Goal: Task Accomplishment & Management: Manage account settings

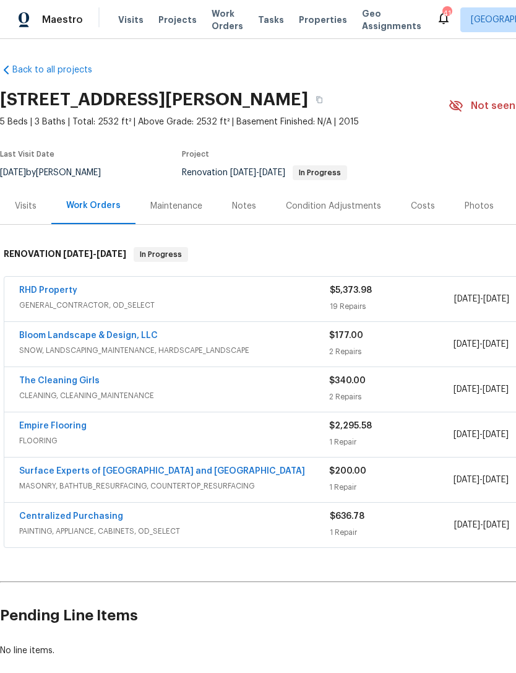
scroll to position [4, 0]
click at [45, 288] on link "RHD Property" at bounding box center [48, 290] width 58 height 9
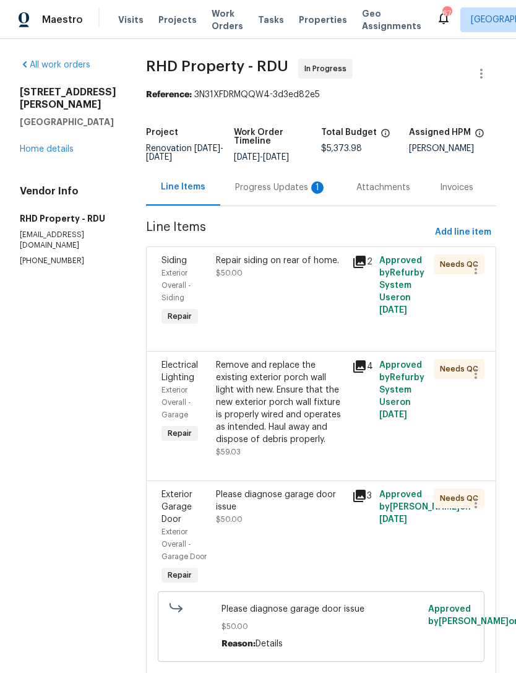
click at [293, 194] on div "Progress Updates 1" at bounding box center [281, 187] width 92 height 12
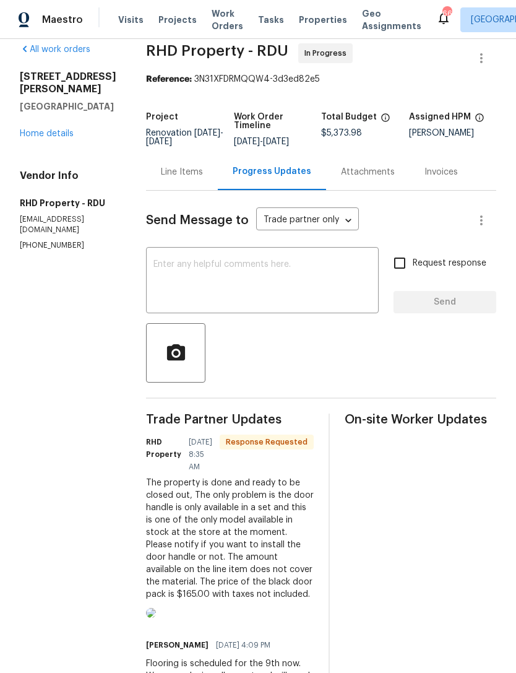
scroll to position [14, 0]
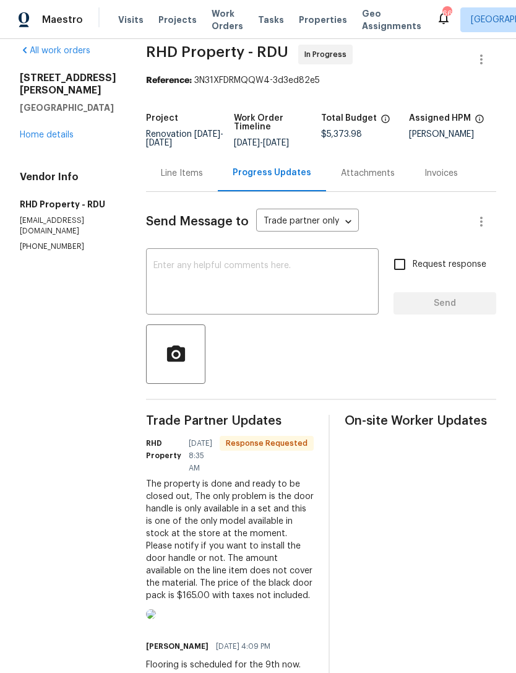
click at [201, 167] on div "Line Items" at bounding box center [182, 173] width 42 height 12
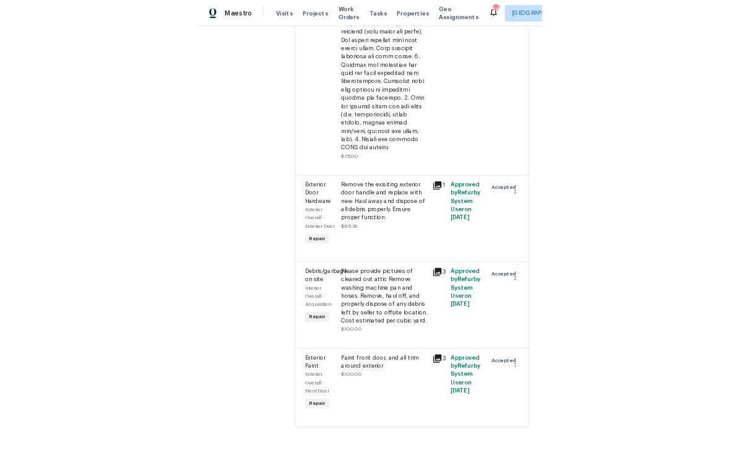
scroll to position [2856, 0]
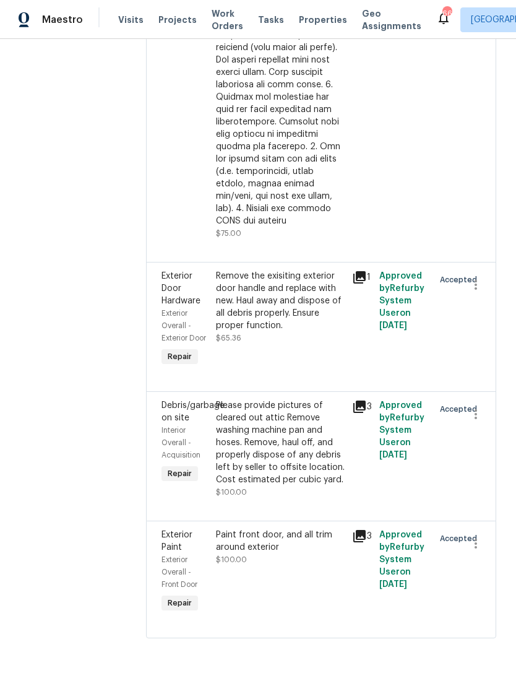
click at [290, 288] on div "Remove the exisiting exterior door handle and replace with new. Haul away and d…" at bounding box center [280, 301] width 129 height 62
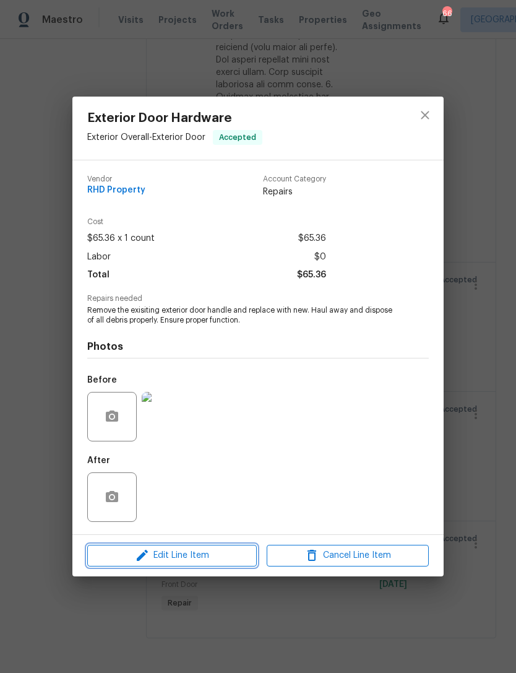
click at [202, 562] on span "Edit Line Item" at bounding box center [172, 555] width 162 height 15
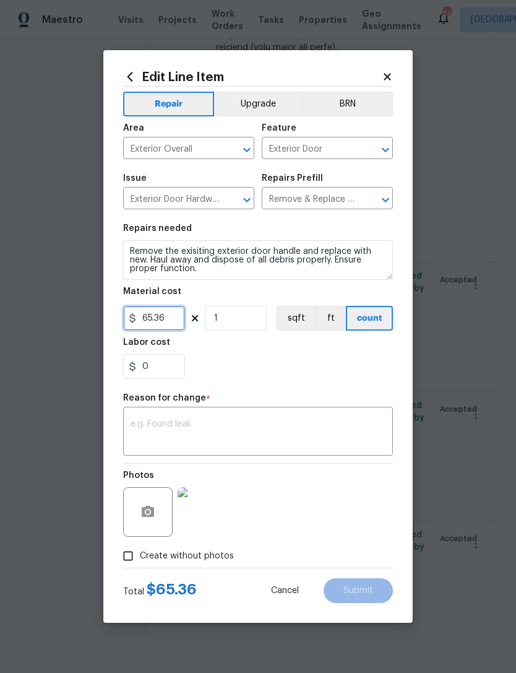
click at [146, 321] on input "65.36" at bounding box center [154, 318] width 62 height 25
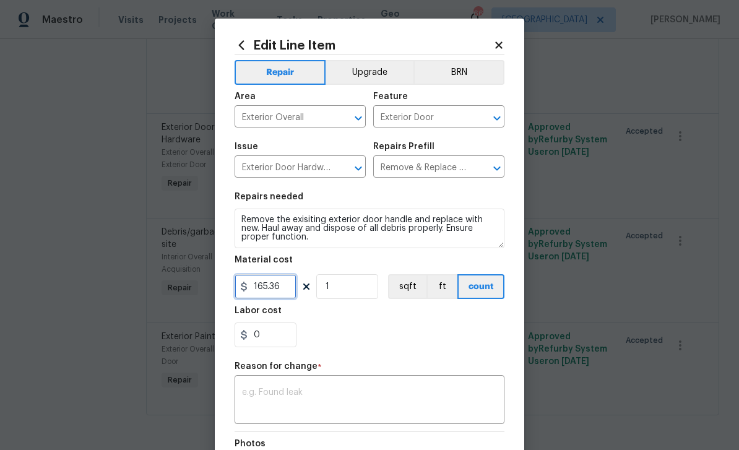
scroll to position [0, 0]
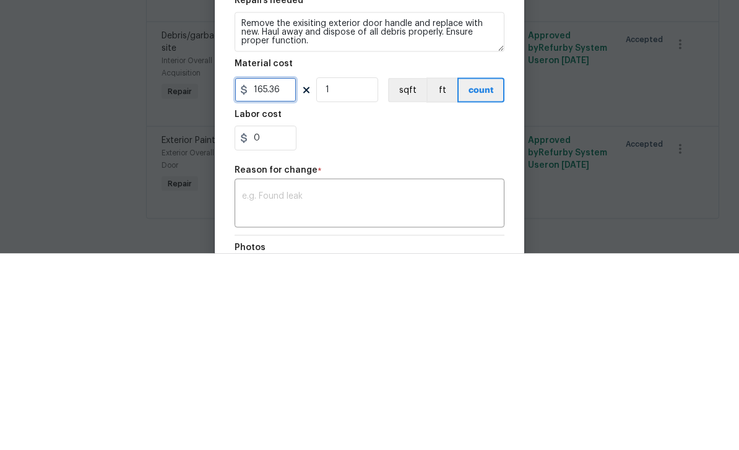
type input "165.36"
click at [516, 113] on body "Maestro Visits Projects Work Orders Tasks Properties Geo Assignments 66 Raleigh…" at bounding box center [369, 225] width 739 height 450
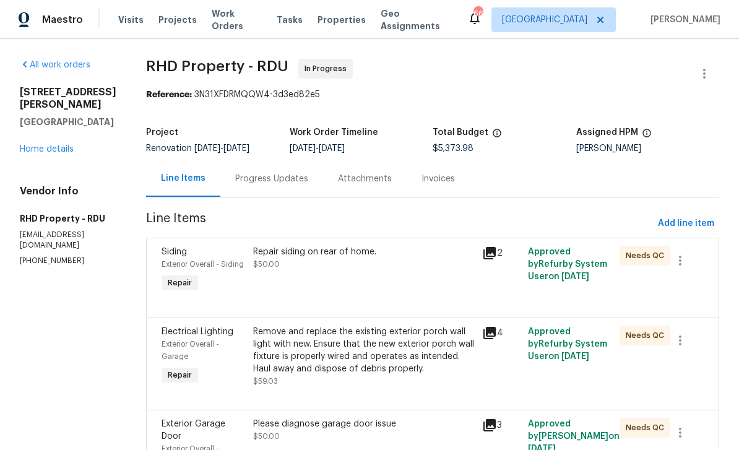
click at [303, 160] on div "Progress Updates" at bounding box center [271, 178] width 103 height 37
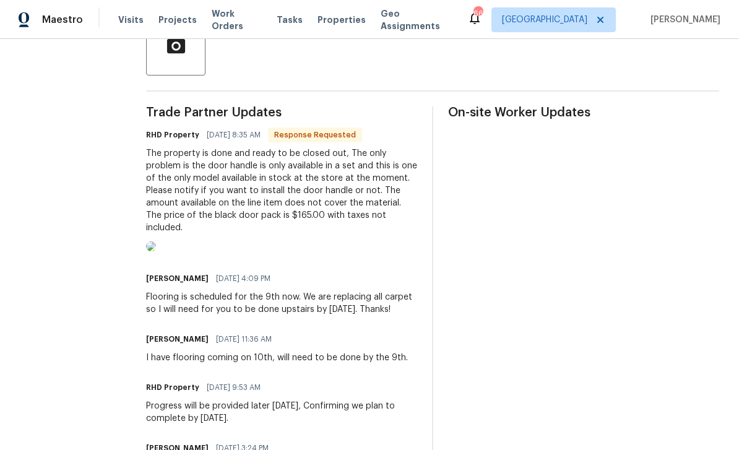
scroll to position [320, 0]
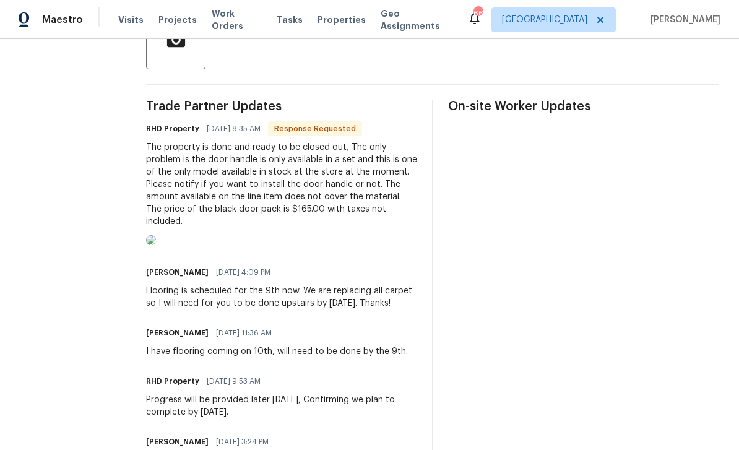
click at [156, 245] on img at bounding box center [151, 240] width 10 height 10
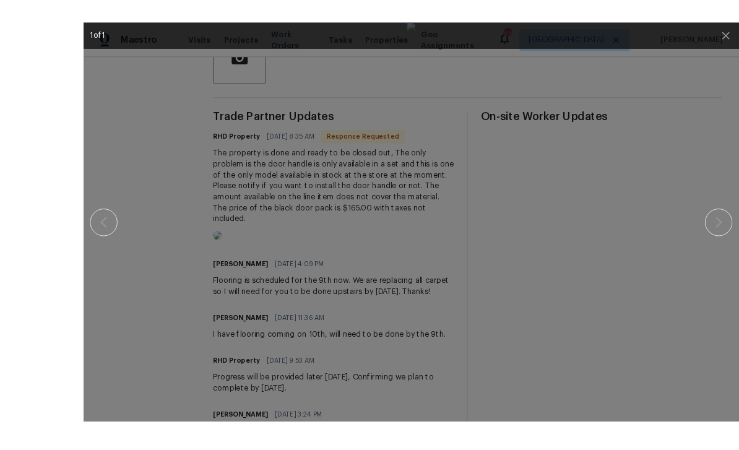
scroll to position [2, 0]
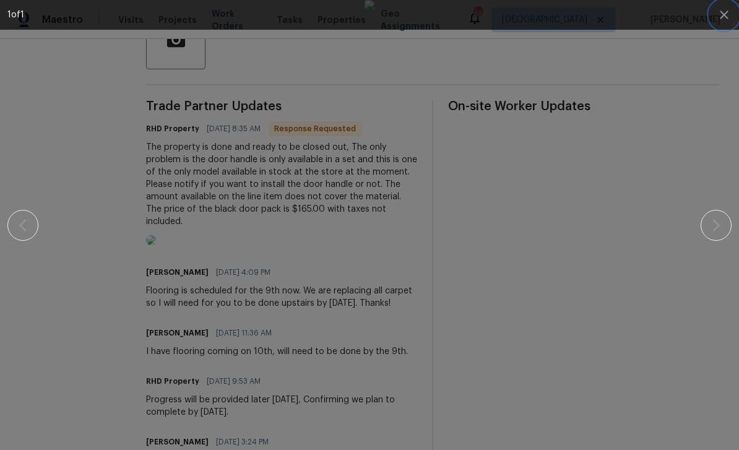
click at [516, 14] on icon "button" at bounding box center [724, 15] width 8 height 8
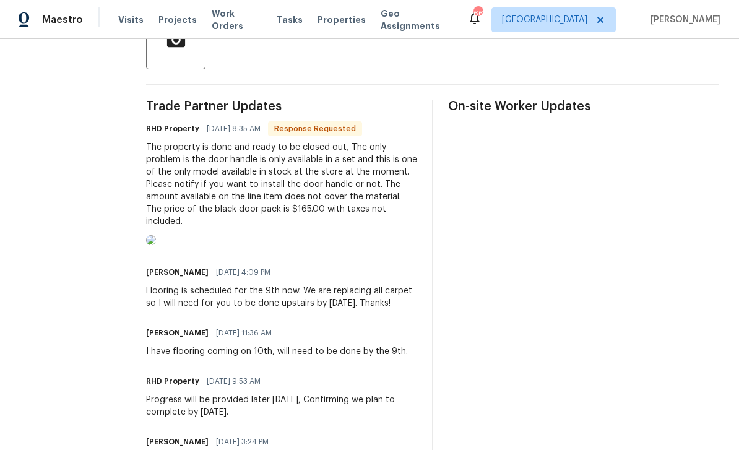
click at [156, 245] on img at bounding box center [151, 240] width 10 height 10
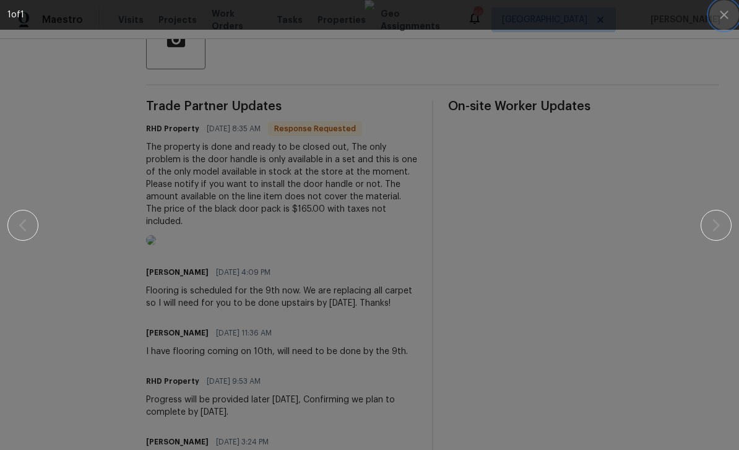
click at [516, 14] on icon "button" at bounding box center [724, 14] width 15 height 15
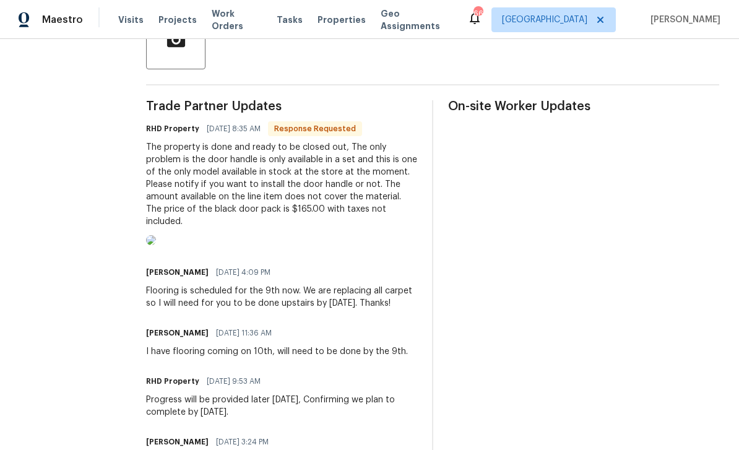
click at [436, 242] on div "Trade Partner Updates RHD Property 09/09/2025 8:35 AM Response Requested The pr…" at bounding box center [432, 363] width 573 height 527
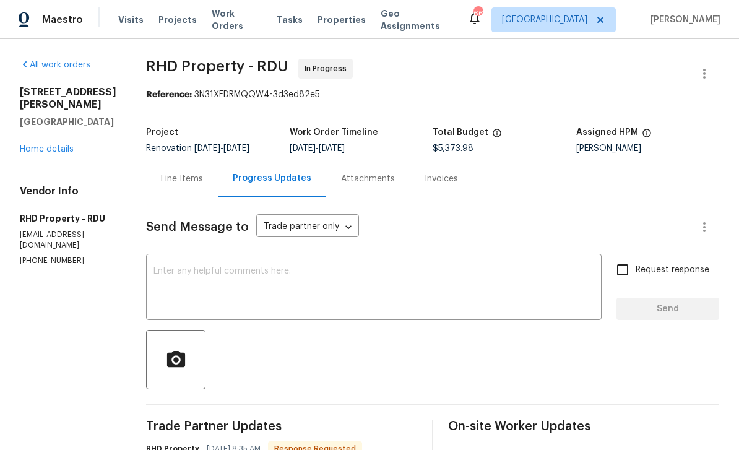
scroll to position [0, 0]
click at [203, 181] on div "Line Items" at bounding box center [182, 179] width 42 height 12
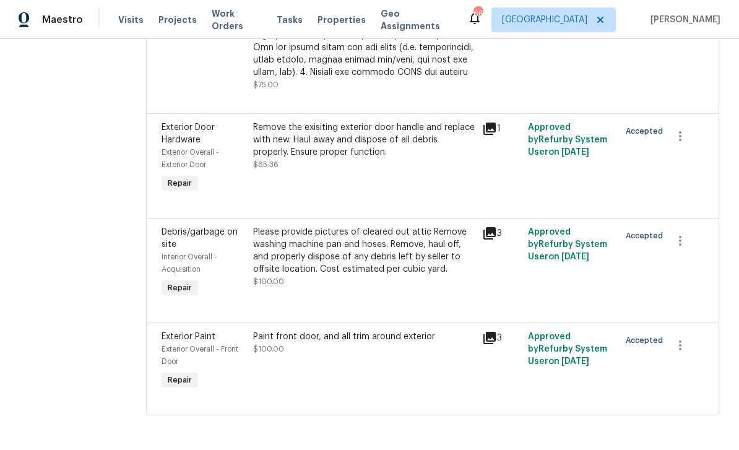
scroll to position [2073, 0]
click at [358, 158] on div "Remove the exisiting exterior door handle and replace with new. Haul away and d…" at bounding box center [364, 139] width 222 height 37
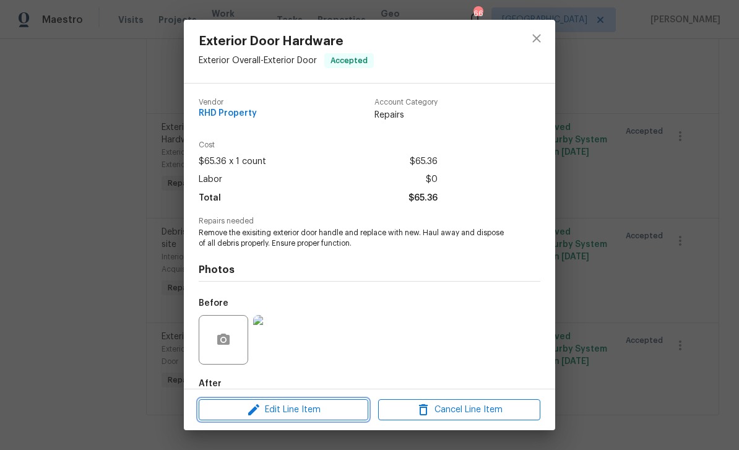
click at [312, 414] on span "Edit Line Item" at bounding box center [283, 409] width 162 height 15
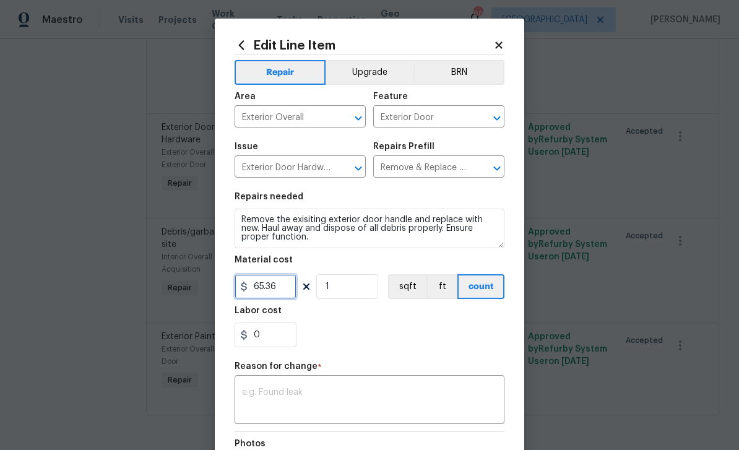
click at [259, 287] on input "65.36" at bounding box center [266, 286] width 62 height 25
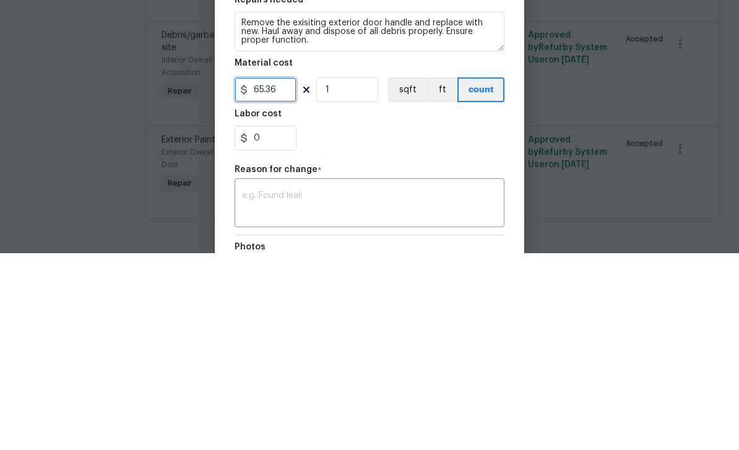
click at [266, 274] on input "65.36" at bounding box center [266, 286] width 62 height 25
type input "185"
click at [424, 322] on div "0" at bounding box center [370, 334] width 270 height 25
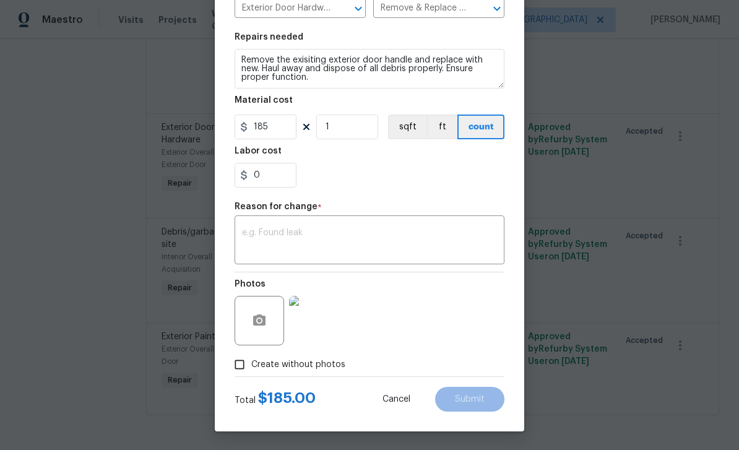
scroll to position [162, 0]
click at [327, 231] on textarea at bounding box center [369, 241] width 255 height 26
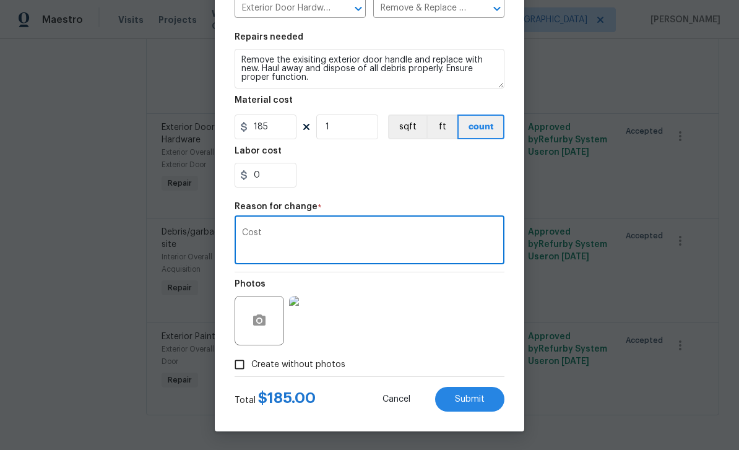
type textarea "Cost"
click at [474, 397] on span "Submit" at bounding box center [470, 399] width 30 height 9
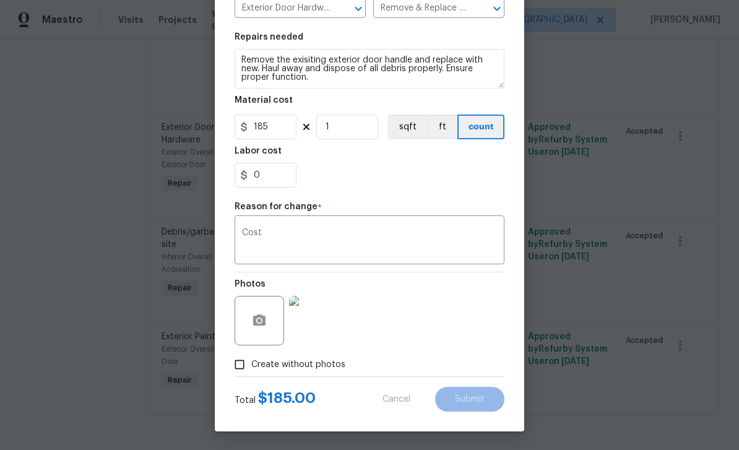
type input "65.36"
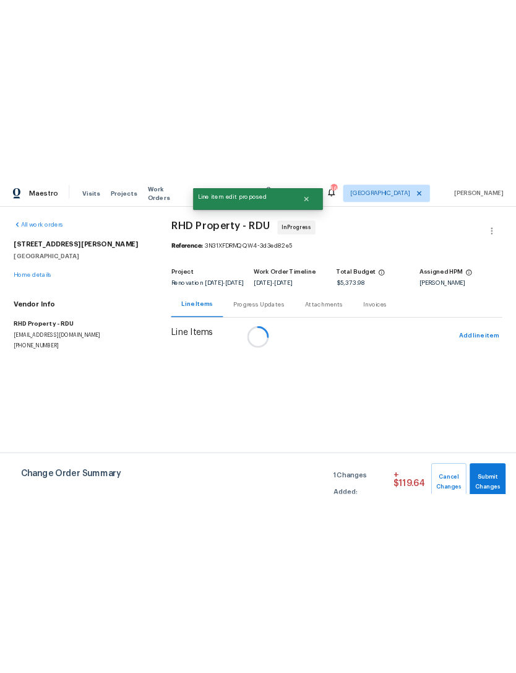
scroll to position [0, 0]
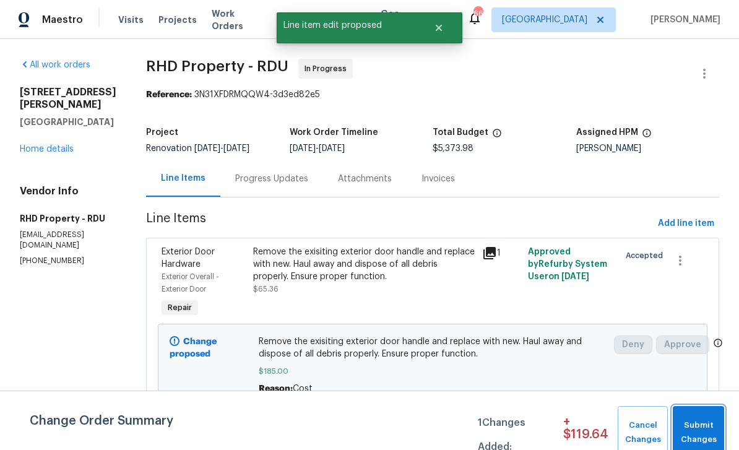
click at [516, 421] on span "Submit Changes" at bounding box center [698, 432] width 39 height 28
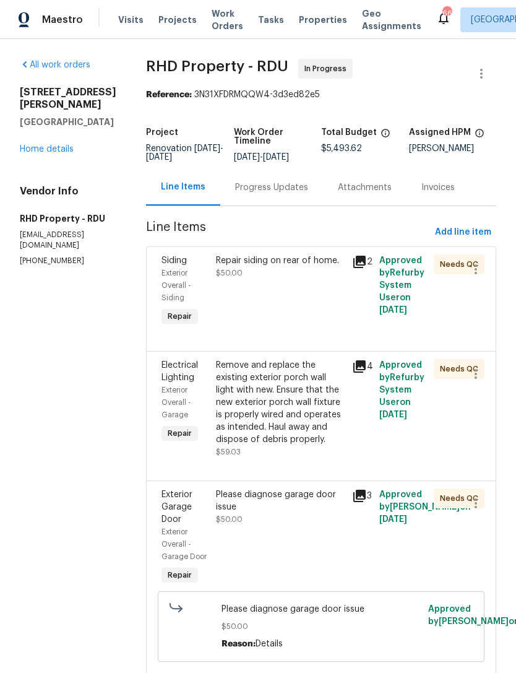
click at [58, 145] on link "Home details" at bounding box center [47, 149] width 54 height 9
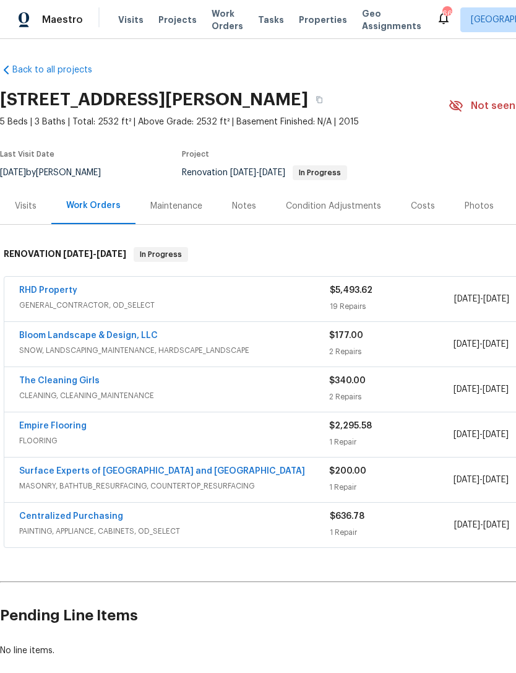
click at [44, 289] on link "RHD Property" at bounding box center [48, 290] width 58 height 9
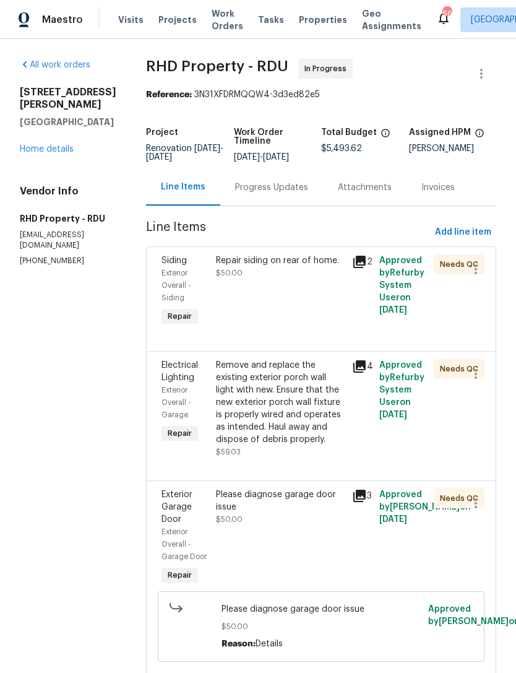
click at [295, 194] on div "Progress Updates" at bounding box center [271, 187] width 73 height 12
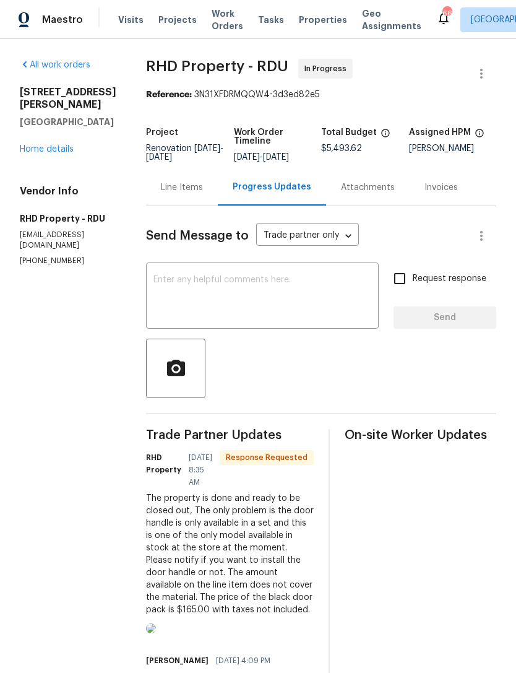
click at [316, 310] on textarea at bounding box center [262, 296] width 218 height 43
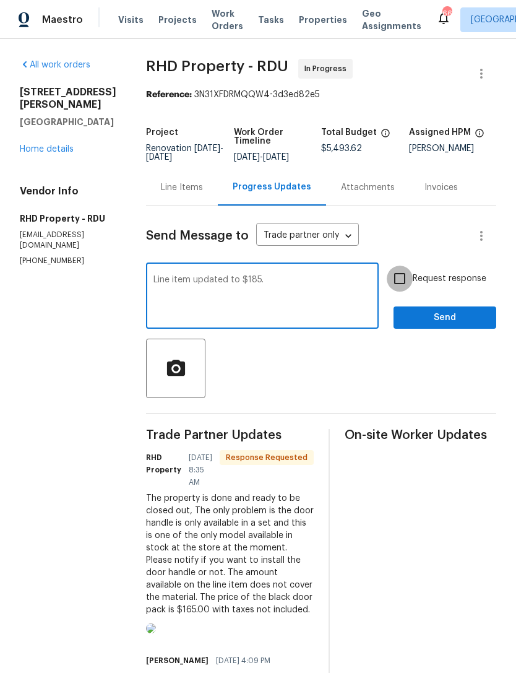
type textarea "Line item updated to $185."
click at [413, 286] on input "Request response" at bounding box center [400, 279] width 26 height 26
checkbox input "true"
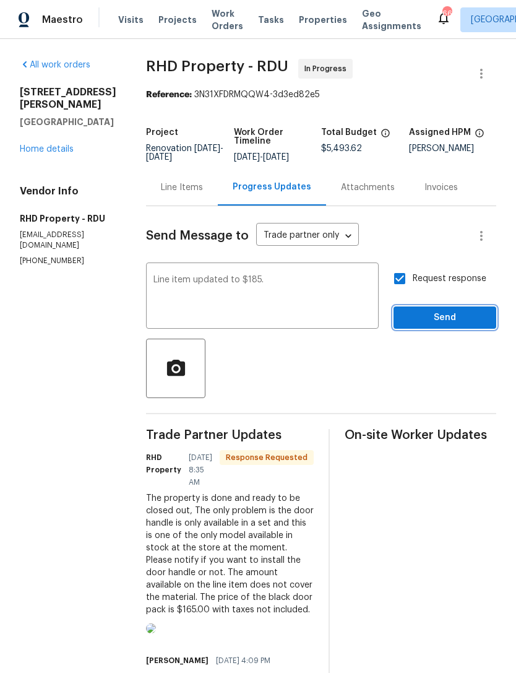
click at [420, 326] on span "Send" at bounding box center [445, 317] width 83 height 15
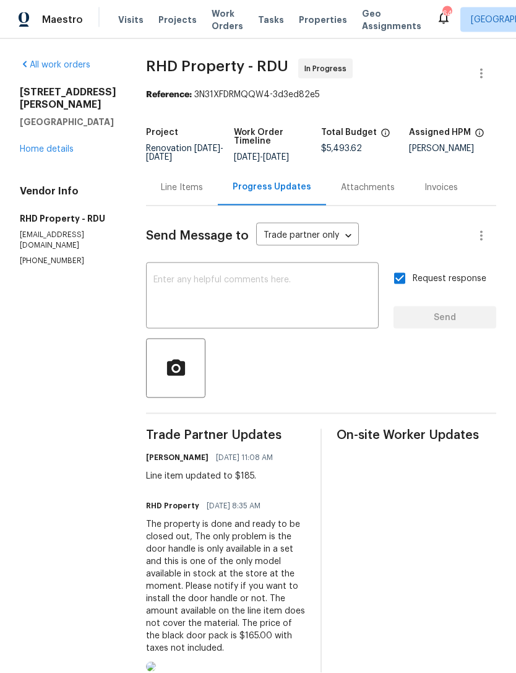
scroll to position [2, 0]
click at [54, 145] on link "Home details" at bounding box center [47, 149] width 54 height 9
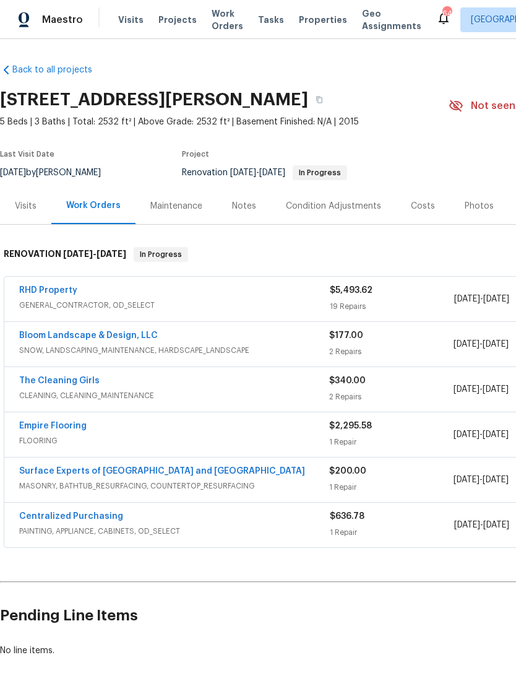
click at [59, 291] on link "RHD Property" at bounding box center [48, 290] width 58 height 9
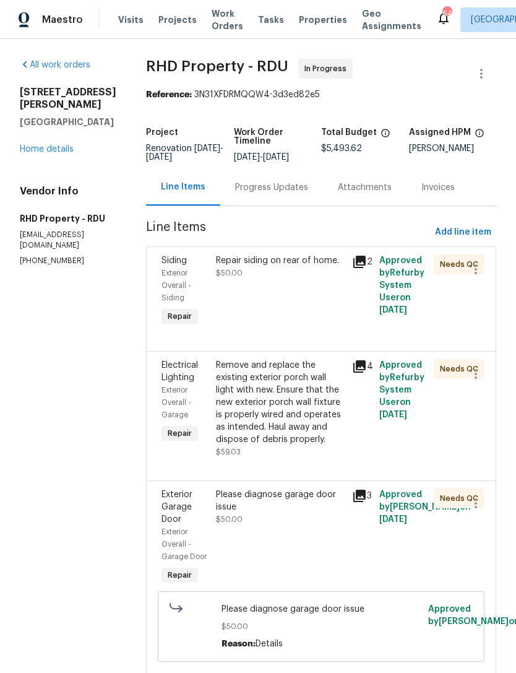
click at [301, 267] on div "Repair siding on rear of home." at bounding box center [280, 260] width 129 height 12
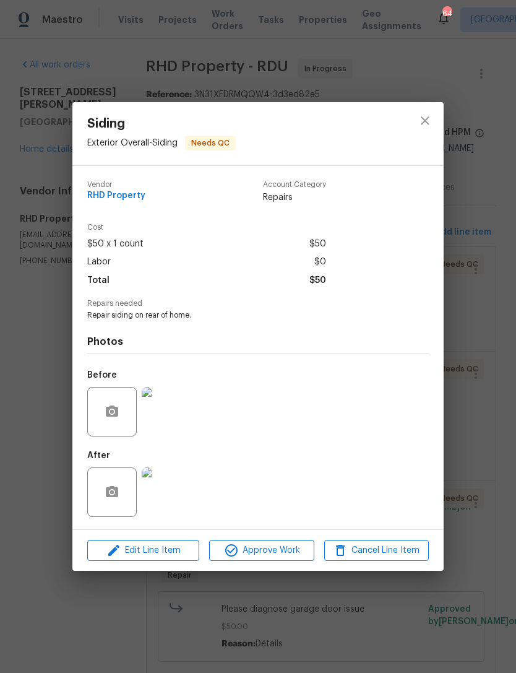
click at [178, 408] on img at bounding box center [167, 412] width 50 height 50
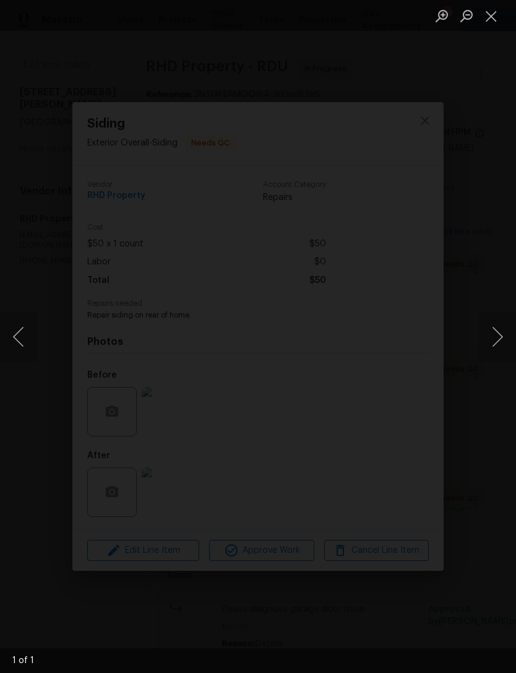
click at [403, 240] on img "Lightbox" at bounding box center [59, 598] width 1120 height 1459
click at [493, 18] on button "Close lightbox" at bounding box center [491, 16] width 25 height 22
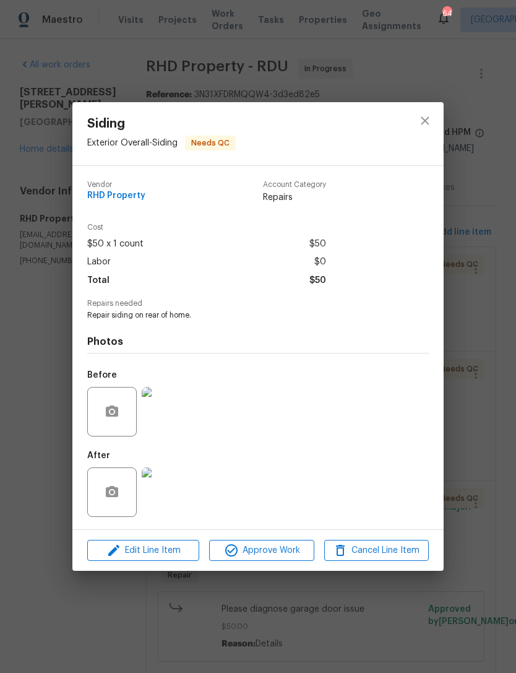
click at [179, 483] on img at bounding box center [167, 492] width 50 height 50
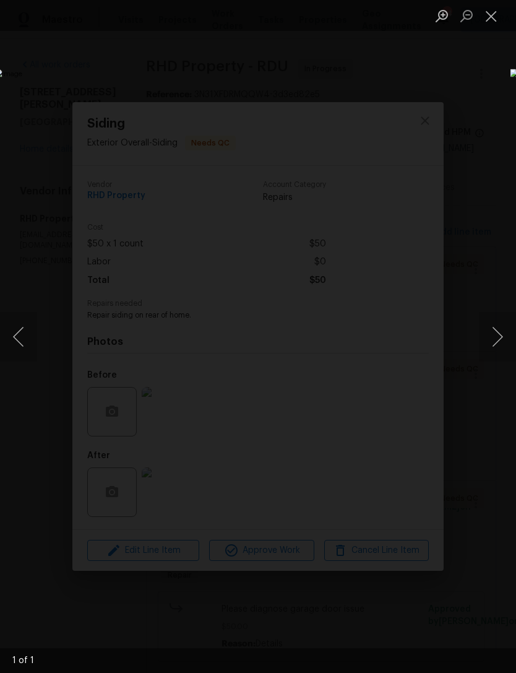
click at [490, 15] on button "Close lightbox" at bounding box center [491, 16] width 25 height 22
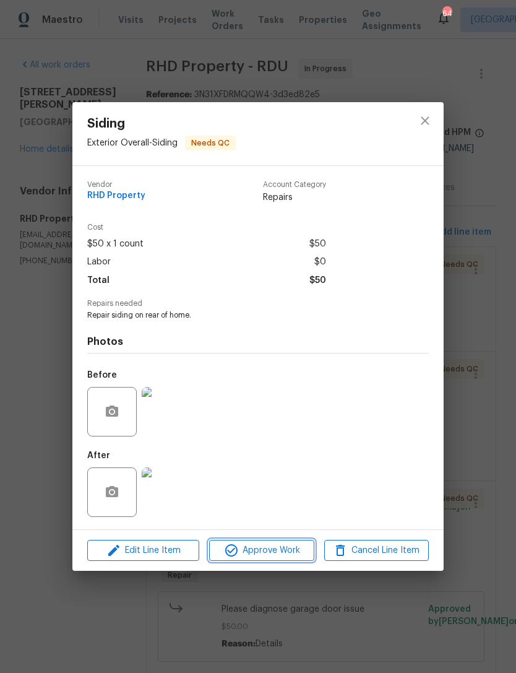
click at [290, 550] on span "Approve Work" at bounding box center [261, 550] width 97 height 15
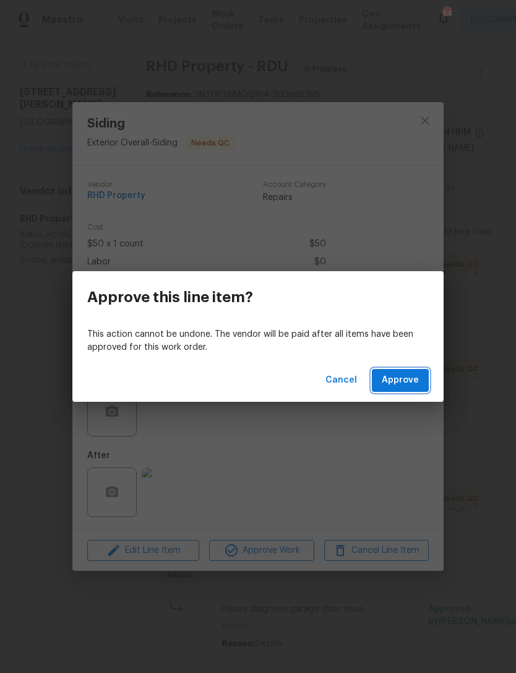
click at [405, 376] on span "Approve" at bounding box center [400, 380] width 37 height 15
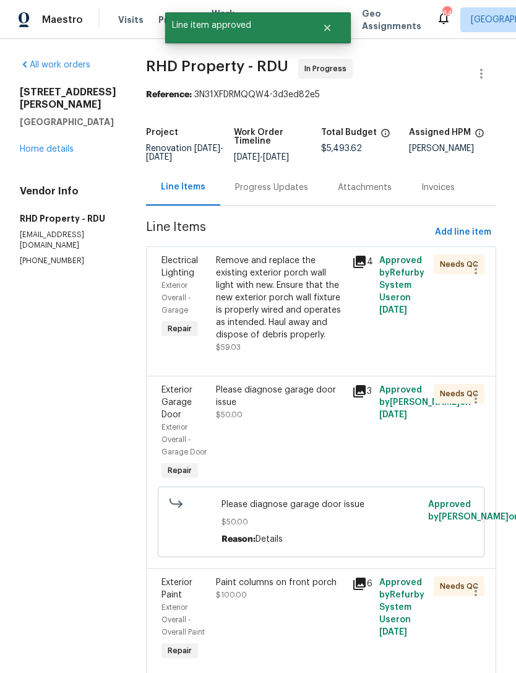
click at [308, 314] on div "Remove and replace the existing exterior porch wall light with new. Ensure that…" at bounding box center [280, 297] width 129 height 87
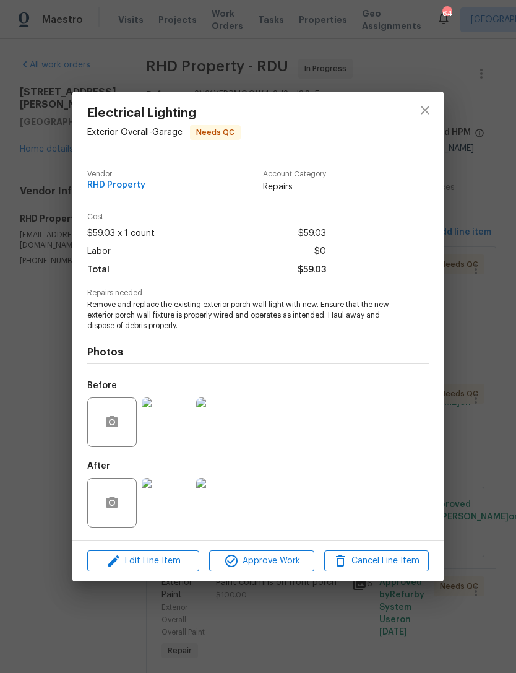
click at [173, 431] on img at bounding box center [167, 422] width 50 height 50
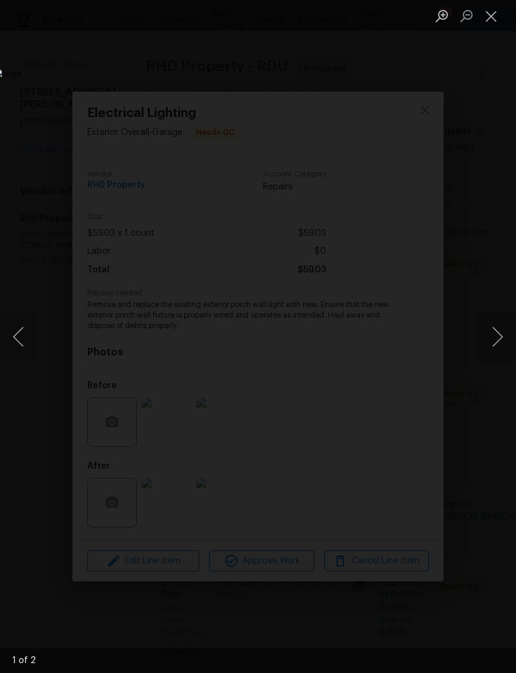
click at [496, 344] on button "Next image" at bounding box center [497, 337] width 37 height 50
click at [488, 9] on button "Close lightbox" at bounding box center [491, 16] width 25 height 22
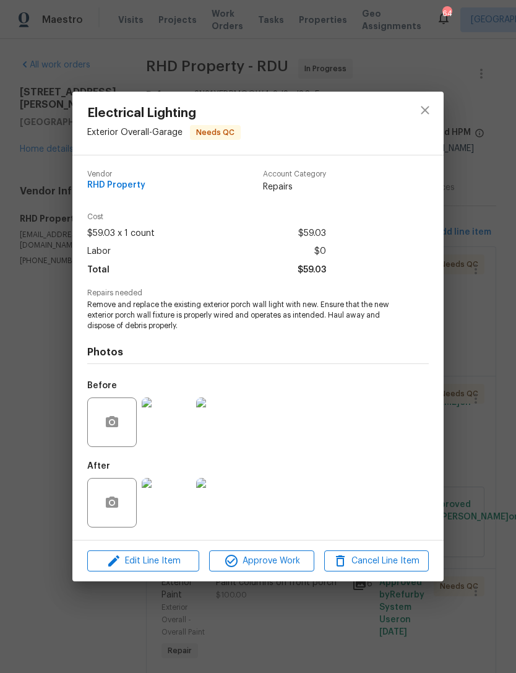
click at [171, 511] on img at bounding box center [167, 503] width 50 height 50
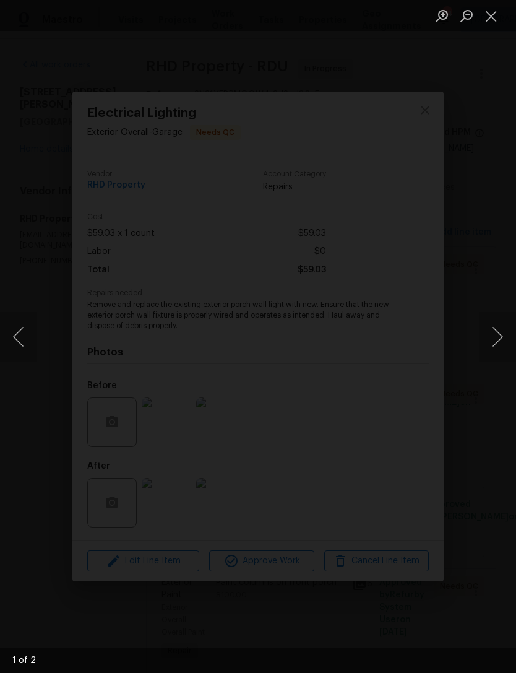
click at [492, 14] on button "Close lightbox" at bounding box center [491, 16] width 25 height 22
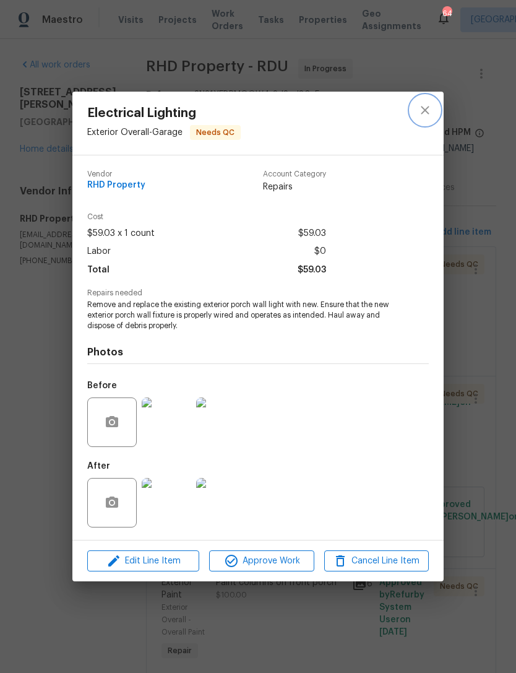
click at [427, 106] on icon "close" at bounding box center [425, 110] width 15 height 15
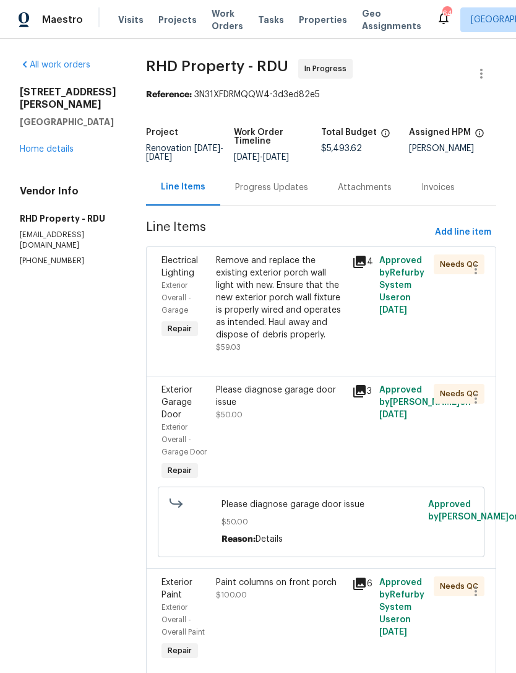
click at [335, 331] on div "Remove and replace the existing exterior porch wall light with new. Ensure that…" at bounding box center [280, 297] width 129 height 87
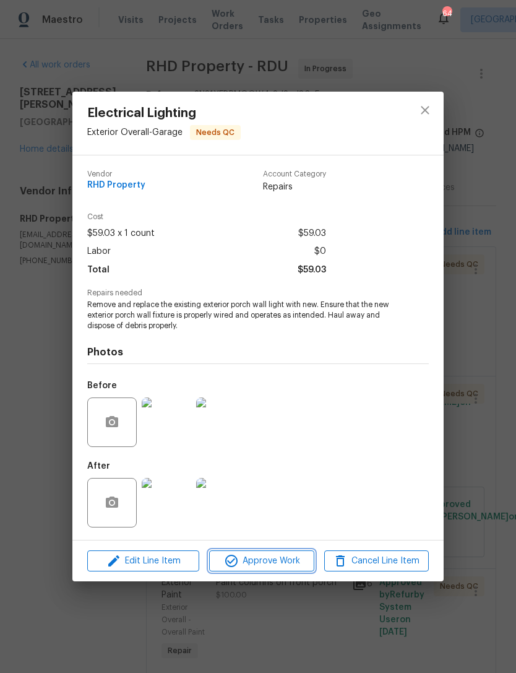
click at [290, 570] on button "Approve Work" at bounding box center [261, 561] width 105 height 22
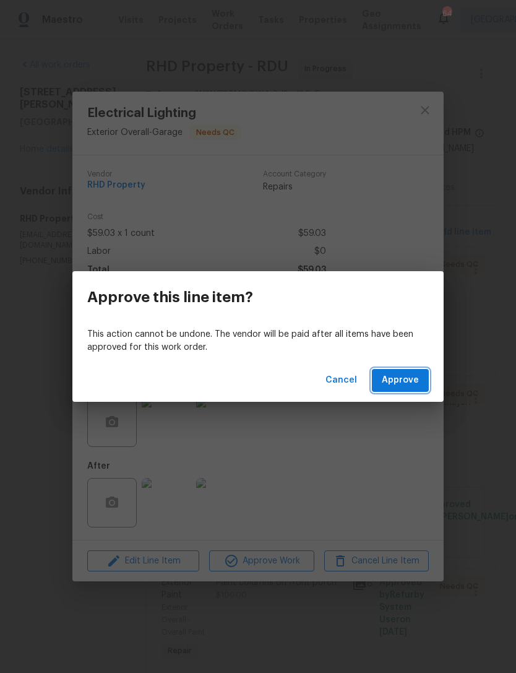
click at [415, 376] on span "Approve" at bounding box center [400, 380] width 37 height 15
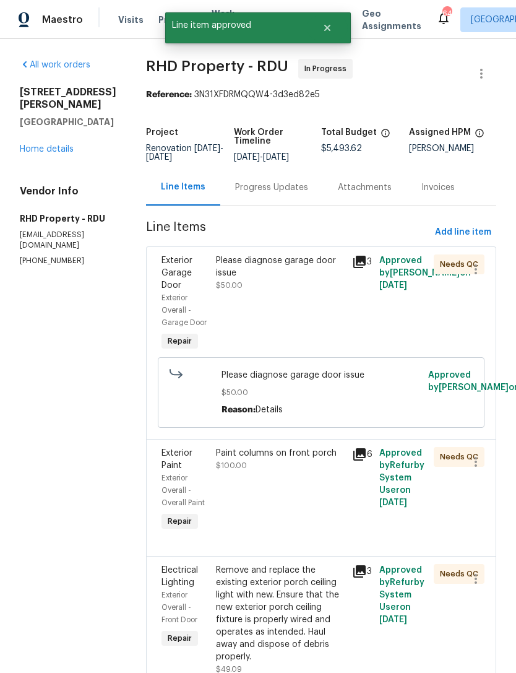
click at [330, 331] on div "Please diagnose garage door issue $50.00" at bounding box center [280, 304] width 136 height 106
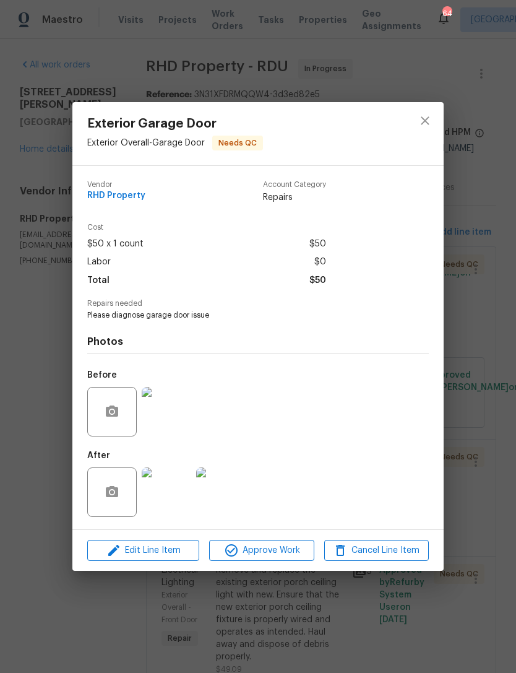
click at [181, 424] on img at bounding box center [167, 412] width 50 height 50
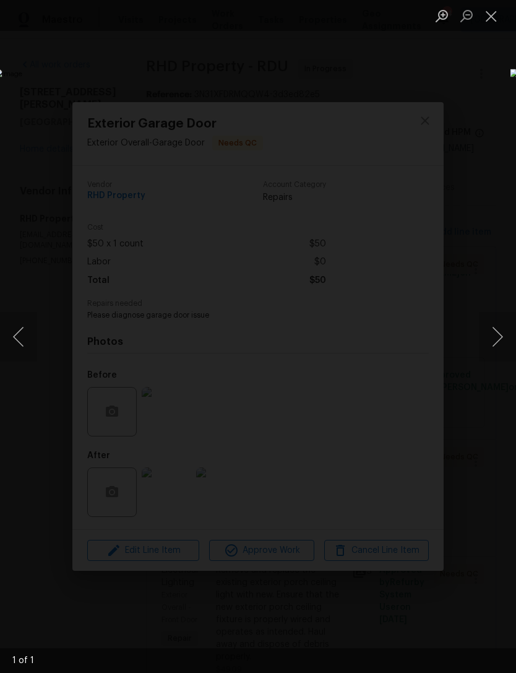
click at [491, 16] on button "Close lightbox" at bounding box center [491, 16] width 25 height 22
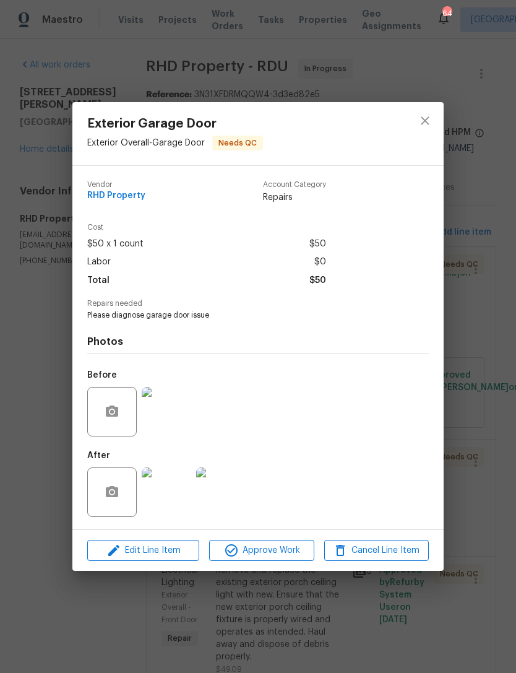
click at [171, 495] on img at bounding box center [167, 492] width 50 height 50
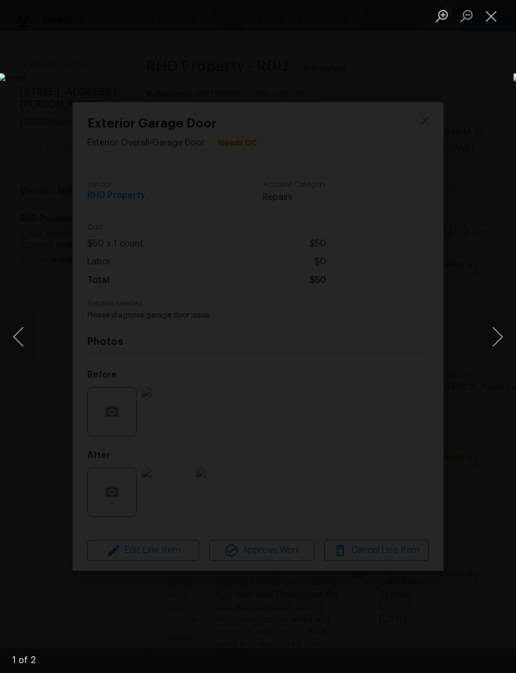
click at [490, 21] on button "Close lightbox" at bounding box center [491, 16] width 25 height 22
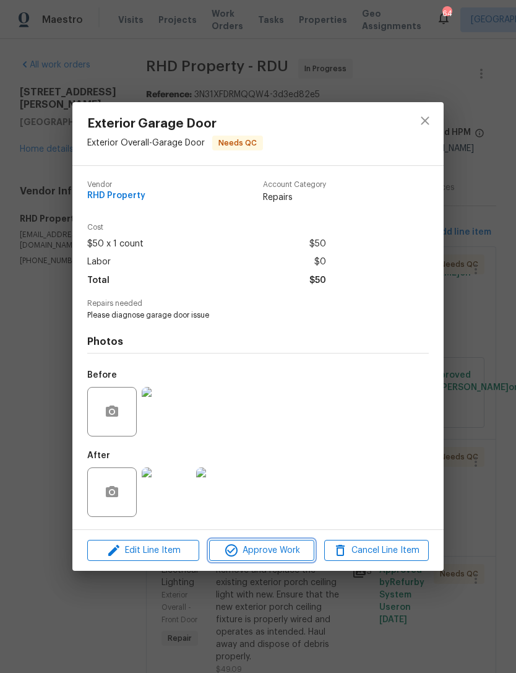
click at [295, 551] on span "Approve Work" at bounding box center [261, 550] width 97 height 15
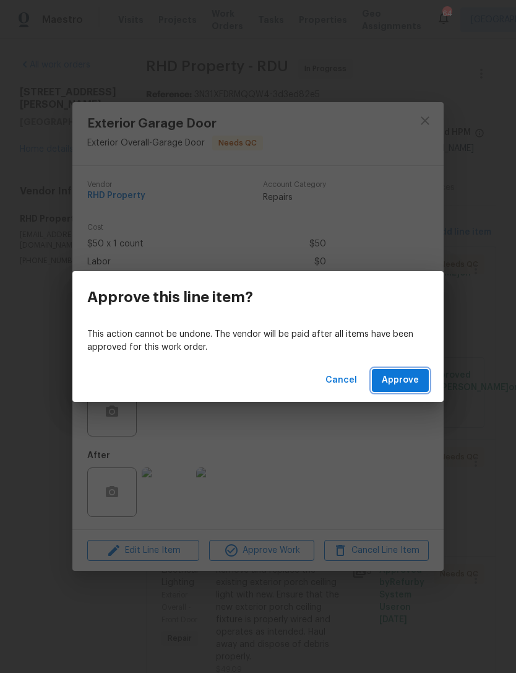
click at [412, 376] on span "Approve" at bounding box center [400, 380] width 37 height 15
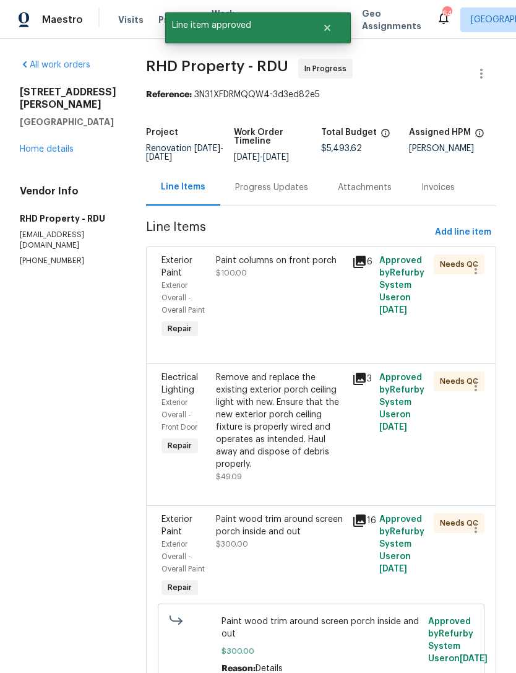
click at [337, 301] on div "Paint columns on front porch $100.00" at bounding box center [280, 298] width 136 height 94
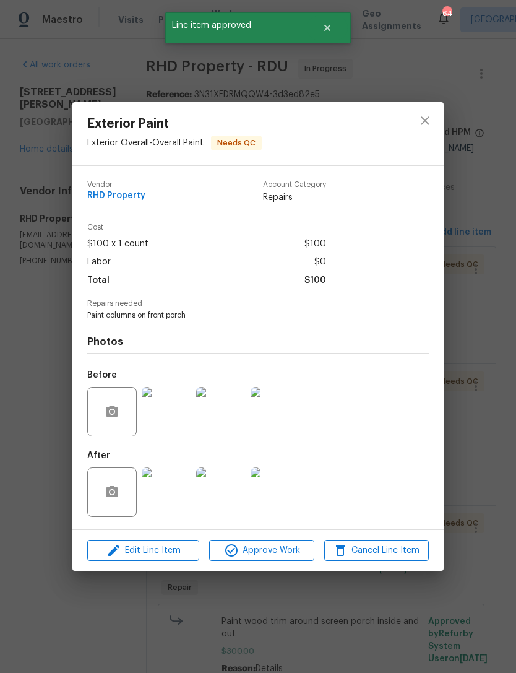
click at [173, 410] on img at bounding box center [167, 412] width 50 height 50
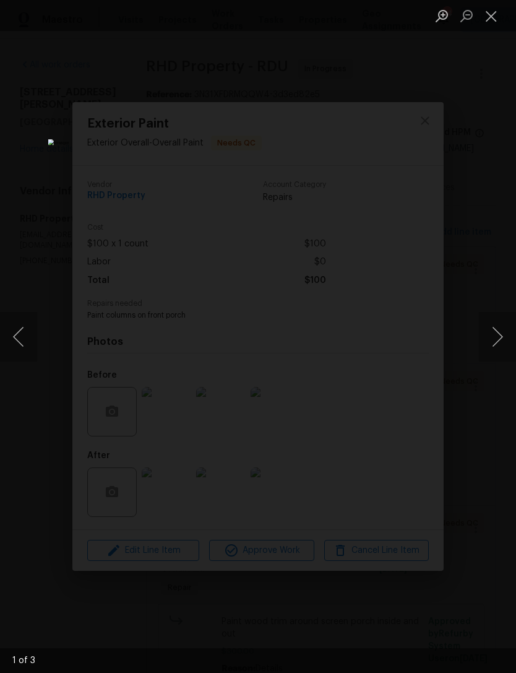
click at [498, 339] on button "Next image" at bounding box center [497, 337] width 37 height 50
click at [491, 331] on button "Next image" at bounding box center [497, 337] width 37 height 50
click at [491, 11] on button "Close lightbox" at bounding box center [491, 16] width 25 height 22
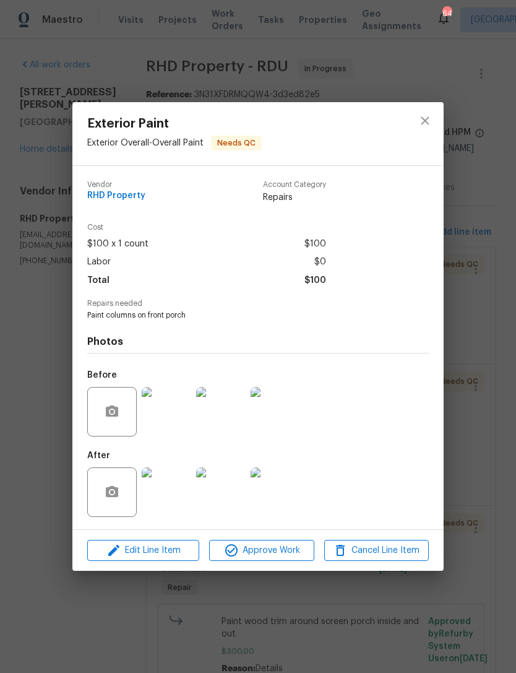
click at [189, 487] on img at bounding box center [167, 492] width 50 height 50
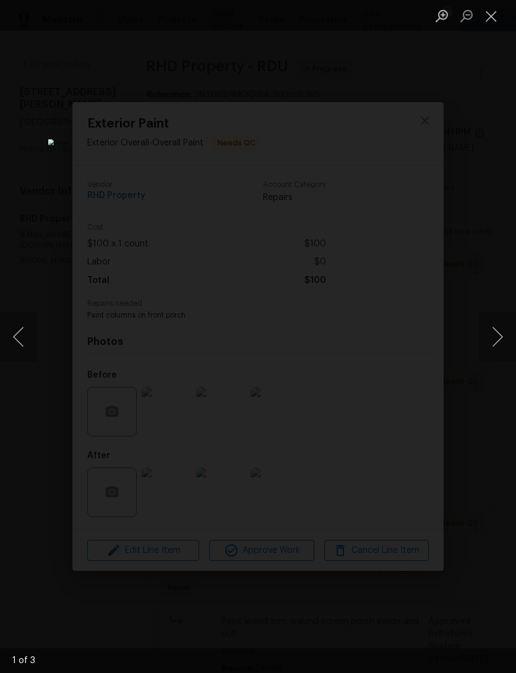
click at [504, 325] on button "Next image" at bounding box center [497, 337] width 37 height 50
click at [493, 332] on button "Next image" at bounding box center [497, 337] width 37 height 50
click at [498, 18] on button "Close lightbox" at bounding box center [491, 16] width 25 height 22
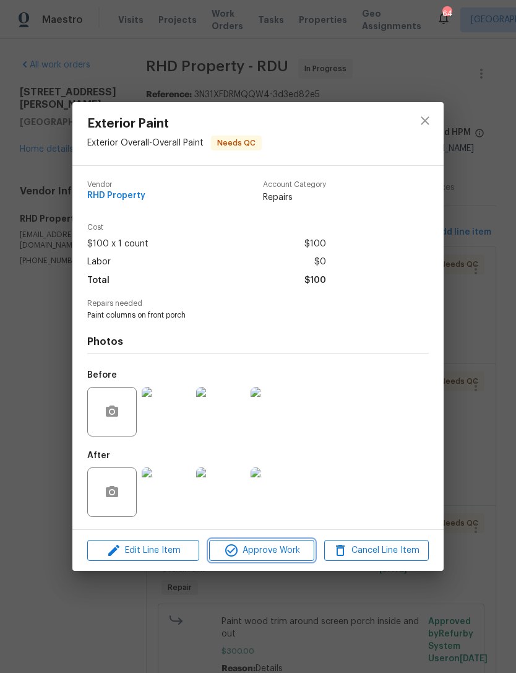
click at [279, 556] on span "Approve Work" at bounding box center [261, 550] width 97 height 15
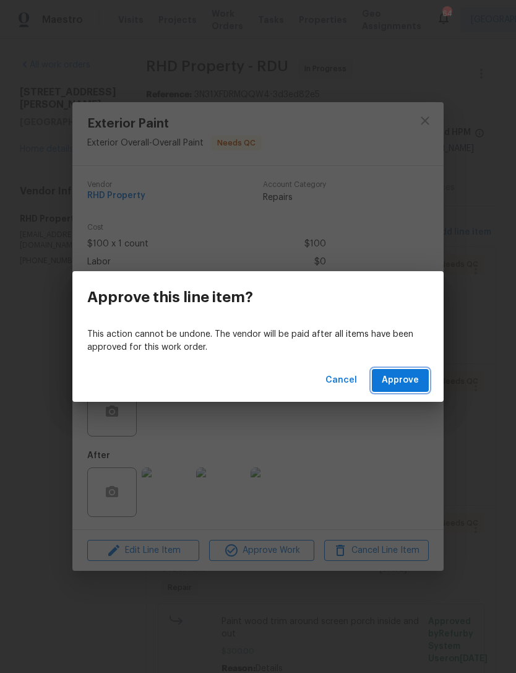
click at [404, 385] on span "Approve" at bounding box center [400, 380] width 37 height 15
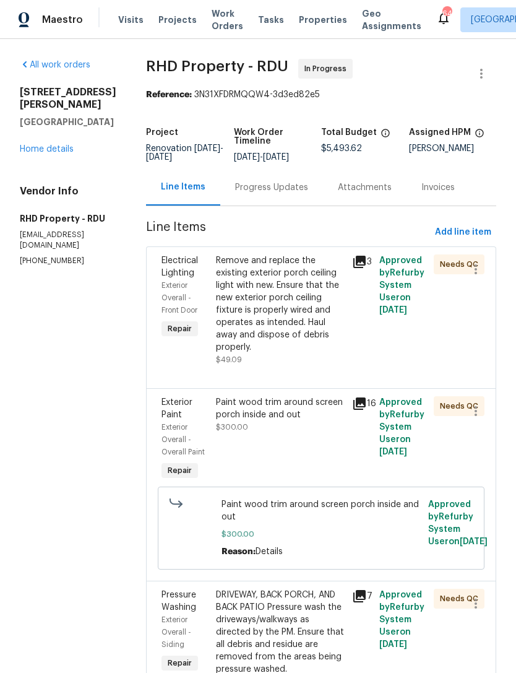
click at [286, 303] on div "Remove and replace the existing exterior porch ceiling light with new. Ensure t…" at bounding box center [280, 303] width 129 height 99
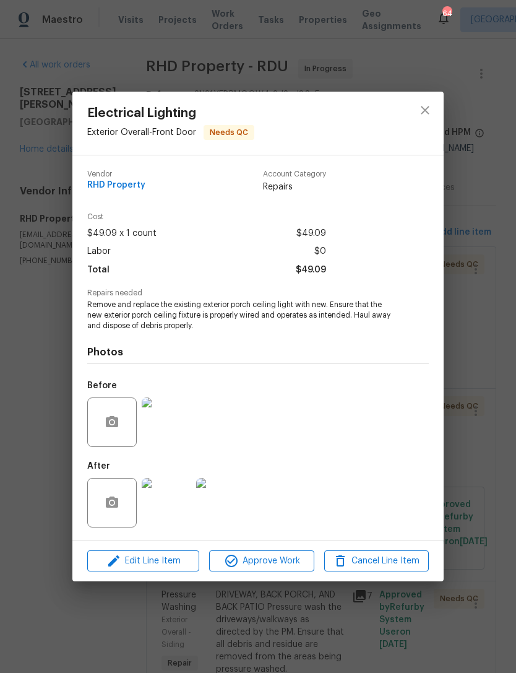
click at [181, 415] on img at bounding box center [167, 422] width 50 height 50
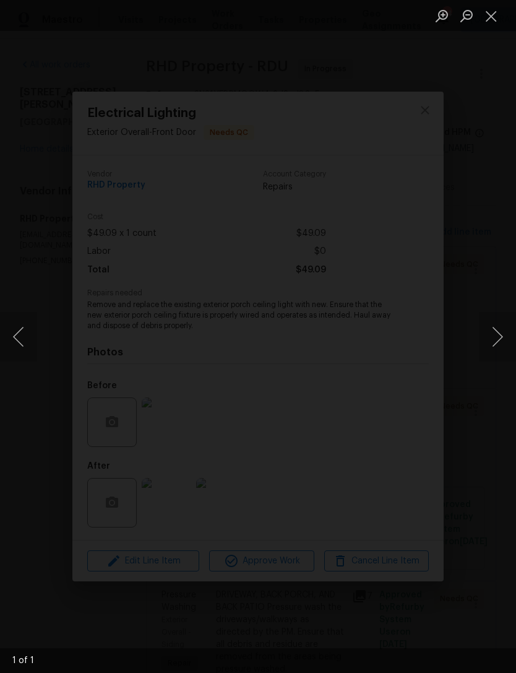
click at [488, 8] on button "Close lightbox" at bounding box center [491, 16] width 25 height 22
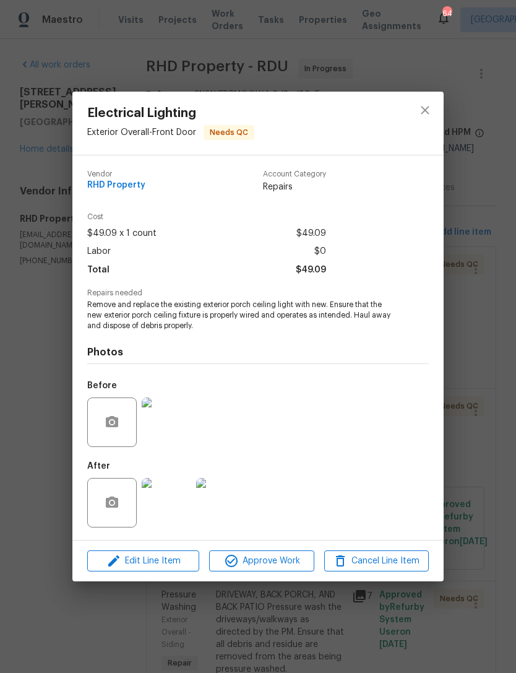
click at [183, 512] on img at bounding box center [167, 503] width 50 height 50
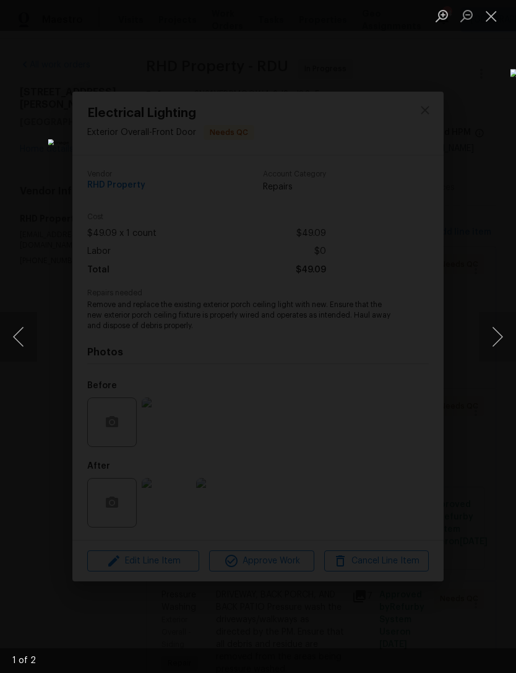
click at [498, 10] on button "Close lightbox" at bounding box center [491, 16] width 25 height 22
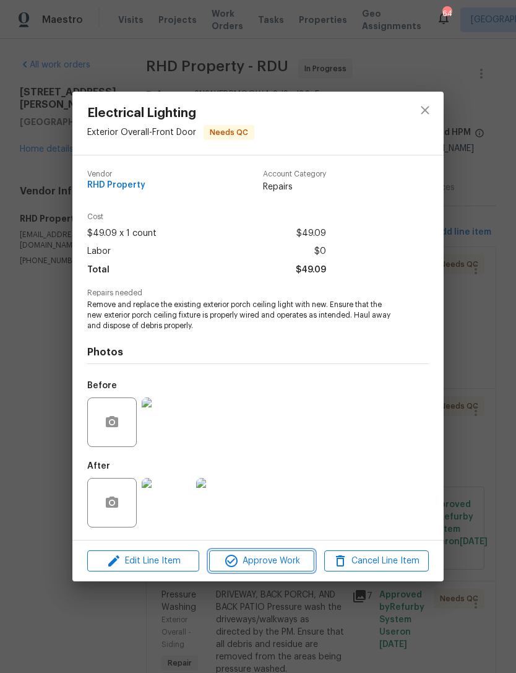
click at [274, 552] on button "Approve Work" at bounding box center [261, 561] width 105 height 22
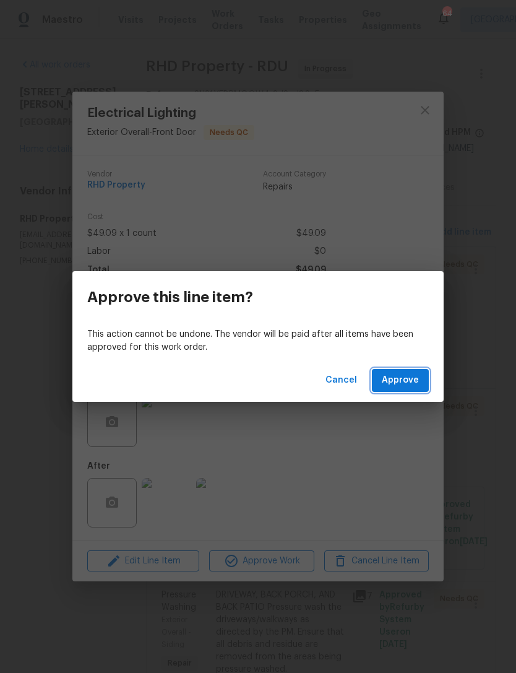
click at [401, 382] on span "Approve" at bounding box center [400, 380] width 37 height 15
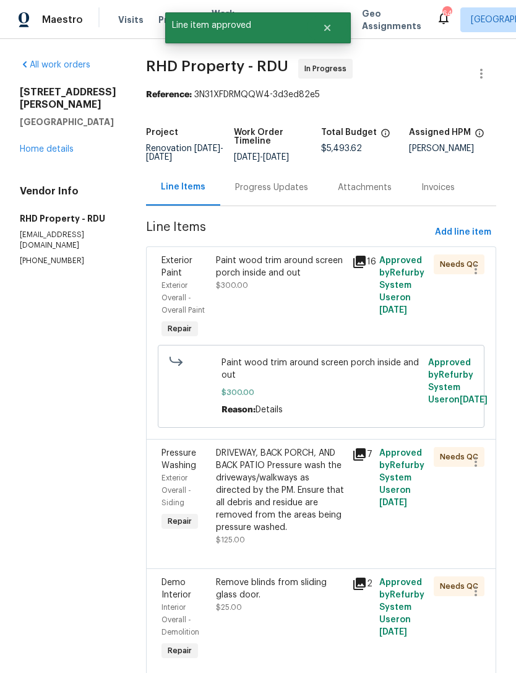
click at [314, 292] on div "Paint wood trim around screen porch inside and out $300.00" at bounding box center [280, 272] width 129 height 37
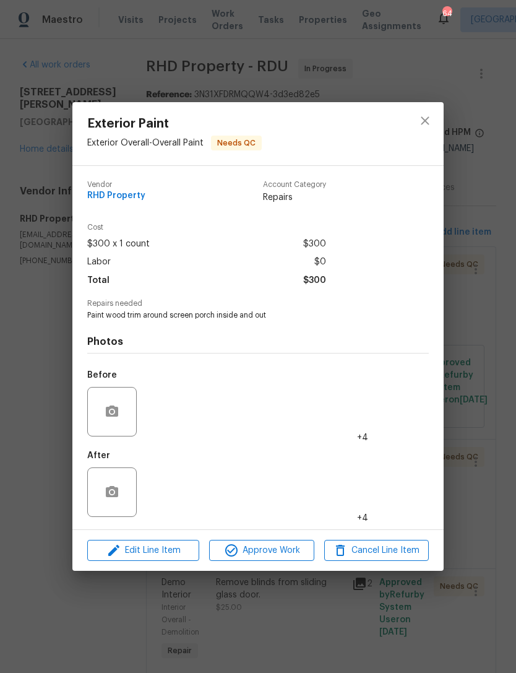
click at [161, 420] on img at bounding box center [167, 412] width 50 height 50
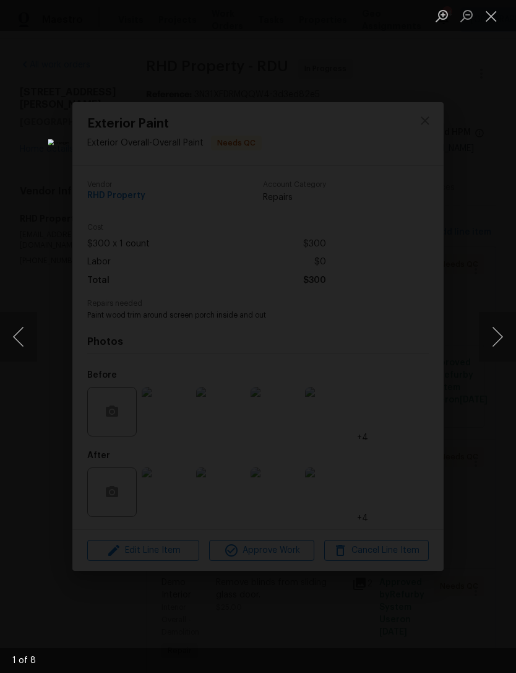
click at [499, 345] on button "Next image" at bounding box center [497, 337] width 37 height 50
click at [499, 336] on button "Next image" at bounding box center [497, 337] width 37 height 50
click at [496, 333] on button "Next image" at bounding box center [497, 337] width 37 height 50
click at [492, 13] on button "Close lightbox" at bounding box center [491, 16] width 25 height 22
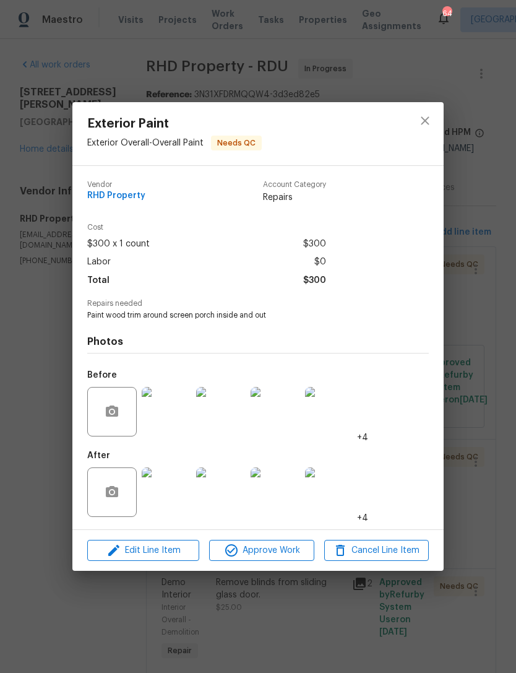
click at [173, 502] on img at bounding box center [167, 492] width 50 height 50
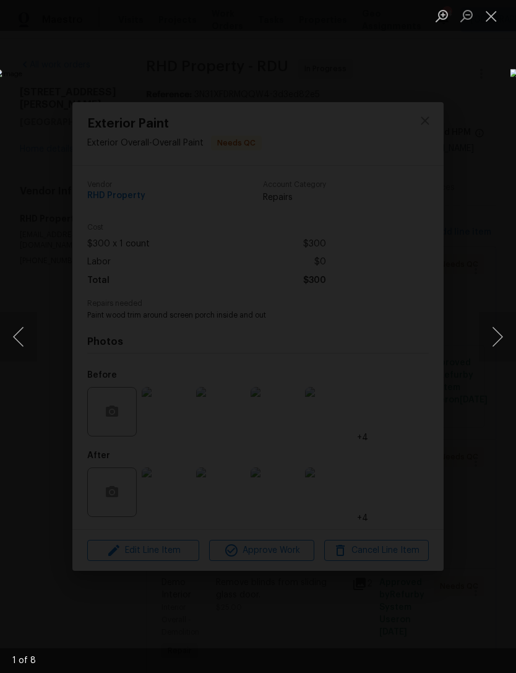
click at [499, 342] on button "Next image" at bounding box center [497, 337] width 37 height 50
click at [498, 342] on button "Next image" at bounding box center [497, 337] width 37 height 50
click at [495, 340] on button "Next image" at bounding box center [497, 337] width 37 height 50
click at [498, 340] on button "Next image" at bounding box center [497, 337] width 37 height 50
click at [496, 342] on button "Next image" at bounding box center [497, 337] width 37 height 50
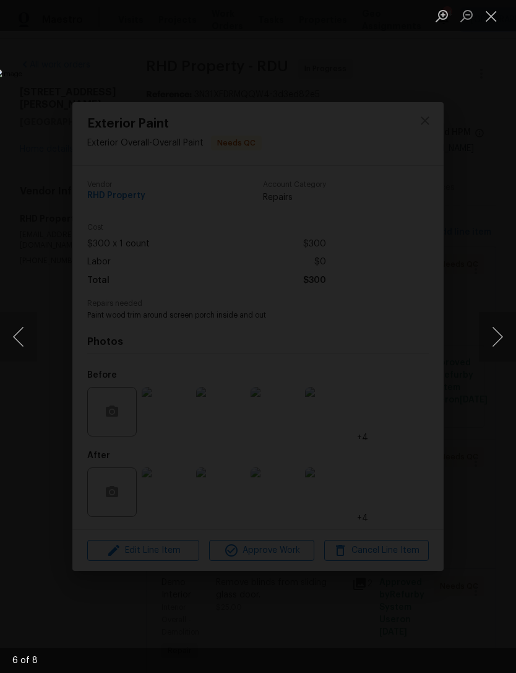
click at [497, 342] on button "Next image" at bounding box center [497, 337] width 37 height 50
click at [494, 344] on button "Next image" at bounding box center [497, 337] width 37 height 50
click at [497, 10] on button "Close lightbox" at bounding box center [491, 16] width 25 height 22
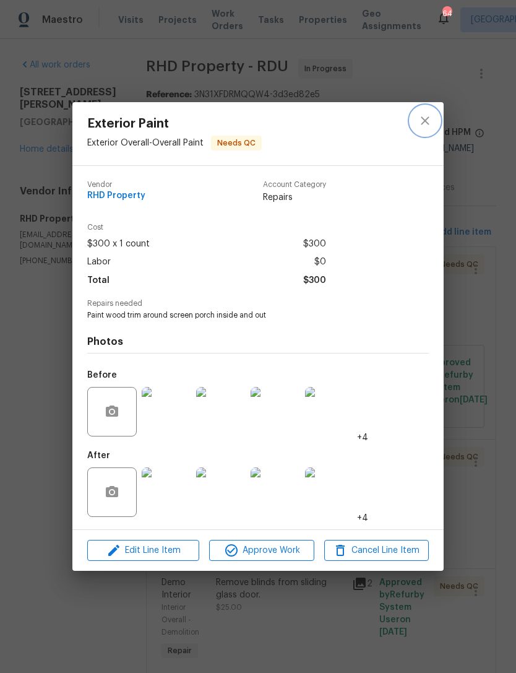
click at [417, 116] on button "close" at bounding box center [425, 121] width 30 height 30
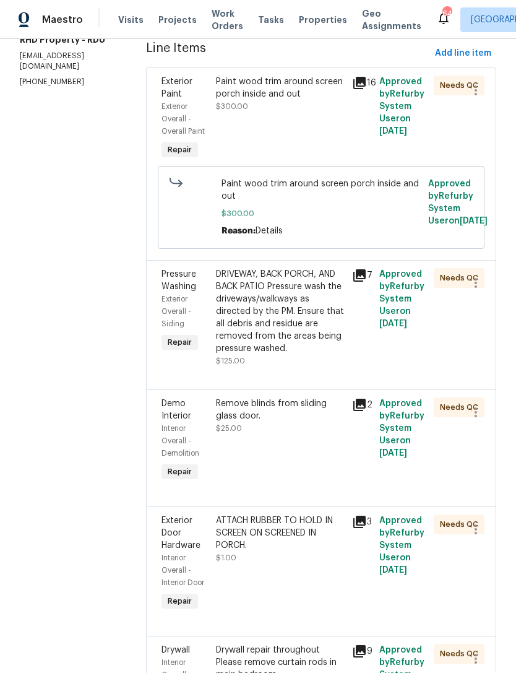
scroll to position [178, 0]
click at [305, 340] on div "DRIVEWAY, BACK PORCH, AND BACK PATIO Pressure wash the driveways/walkways as di…" at bounding box center [280, 312] width 129 height 87
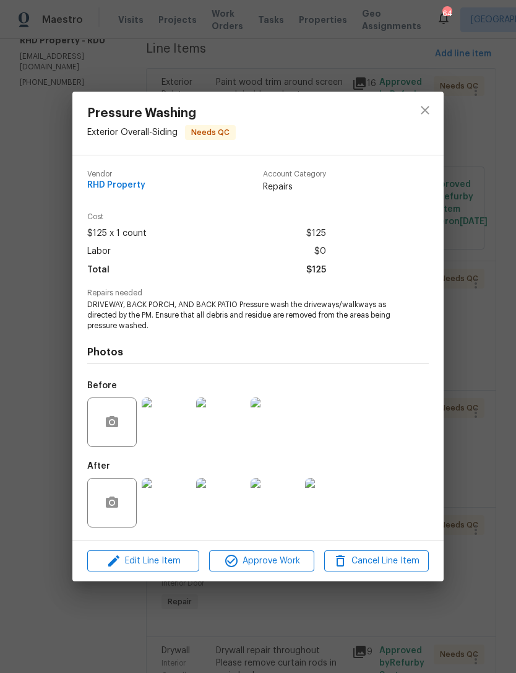
click at [166, 418] on img at bounding box center [167, 422] width 50 height 50
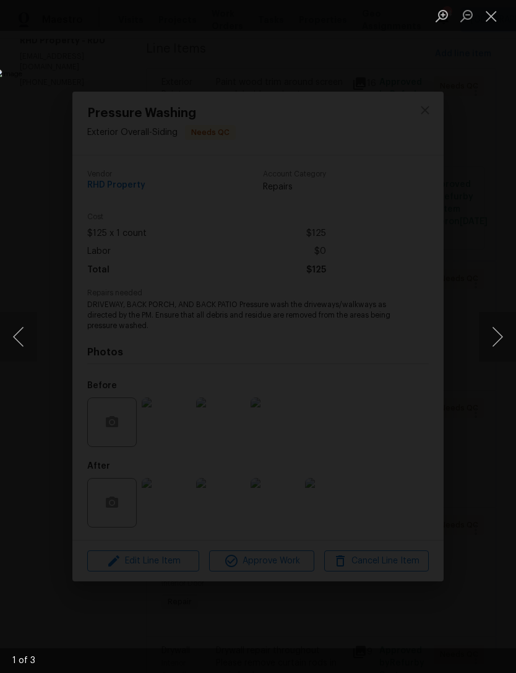
click at [500, 349] on button "Next image" at bounding box center [497, 337] width 37 height 50
click at [494, 12] on button "Close lightbox" at bounding box center [491, 16] width 25 height 22
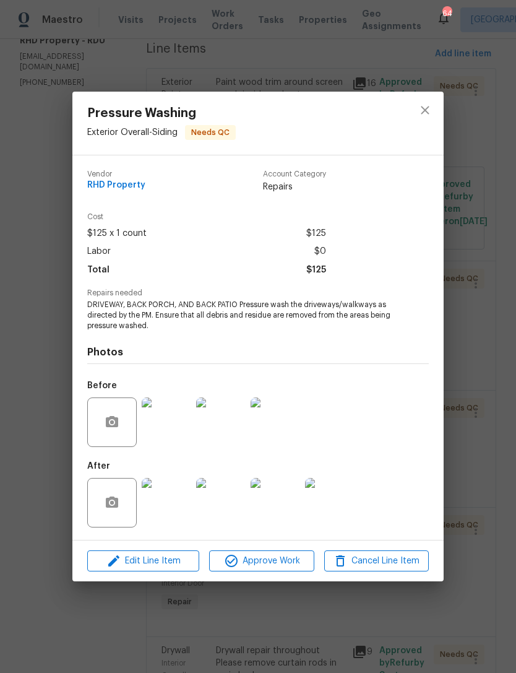
click at [163, 511] on img at bounding box center [167, 503] width 50 height 50
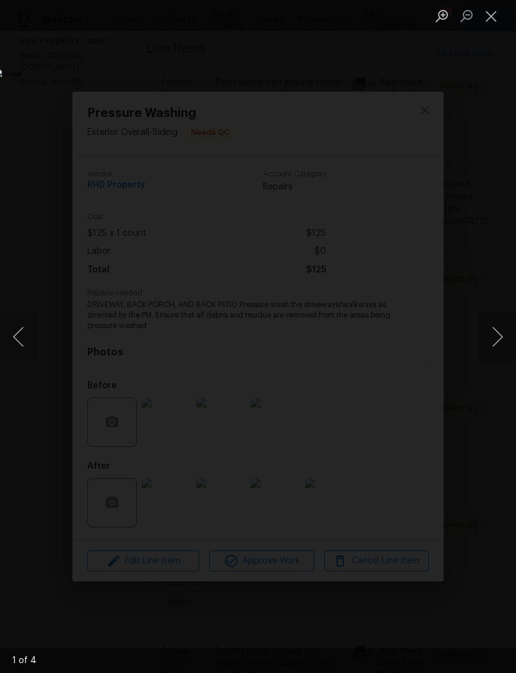
click at [499, 337] on button "Next image" at bounding box center [497, 337] width 37 height 50
click at [494, 339] on button "Next image" at bounding box center [497, 337] width 37 height 50
click at [492, 341] on button "Next image" at bounding box center [497, 337] width 37 height 50
click at [494, 348] on button "Next image" at bounding box center [497, 337] width 37 height 50
click at [491, 9] on button "Close lightbox" at bounding box center [491, 16] width 25 height 22
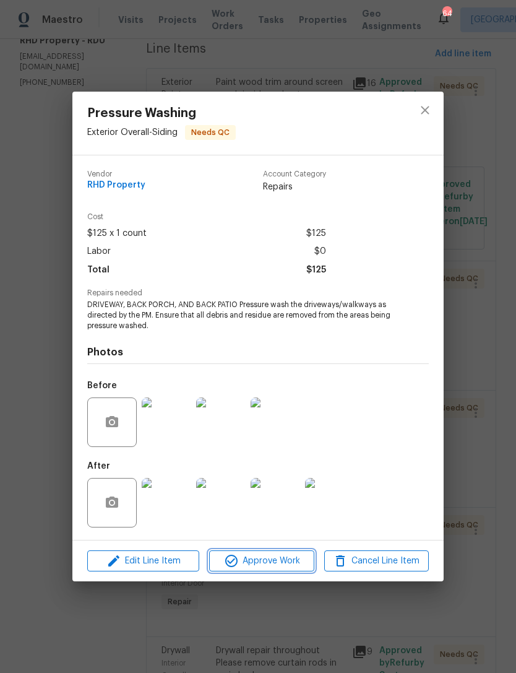
click at [282, 564] on span "Approve Work" at bounding box center [261, 560] width 97 height 15
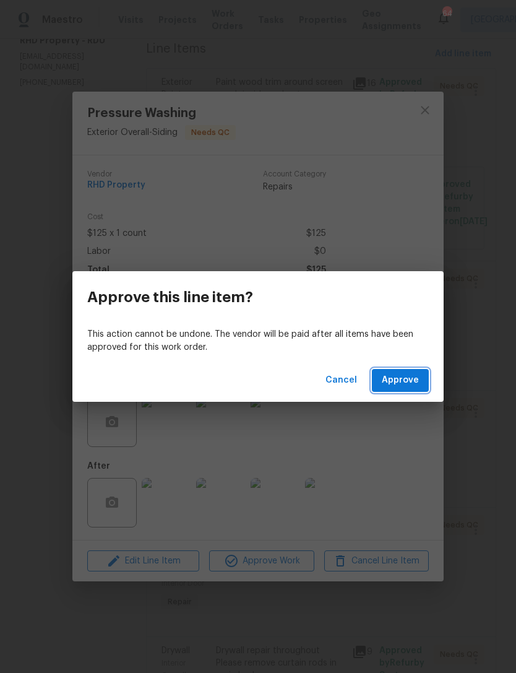
click at [399, 373] on span "Approve" at bounding box center [400, 380] width 37 height 15
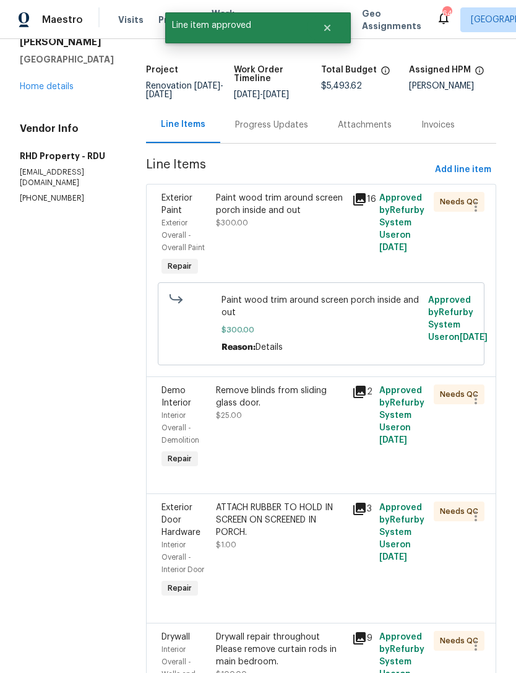
scroll to position [118, 0]
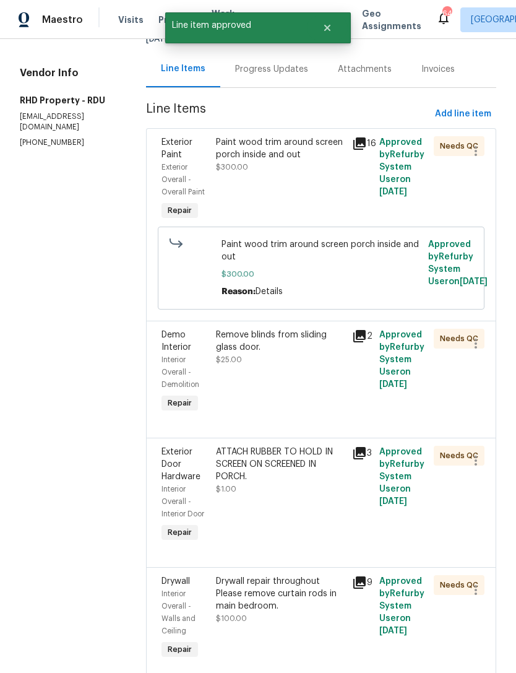
click at [289, 407] on div "Remove blinds from sliding glass door. $25.00" at bounding box center [280, 372] width 136 height 94
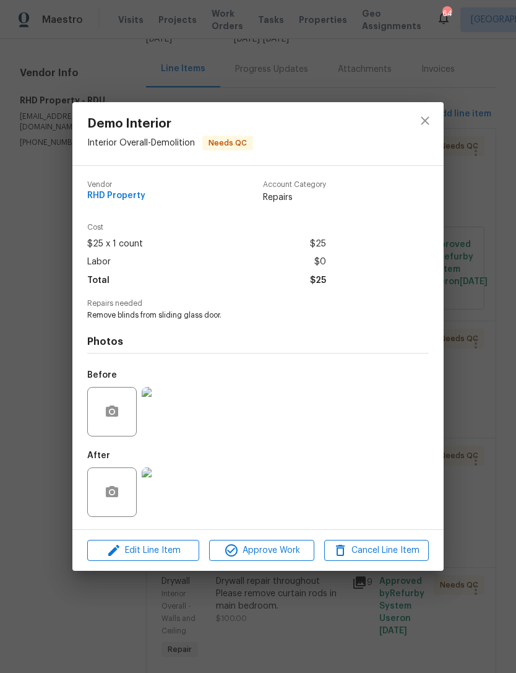
click at [189, 401] on img at bounding box center [167, 412] width 50 height 50
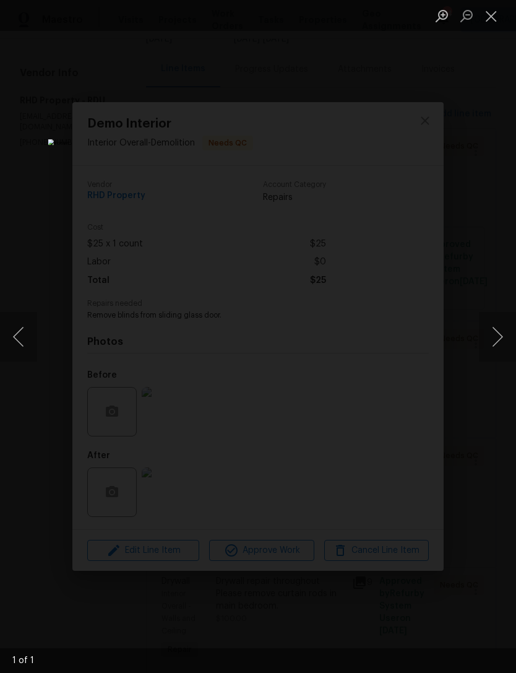
click at [495, 352] on button "Next image" at bounding box center [497, 337] width 37 height 50
click at [495, 8] on button "Close lightbox" at bounding box center [491, 16] width 25 height 22
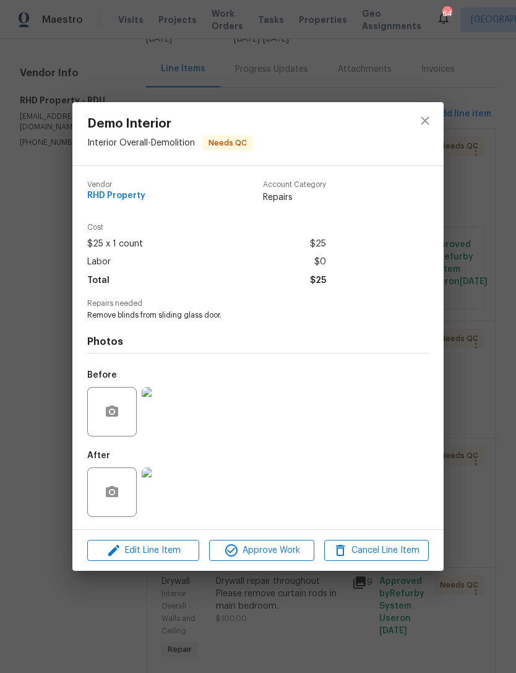
click at [175, 495] on img at bounding box center [167, 492] width 50 height 50
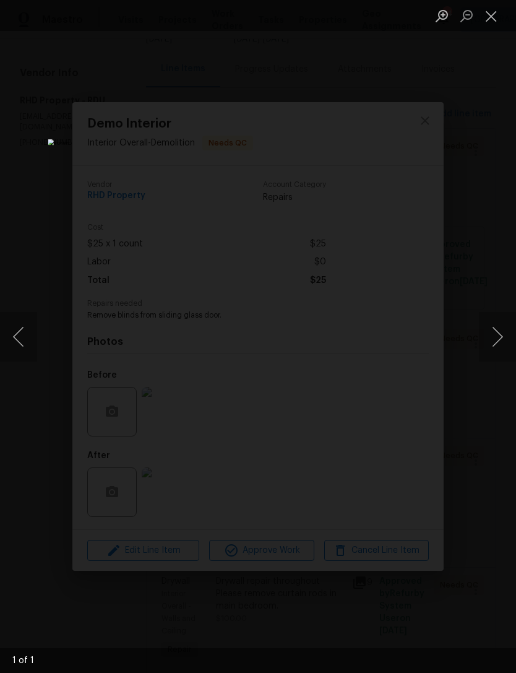
click at [492, 15] on button "Close lightbox" at bounding box center [491, 16] width 25 height 22
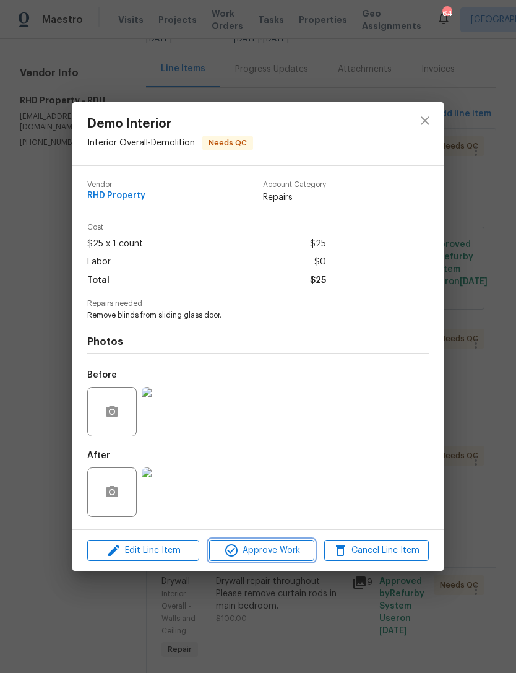
click at [288, 553] on span "Approve Work" at bounding box center [261, 550] width 97 height 15
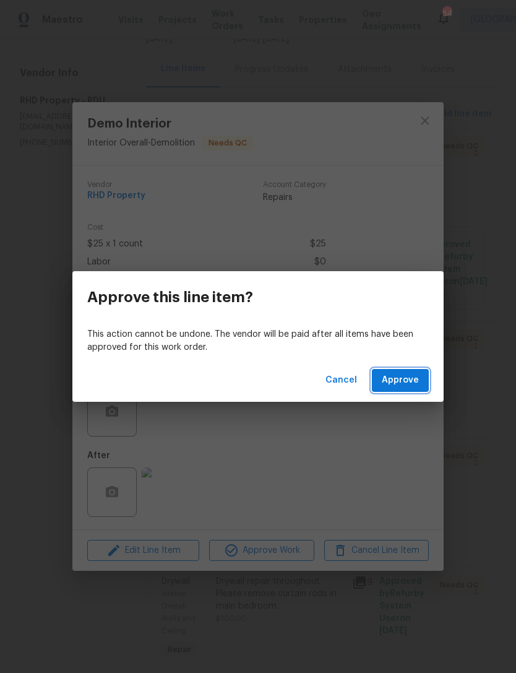
click at [414, 384] on span "Approve" at bounding box center [400, 380] width 37 height 15
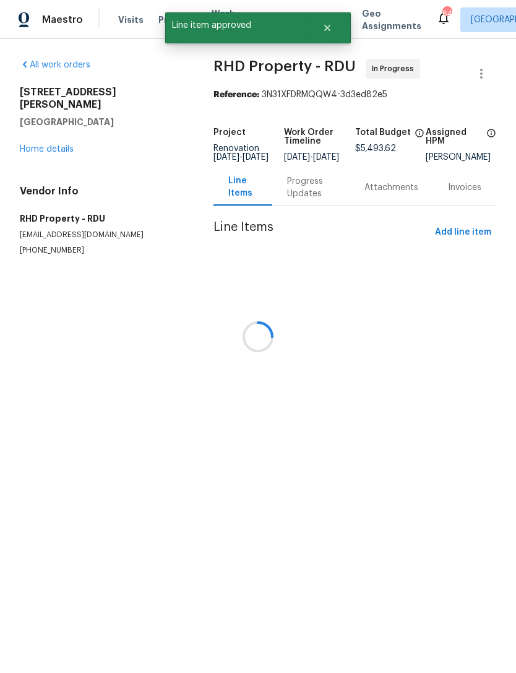
scroll to position [0, 0]
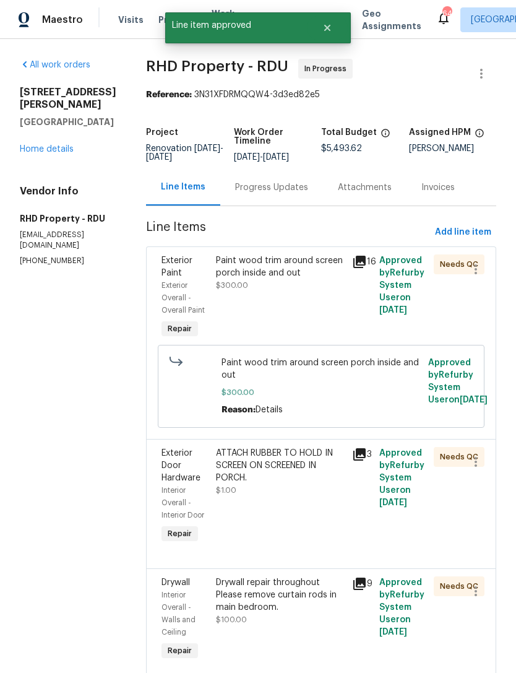
click at [320, 522] on div "ATTACH RUBBER TO HOLD IN SCREEN ON SCREENED IN PORCH. $1.00" at bounding box center [280, 496] width 136 height 106
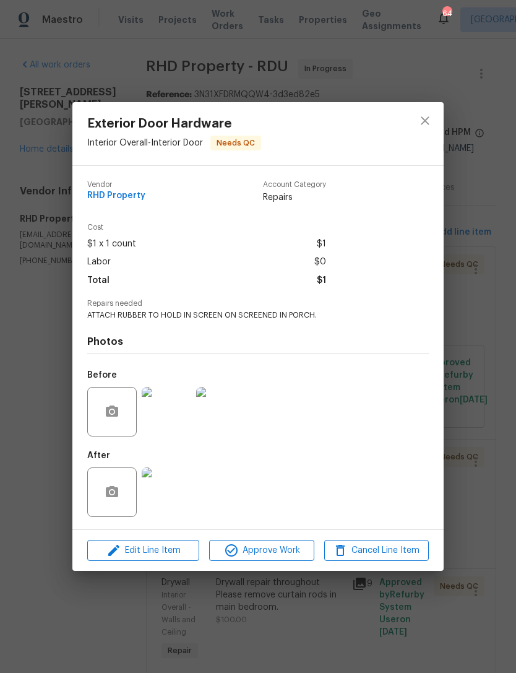
click at [170, 402] on img at bounding box center [167, 412] width 50 height 50
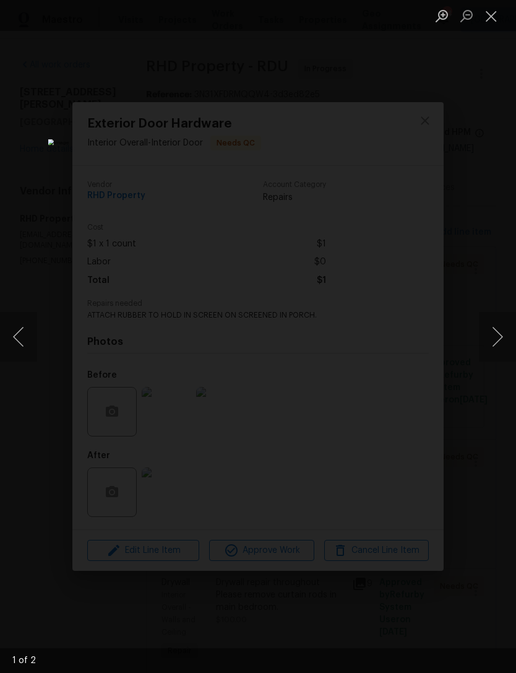
click at [491, 331] on button "Next image" at bounding box center [497, 337] width 37 height 50
click at [496, 9] on button "Close lightbox" at bounding box center [491, 16] width 25 height 22
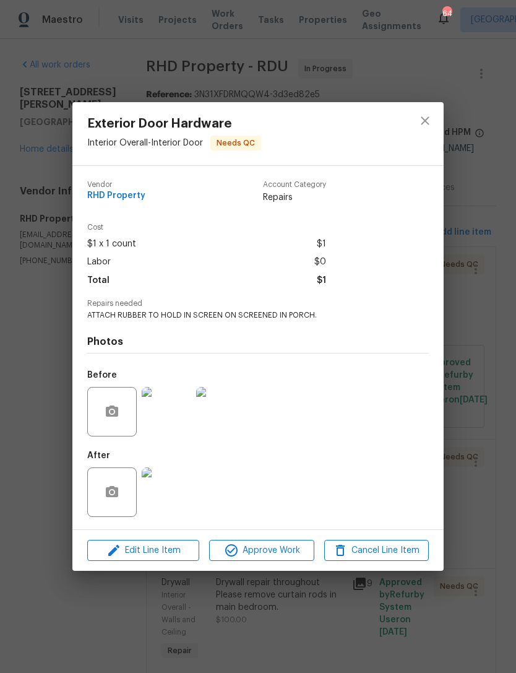
click at [178, 491] on img at bounding box center [167, 492] width 50 height 50
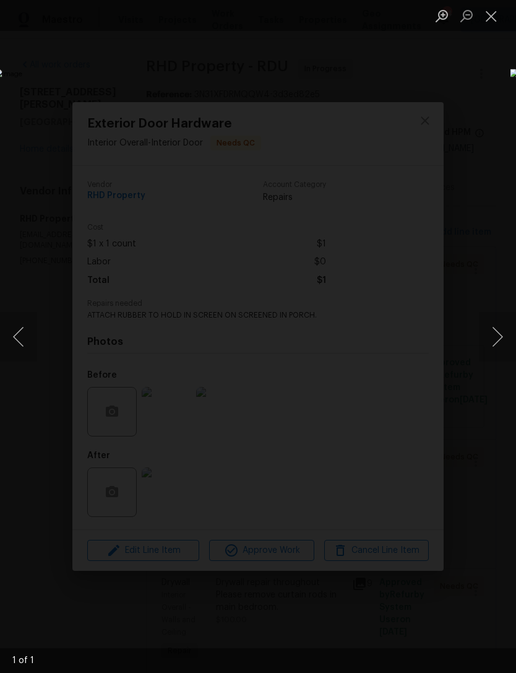
click at [487, 25] on button "Close lightbox" at bounding box center [491, 16] width 25 height 22
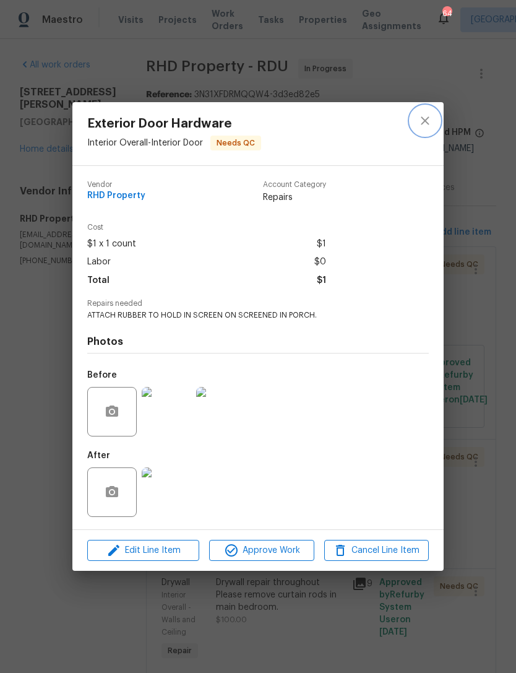
click at [425, 124] on icon "close" at bounding box center [425, 120] width 15 height 15
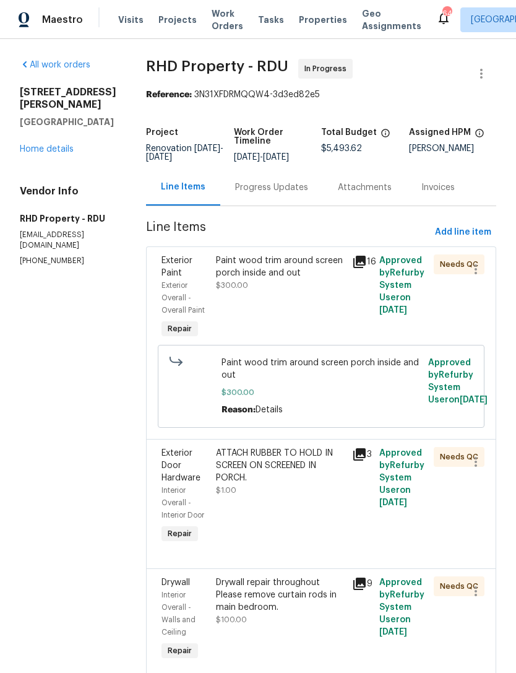
click at [348, 314] on div "Paint wood trim around screen porch inside and out $300.00" at bounding box center [280, 298] width 136 height 94
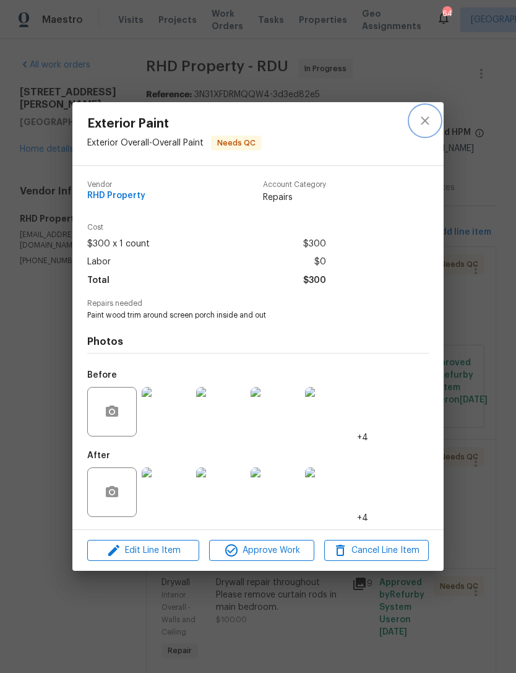
click at [427, 127] on button "close" at bounding box center [425, 121] width 30 height 30
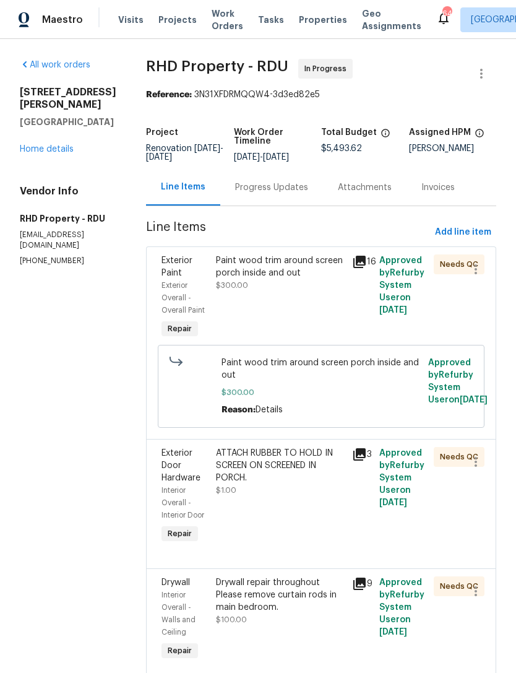
click at [326, 529] on div "ATTACH RUBBER TO HOLD IN SCREEN ON SCREENED IN PORCH. $1.00" at bounding box center [280, 496] width 136 height 106
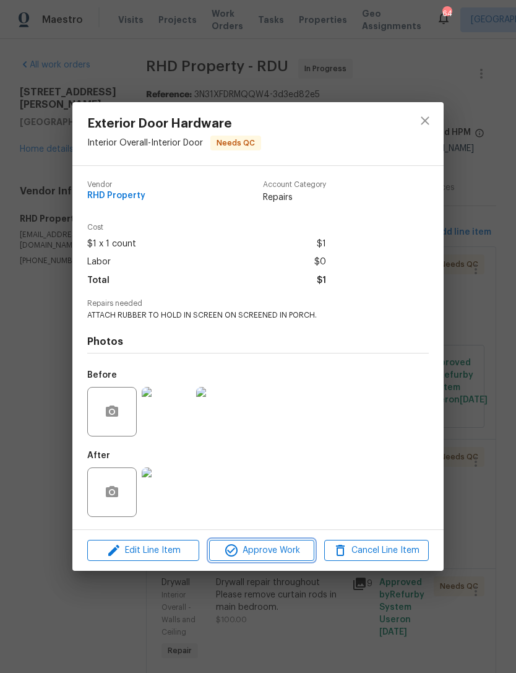
click at [284, 548] on span "Approve Work" at bounding box center [261, 550] width 97 height 15
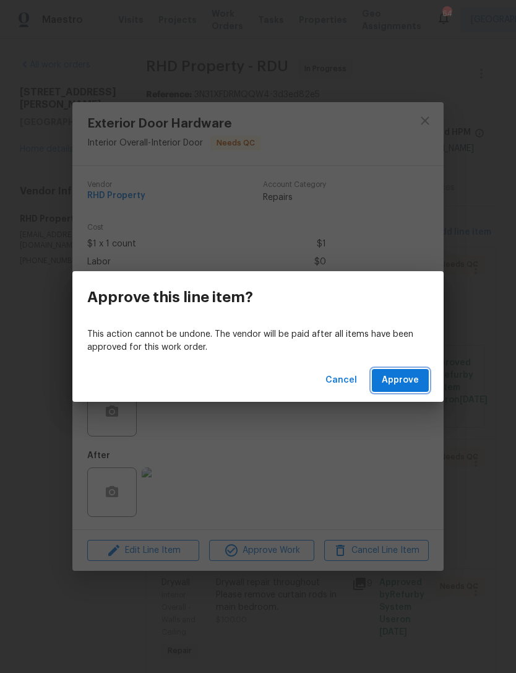
click at [407, 378] on span "Approve" at bounding box center [400, 380] width 37 height 15
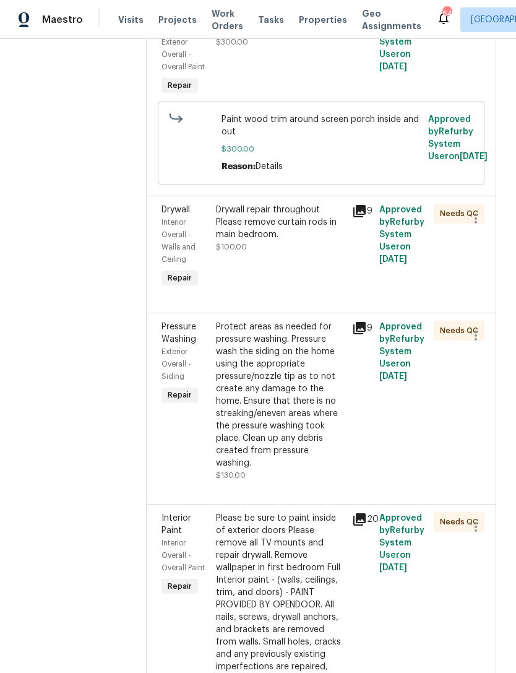
scroll to position [265, 0]
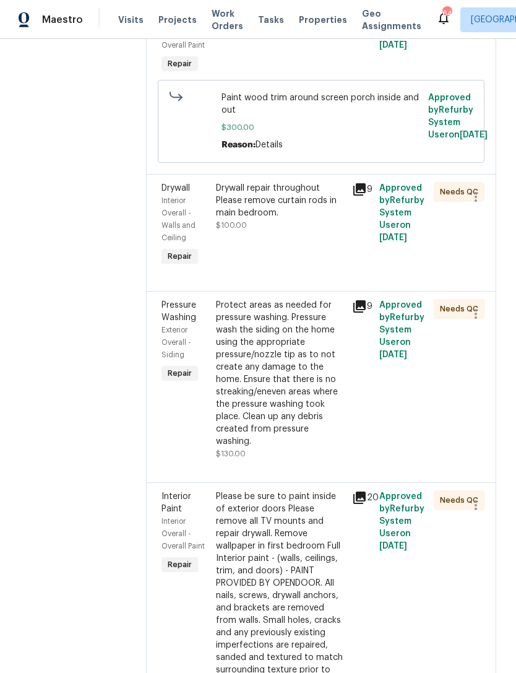
click at [295, 426] on div "Protect areas as needed for pressure washing. Pressure wash the siding on the h…" at bounding box center [280, 373] width 129 height 149
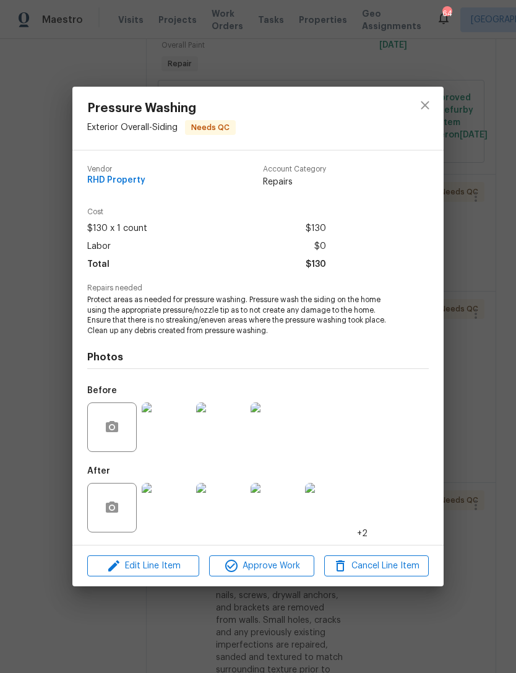
click at [173, 434] on img at bounding box center [167, 427] width 50 height 50
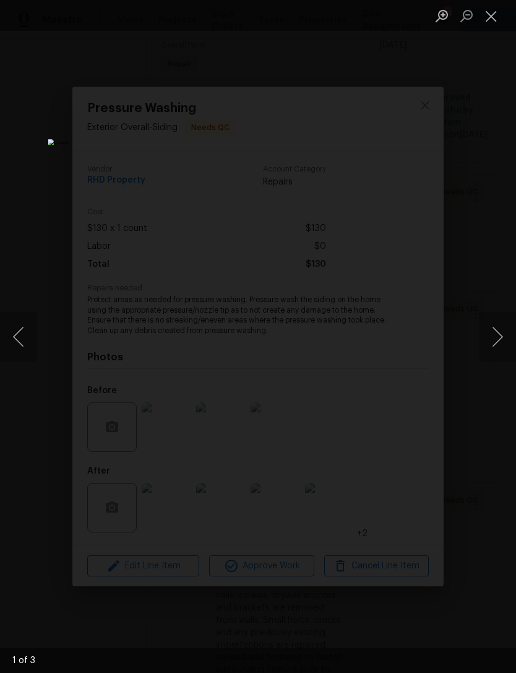
click at [496, 348] on button "Next image" at bounding box center [497, 337] width 37 height 50
click at [486, 336] on button "Next image" at bounding box center [497, 337] width 37 height 50
click at [494, 332] on button "Next image" at bounding box center [497, 337] width 37 height 50
click at [492, 9] on button "Close lightbox" at bounding box center [491, 16] width 25 height 22
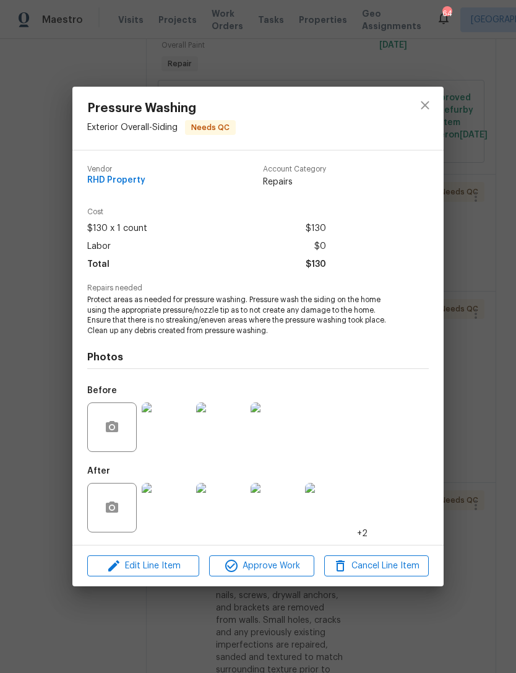
click at [175, 503] on img at bounding box center [167, 508] width 50 height 50
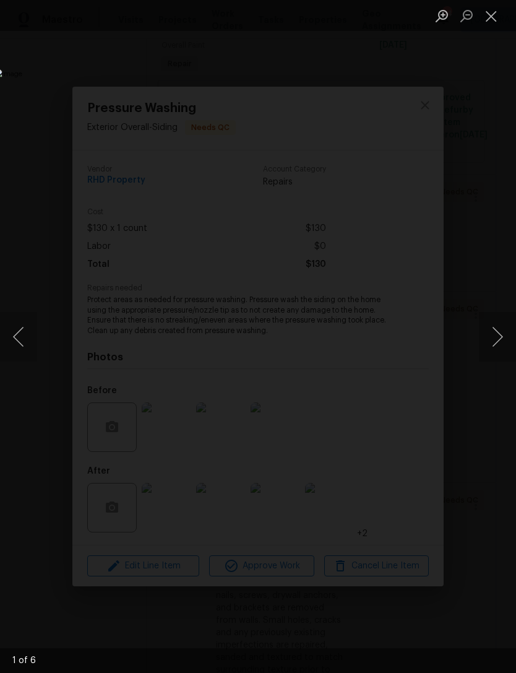
click at [501, 357] on button "Next image" at bounding box center [497, 337] width 37 height 50
click at [495, 357] on button "Next image" at bounding box center [497, 337] width 37 height 50
click at [496, 362] on div "Lightbox" at bounding box center [258, 336] width 516 height 673
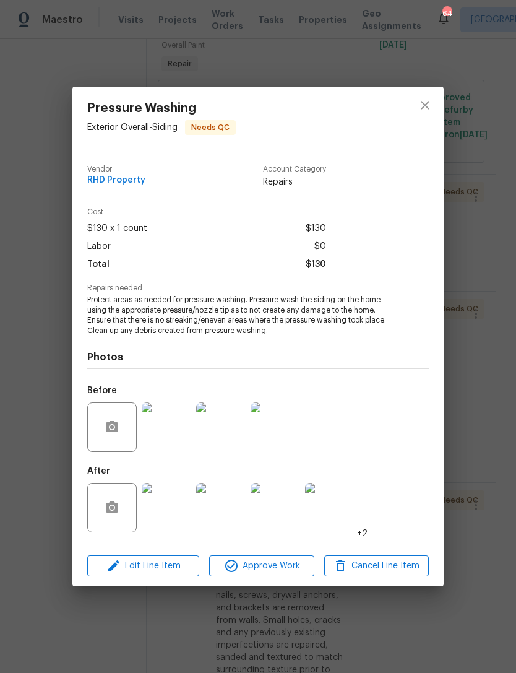
click at [495, 334] on div "Pressure Washing Exterior Overall - Siding Needs QC Vendor RHD Property Account…" at bounding box center [258, 336] width 516 height 673
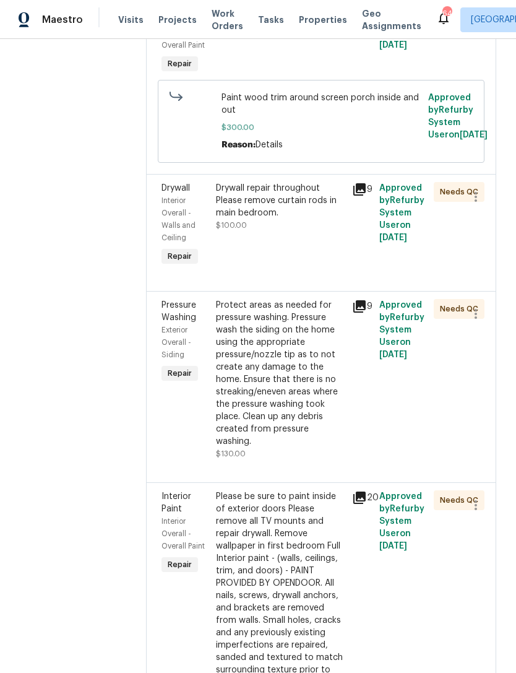
click at [326, 443] on div "Protect areas as needed for pressure washing. Pressure wash the siding on the h…" at bounding box center [280, 373] width 129 height 149
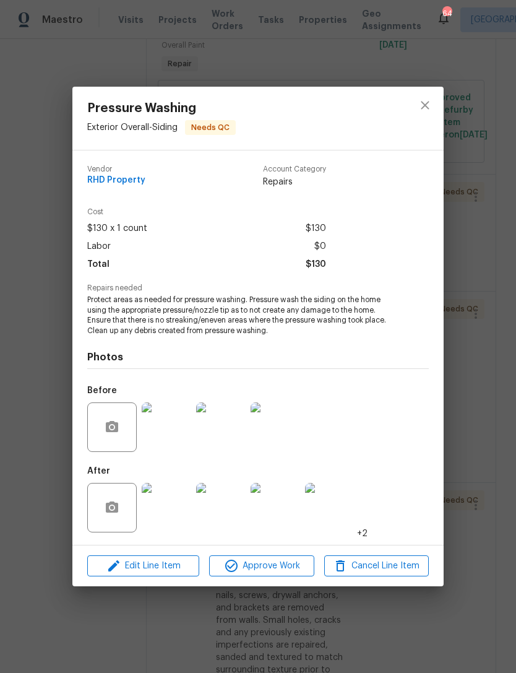
click at [336, 517] on img at bounding box center [330, 508] width 50 height 50
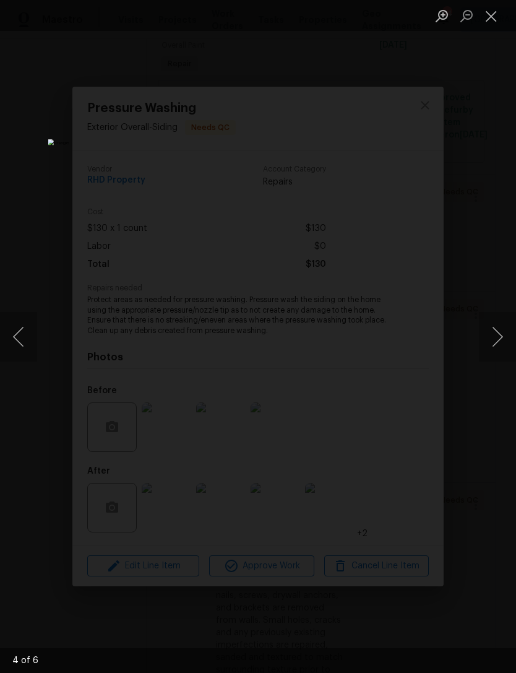
click at [481, 12] on button "Close lightbox" at bounding box center [491, 16] width 25 height 22
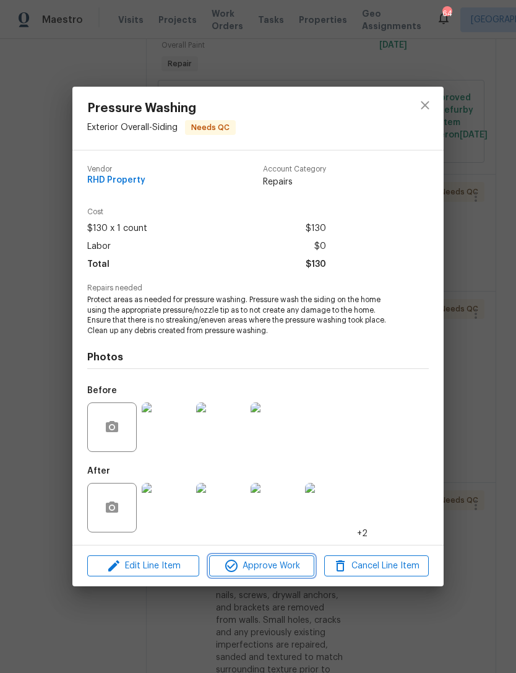
click at [283, 561] on span "Approve Work" at bounding box center [261, 565] width 97 height 15
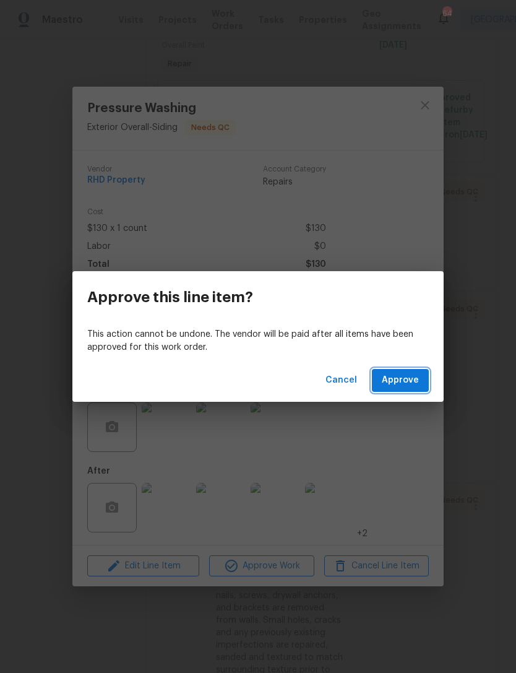
click at [405, 372] on button "Approve" at bounding box center [400, 380] width 57 height 23
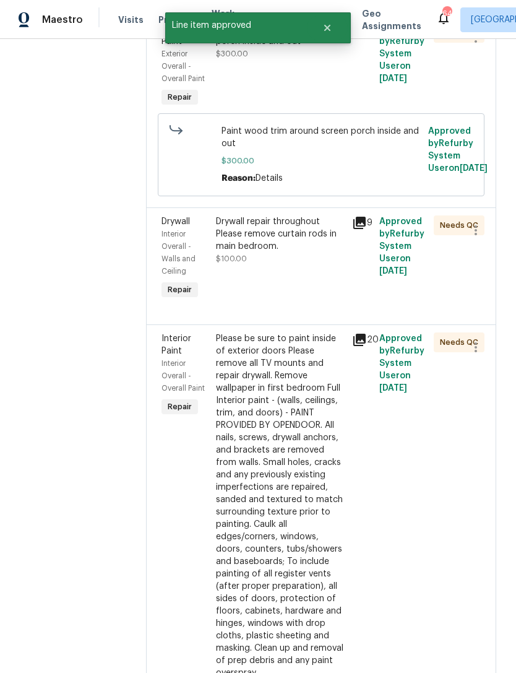
scroll to position [233, 0]
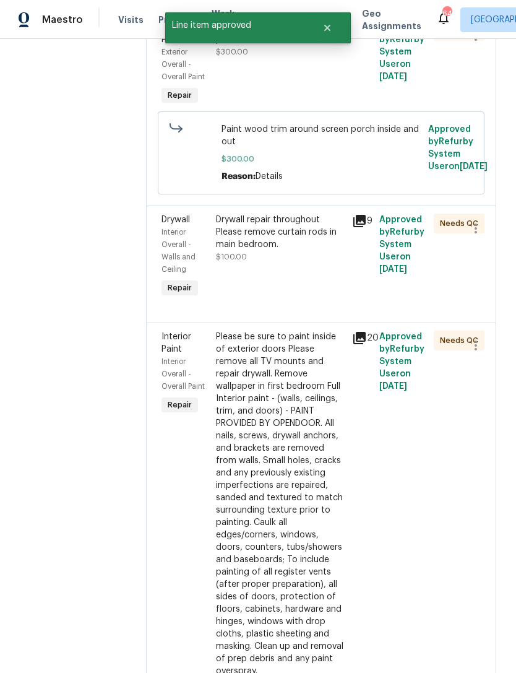
click at [318, 477] on div "Please be sure to paint inside of exterior doors Please remove all TV mounts an…" at bounding box center [280, 504] width 129 height 347
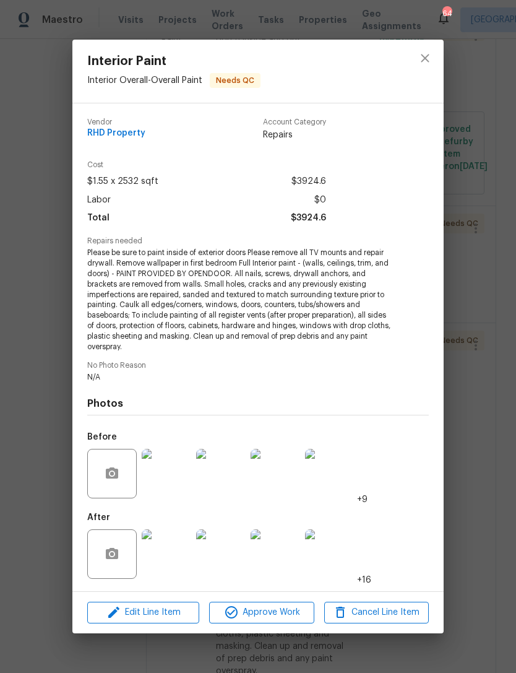
click at [175, 477] on img at bounding box center [167, 474] width 50 height 50
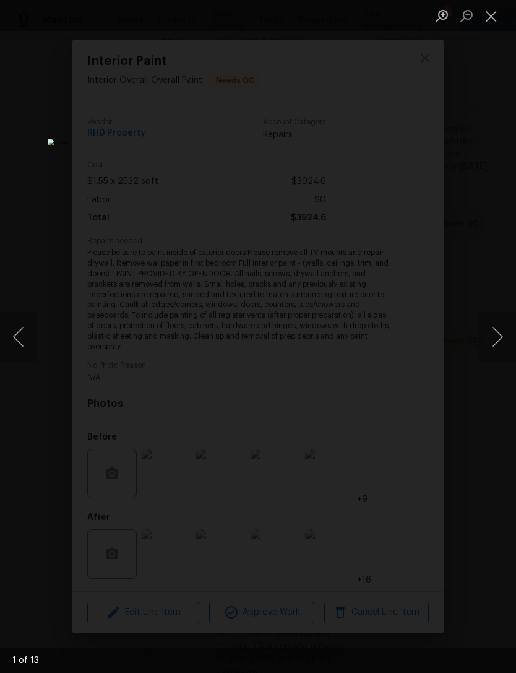
click at [495, 337] on button "Next image" at bounding box center [497, 337] width 37 height 50
click at [498, 342] on button "Next image" at bounding box center [497, 337] width 37 height 50
click at [498, 343] on button "Next image" at bounding box center [497, 337] width 37 height 50
click at [498, 344] on button "Next image" at bounding box center [497, 337] width 37 height 50
click at [496, 350] on button "Next image" at bounding box center [497, 337] width 37 height 50
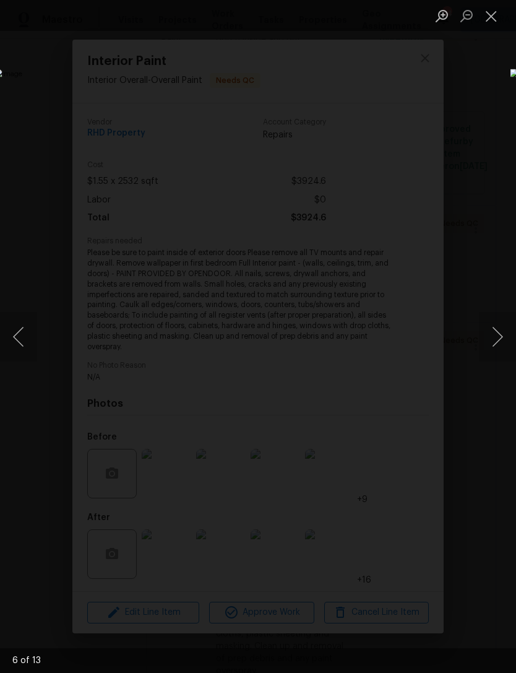
click at [496, 345] on button "Next image" at bounding box center [497, 337] width 37 height 50
click at [496, 349] on button "Next image" at bounding box center [497, 337] width 37 height 50
click at [495, 348] on button "Next image" at bounding box center [497, 337] width 37 height 50
click at [498, 352] on button "Next image" at bounding box center [497, 337] width 37 height 50
click at [489, 12] on button "Close lightbox" at bounding box center [491, 16] width 25 height 22
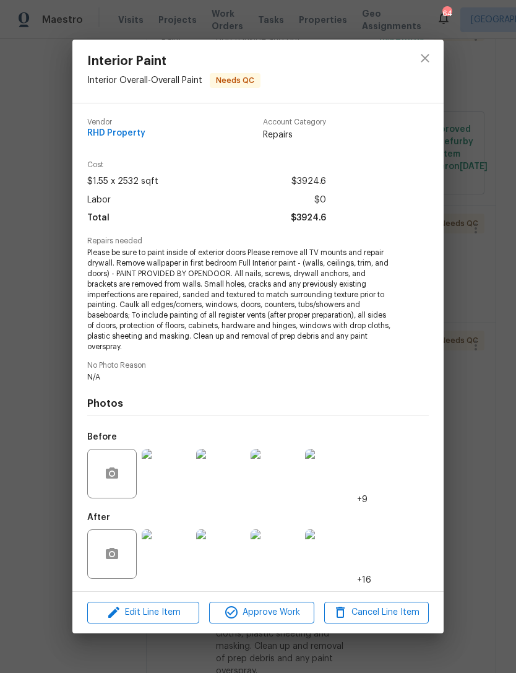
click at [181, 554] on img at bounding box center [167, 554] width 50 height 50
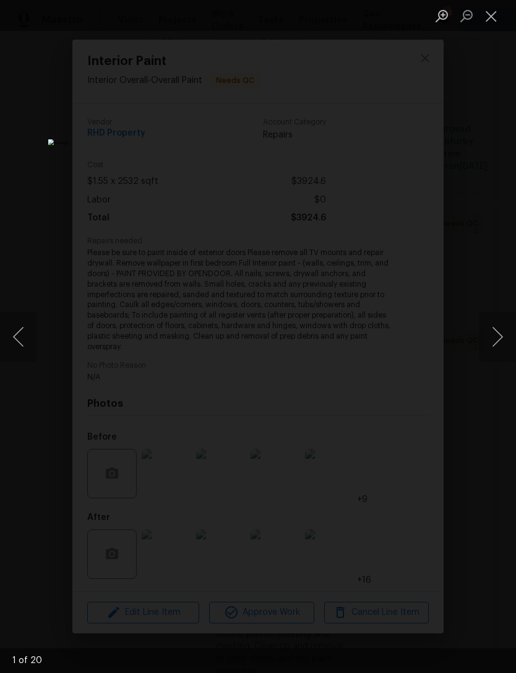
click at [498, 331] on button "Next image" at bounding box center [497, 337] width 37 height 50
click at [496, 339] on button "Next image" at bounding box center [497, 337] width 37 height 50
click at [498, 343] on button "Next image" at bounding box center [497, 337] width 37 height 50
click at [496, 332] on button "Next image" at bounding box center [497, 337] width 37 height 50
click at [494, 335] on button "Next image" at bounding box center [497, 337] width 37 height 50
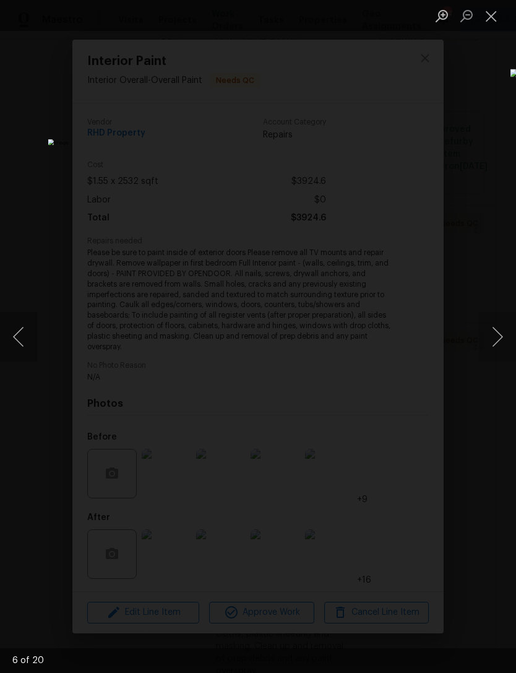
click at [491, 337] on button "Next image" at bounding box center [497, 337] width 37 height 50
click at [495, 343] on button "Next image" at bounding box center [497, 337] width 37 height 50
click at [496, 16] on button "Close lightbox" at bounding box center [491, 16] width 25 height 22
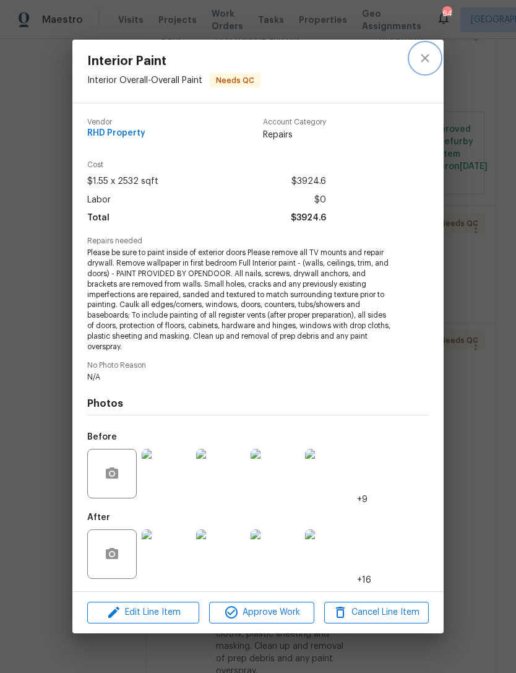
click at [428, 50] on button "close" at bounding box center [425, 58] width 30 height 30
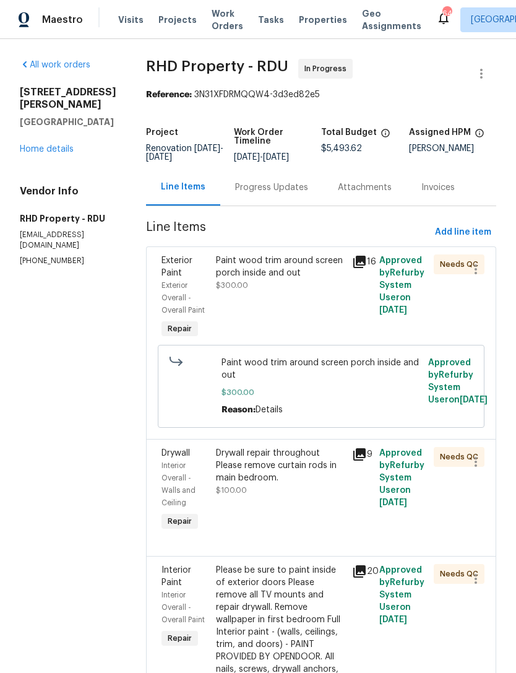
scroll to position [0, 0]
click at [63, 145] on link "Home details" at bounding box center [47, 149] width 54 height 9
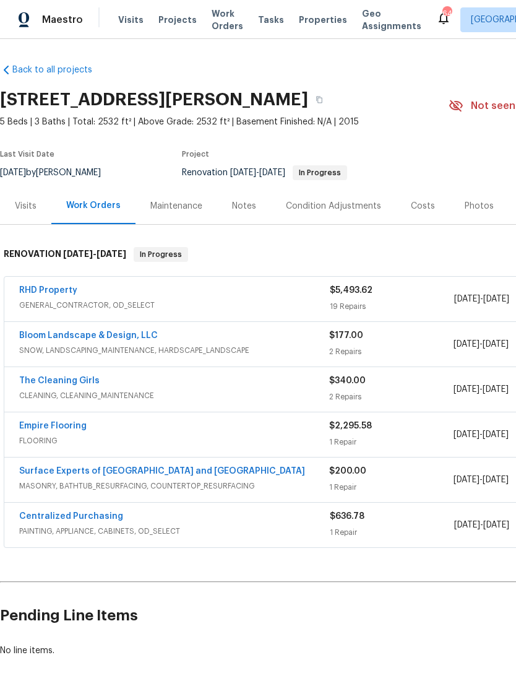
click at [112, 334] on link "Bloom Landscape & Design, LLC" at bounding box center [88, 335] width 139 height 9
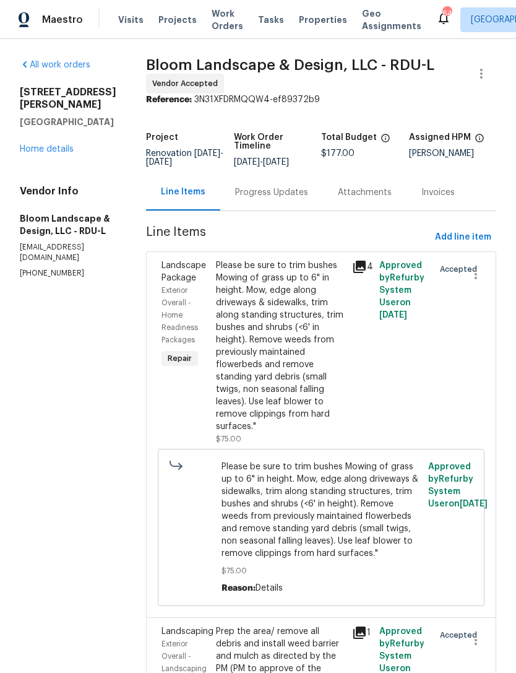
click at [293, 192] on div "Progress Updates" at bounding box center [271, 192] width 73 height 12
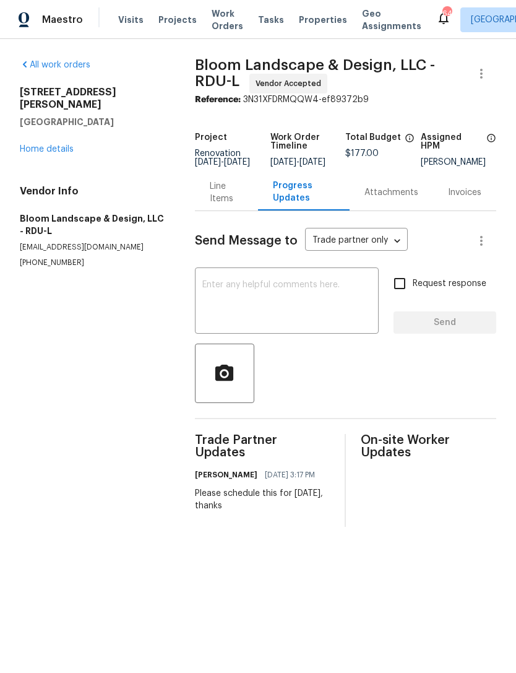
click at [305, 304] on textarea at bounding box center [286, 301] width 169 height 43
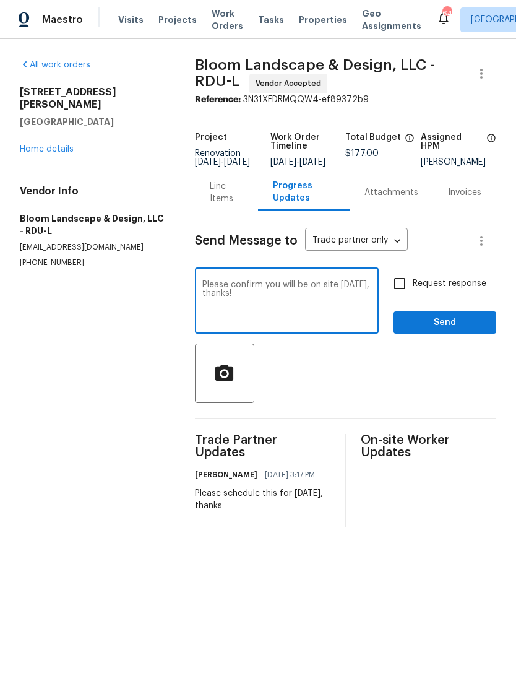
type textarea "Please confirm you will be on site tomorrow 9/10, thanks!"
click at [410, 296] on input "Request response" at bounding box center [400, 283] width 26 height 26
checkbox input "true"
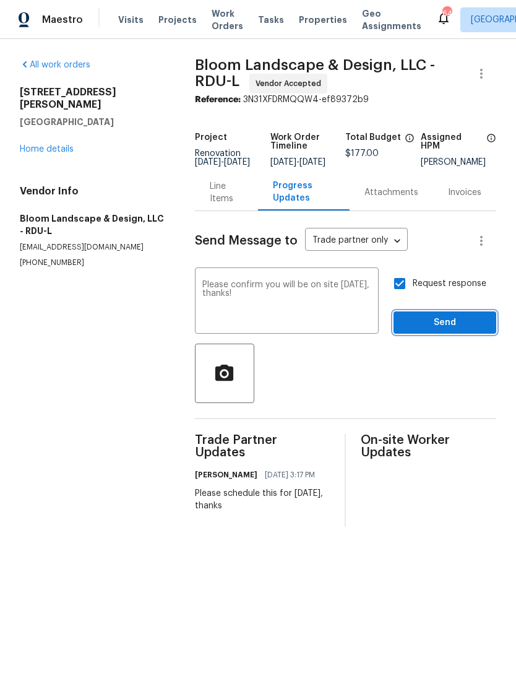
click at [456, 331] on span "Send" at bounding box center [445, 322] width 83 height 15
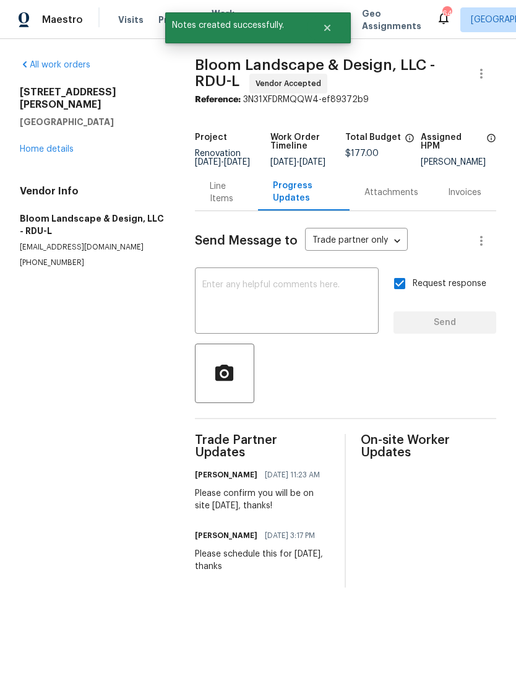
click at [51, 145] on link "Home details" at bounding box center [47, 149] width 54 height 9
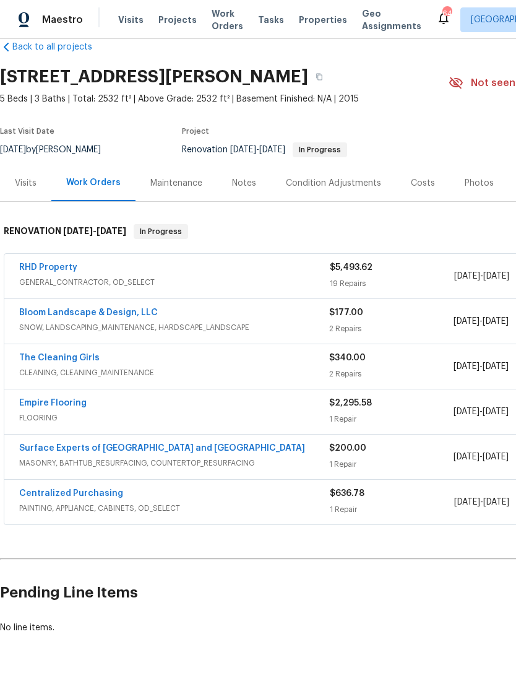
scroll to position [22, 0]
click at [47, 399] on link "Empire Flooring" at bounding box center [52, 403] width 67 height 9
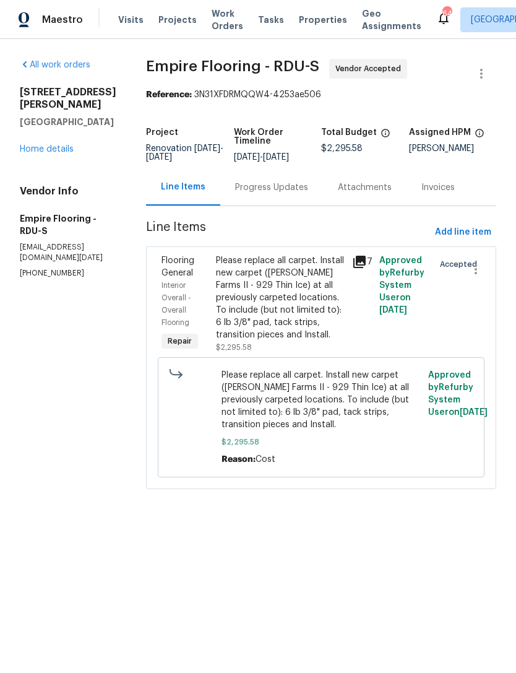
click at [284, 194] on div "Progress Updates" at bounding box center [271, 187] width 73 height 12
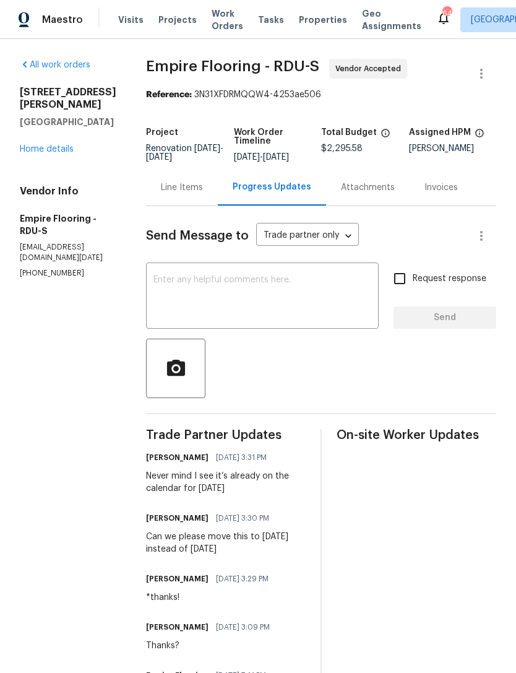
click at [58, 145] on link "Home details" at bounding box center [47, 149] width 54 height 9
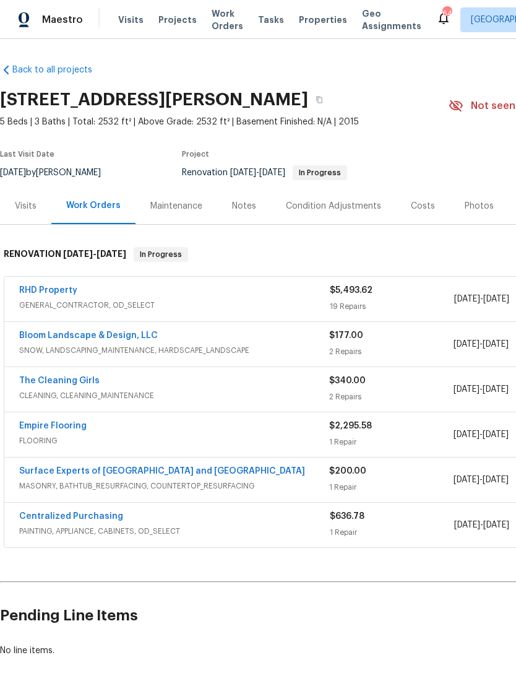
click at [232, 217] on div "Notes" at bounding box center [244, 206] width 54 height 37
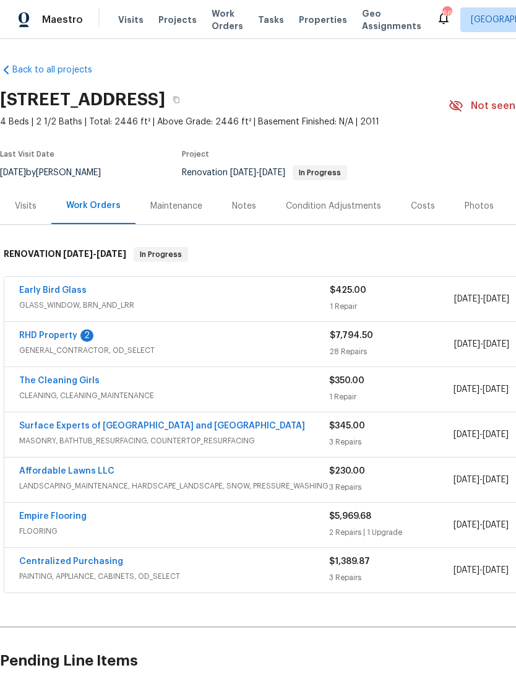
click at [66, 339] on link "RHD Property" at bounding box center [48, 335] width 58 height 9
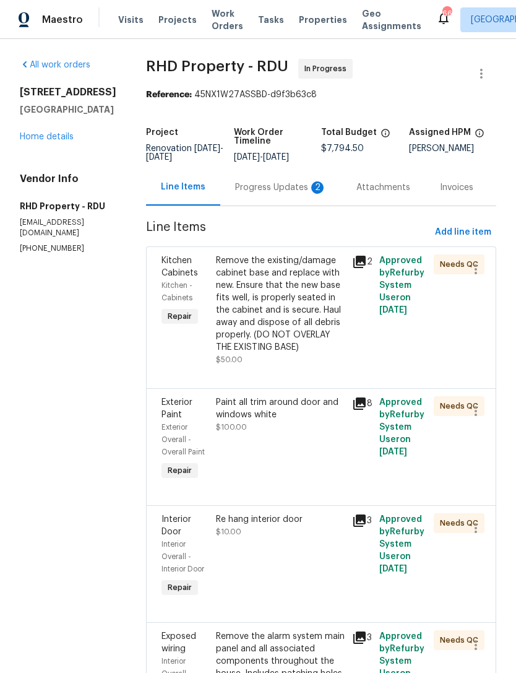
click at [277, 194] on div "Progress Updates 2" at bounding box center [281, 187] width 92 height 12
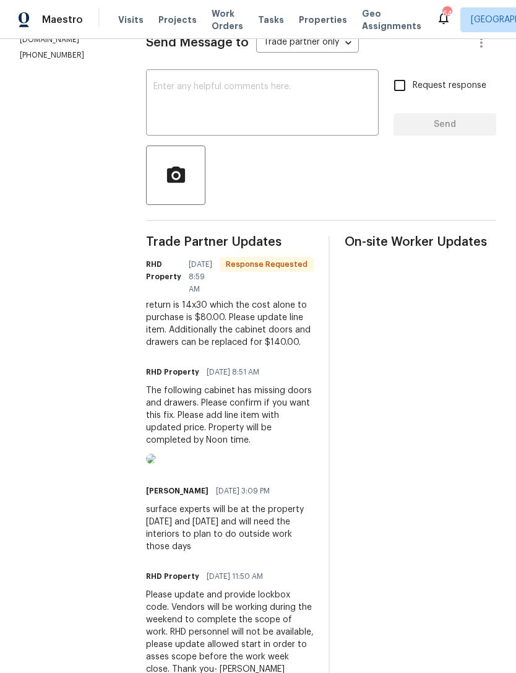
scroll to position [194, 0]
click at [283, 122] on textarea at bounding box center [262, 103] width 218 height 43
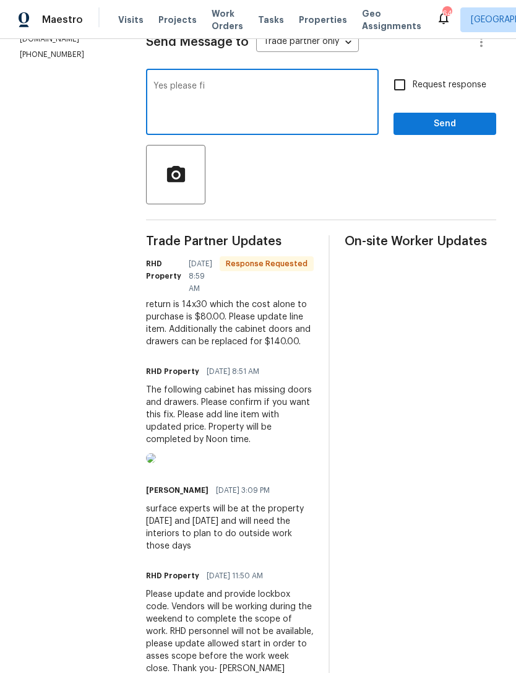
type textarea "Yes please fix"
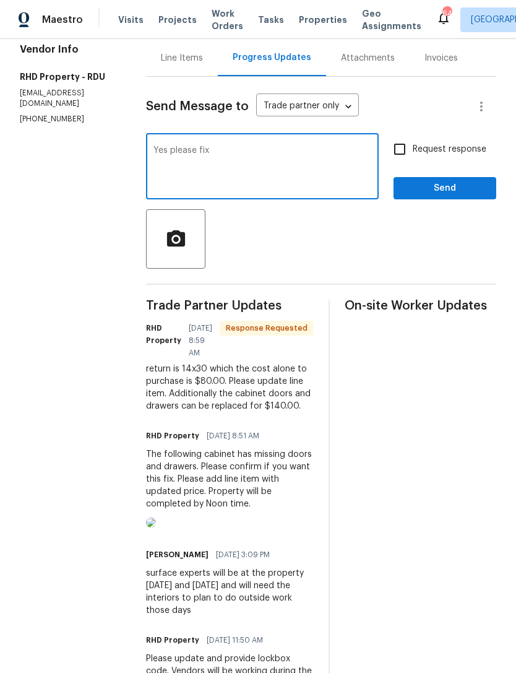
scroll to position [43, 0]
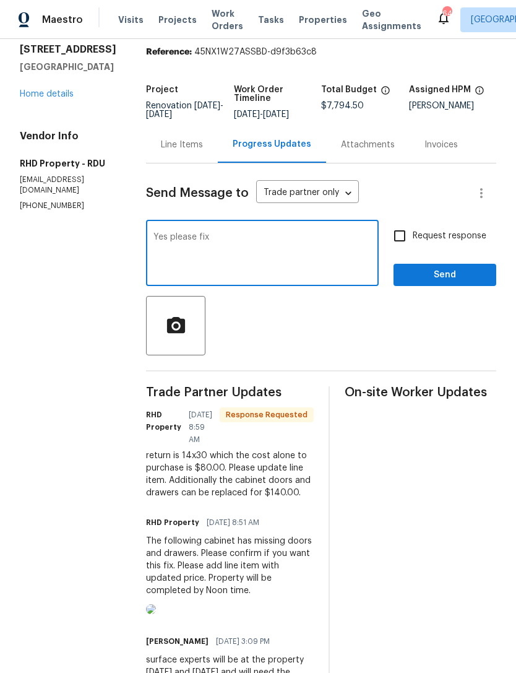
click at [202, 151] on div "Line Items" at bounding box center [182, 145] width 42 height 12
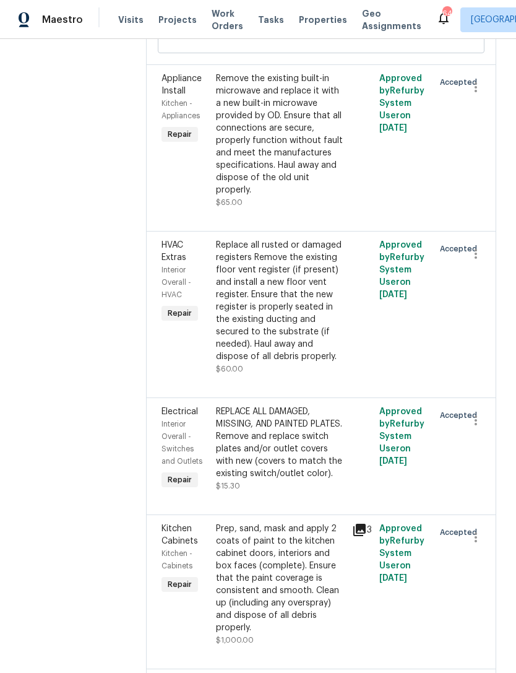
scroll to position [4036, 0]
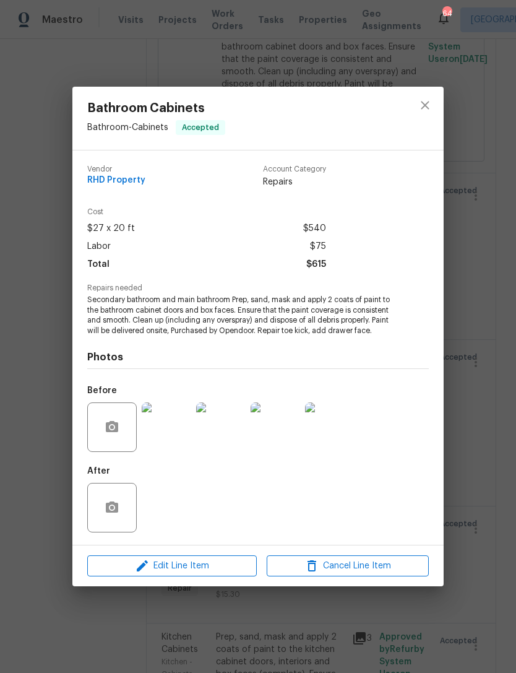
click at [223, 425] on img at bounding box center [221, 427] width 50 height 50
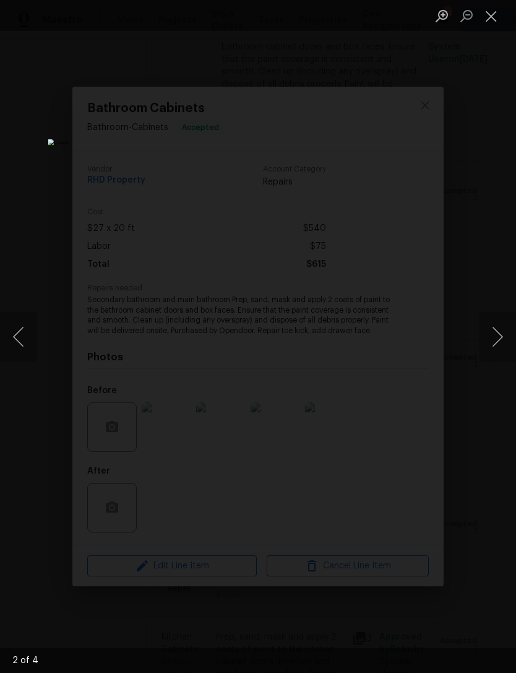
click at [487, 339] on button "Next image" at bounding box center [497, 337] width 37 height 50
click at [492, 336] on button "Next image" at bounding box center [497, 337] width 37 height 50
click at [491, 26] on button "Close lightbox" at bounding box center [491, 16] width 25 height 22
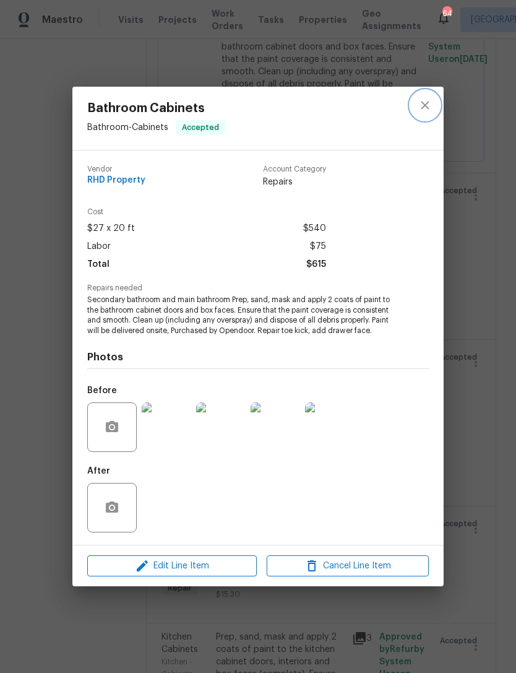
click at [428, 111] on icon "close" at bounding box center [425, 105] width 15 height 15
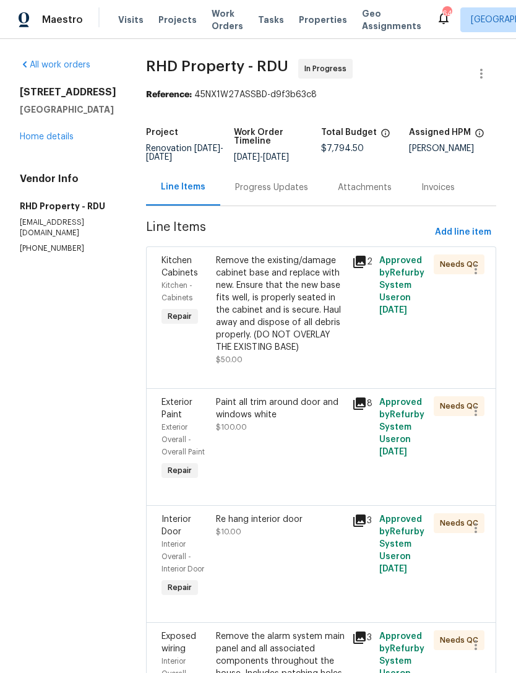
scroll to position [0, 0]
click at [302, 205] on div "Progress Updates" at bounding box center [271, 187] width 103 height 37
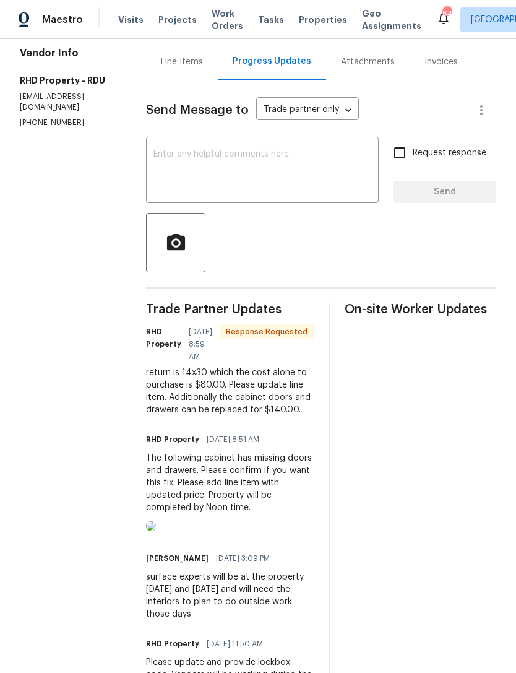
scroll to position [264, 0]
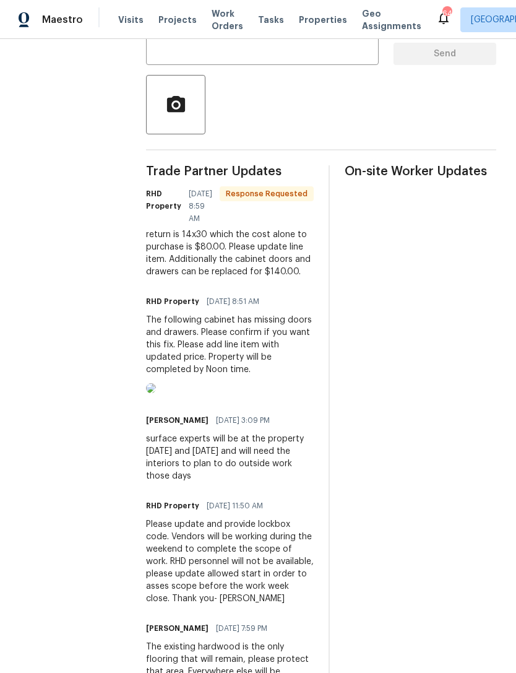
click at [156, 393] on img at bounding box center [151, 388] width 10 height 10
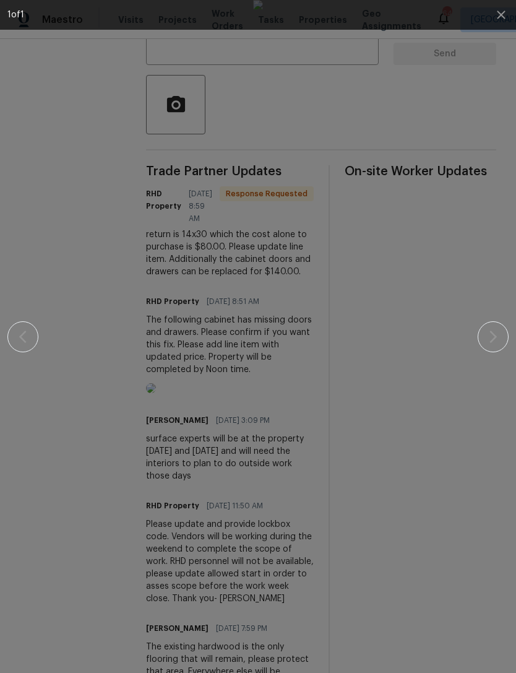
click at [263, 127] on img at bounding box center [258, 336] width 10 height 673
click at [499, 12] on icon "button" at bounding box center [501, 15] width 8 height 8
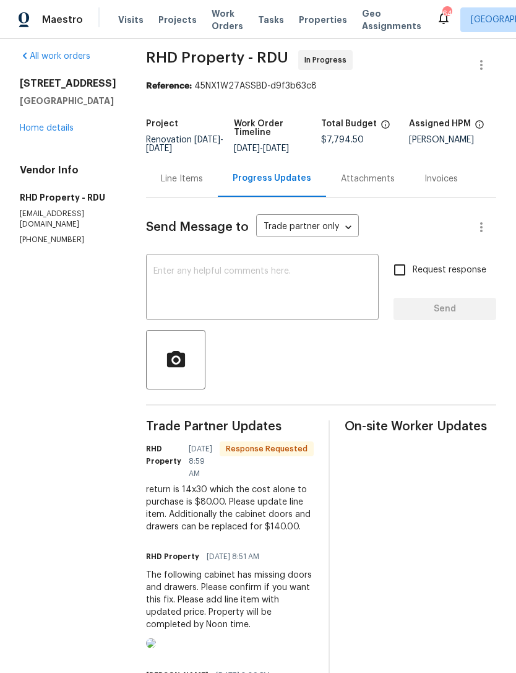
scroll to position [8, 0]
click at [288, 290] on textarea at bounding box center [262, 288] width 218 height 43
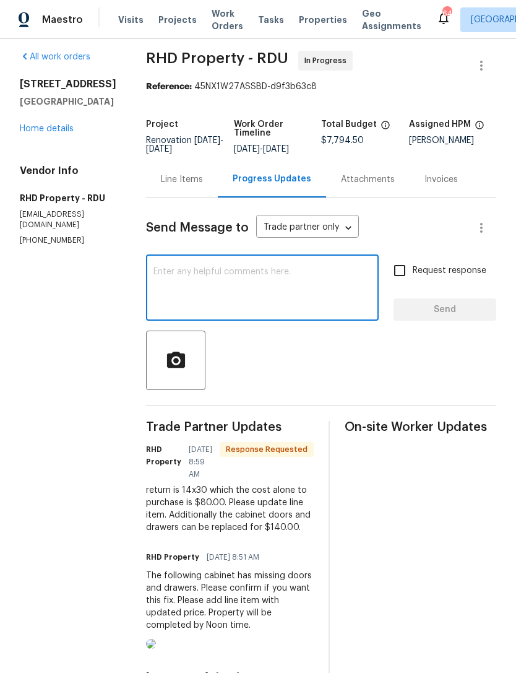
type textarea "Y"
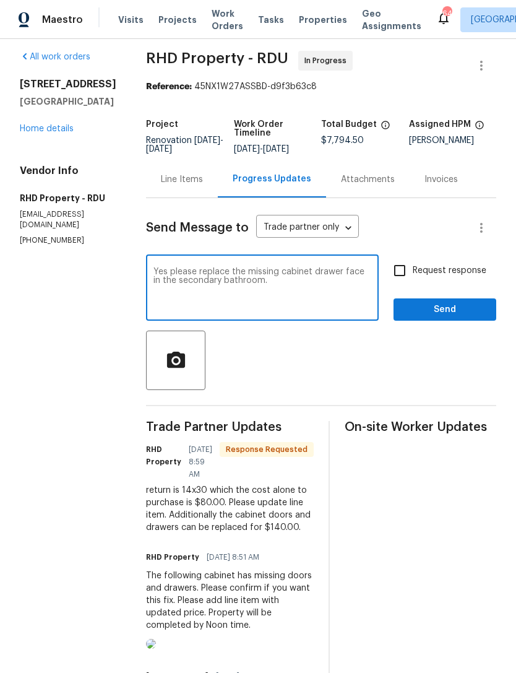
type textarea "Yes please replace the missing cabinet drawer face in the secondary bathroom."
click at [401, 283] on input "Request response" at bounding box center [400, 270] width 26 height 26
checkbox input "true"
click at [326, 300] on textarea "Yes please replace the missing cabinet drawer face in the secondary bathroom." at bounding box center [262, 288] width 218 height 43
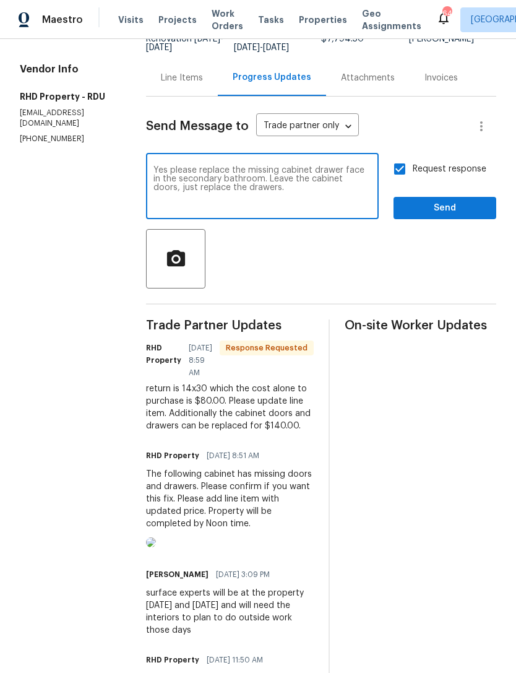
scroll to position [0, 0]
type textarea "Yes please replace the missing cabinet drawer face in the secondary bathroom. L…"
click at [433, 208] on button "Send" at bounding box center [445, 208] width 103 height 23
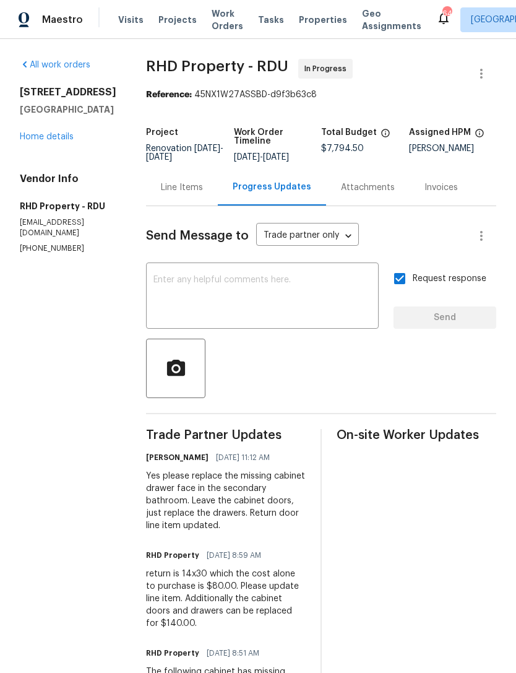
click at [39, 139] on link "Home details" at bounding box center [47, 136] width 54 height 9
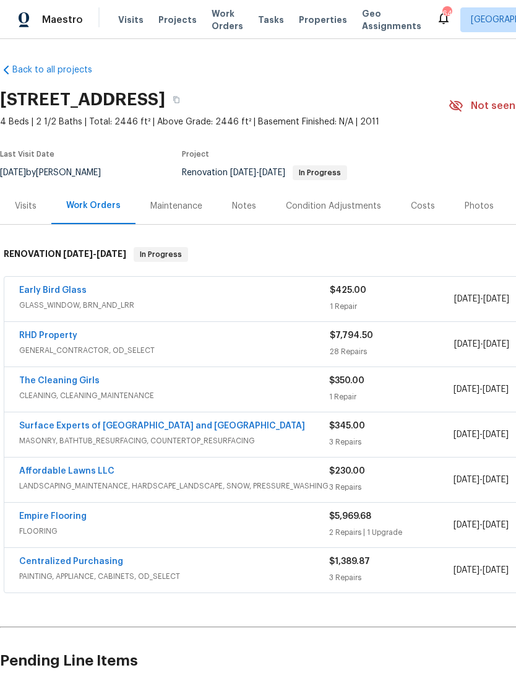
click at [43, 339] on link "RHD Property" at bounding box center [48, 335] width 58 height 9
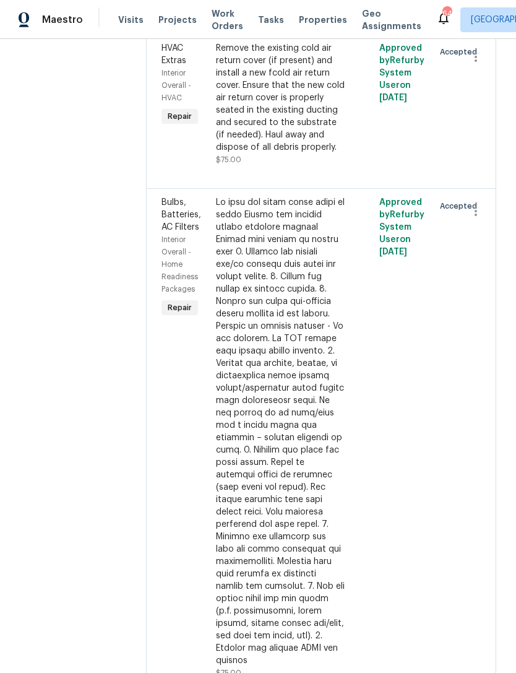
scroll to position [2601, 0]
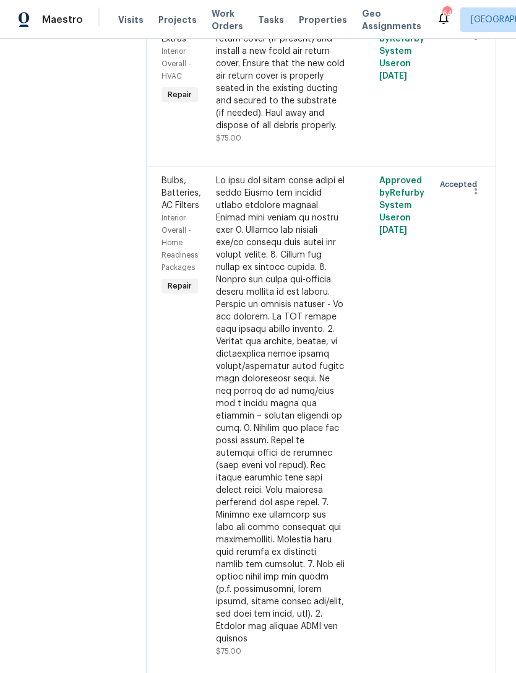
click at [333, 144] on div "Remove the existing cold air return cover (if present) and install a new fcold …" at bounding box center [280, 82] width 129 height 124
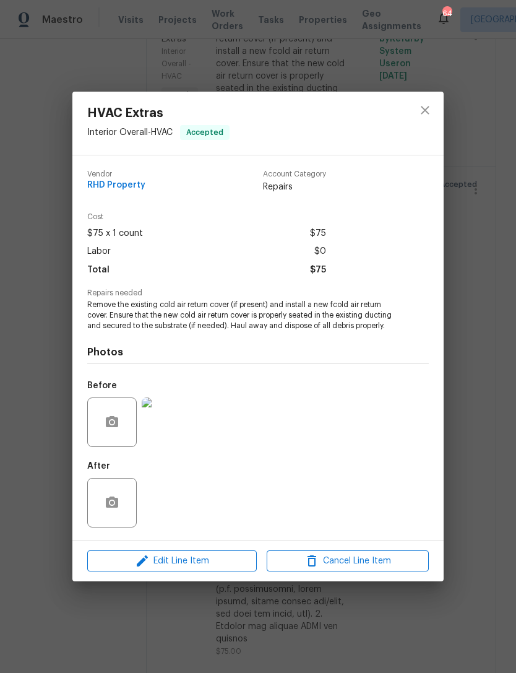
click at [14, 337] on div "HVAC Extras Interior Overall - HVAC Accepted Vendor RHD Property Account Catego…" at bounding box center [258, 336] width 516 height 673
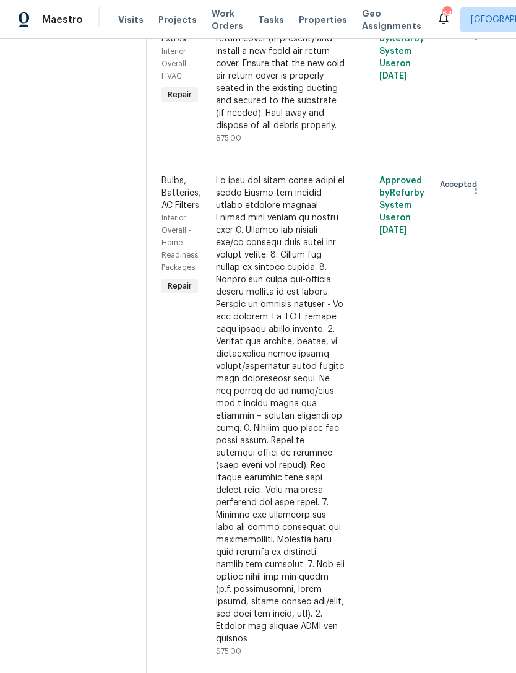
click at [9, 331] on div "All work orders [STREET_ADDRESS][PERSON_NAME] Home details Vendor Info RHD Prop…" at bounding box center [258, 22] width 516 height 5168
click at [293, 132] on div "Remove the existing cold air return cover (if present) and install a new fcold …" at bounding box center [280, 75] width 129 height 111
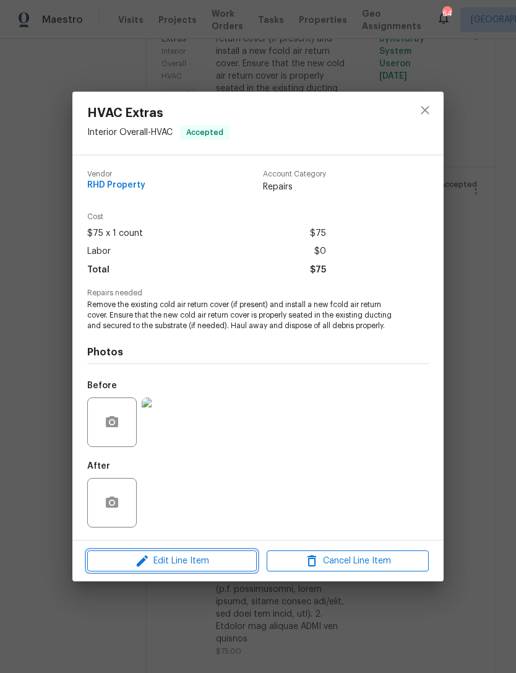
click at [197, 567] on span "Edit Line Item" at bounding box center [172, 560] width 162 height 15
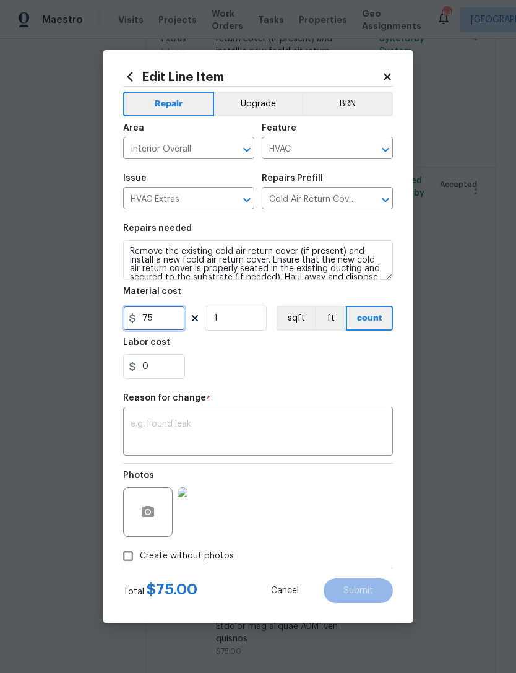
click at [164, 326] on input "75" at bounding box center [154, 318] width 62 height 25
type input "0"
click at [6, 204] on body "Maestro Visits Projects Work Orders Tasks Properties Geo Assignments 64 Raleigh…" at bounding box center [258, 336] width 516 height 673
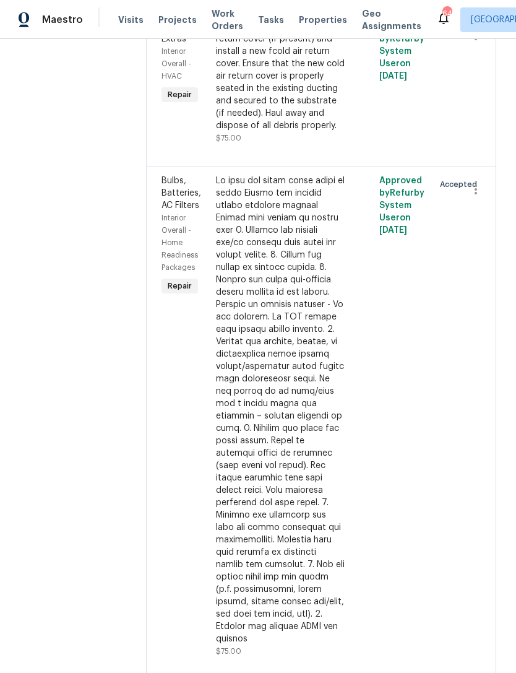
click at [309, 132] on div "Remove the existing cold air return cover (if present) and install a new fcold …" at bounding box center [280, 75] width 129 height 111
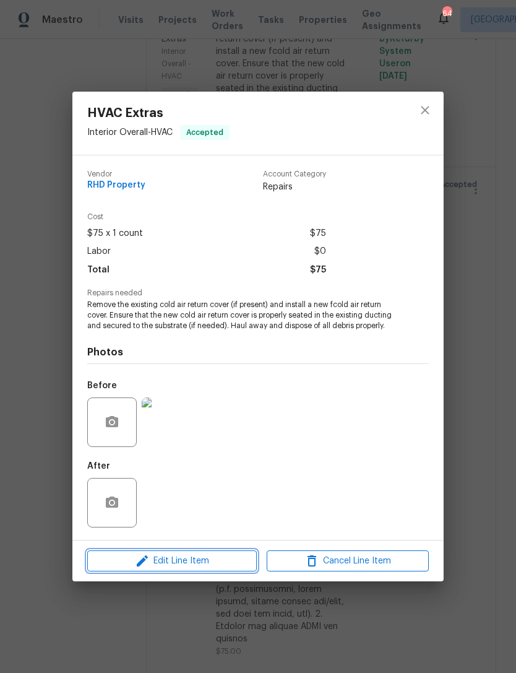
click at [223, 569] on span "Edit Line Item" at bounding box center [172, 560] width 162 height 15
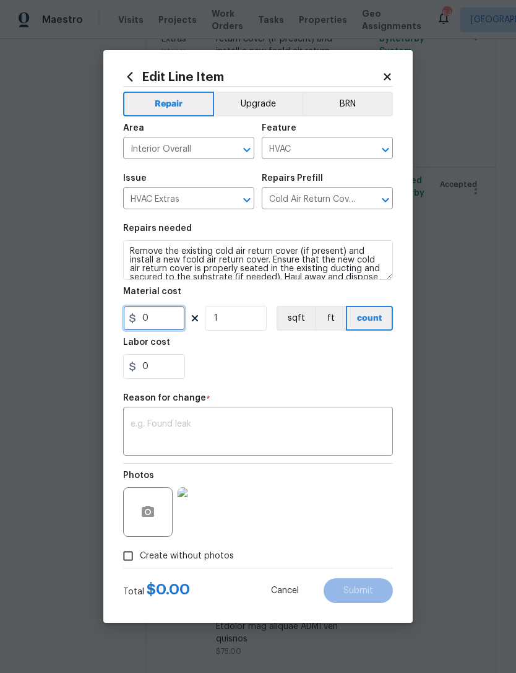
click at [164, 311] on input "0" at bounding box center [154, 318] width 62 height 25
type input "80"
click at [319, 389] on div "Repair Upgrade BRN Area Interior Overall ​ Feature HVAC ​ Issue HVAC Extras ​ R…" at bounding box center [258, 327] width 270 height 481
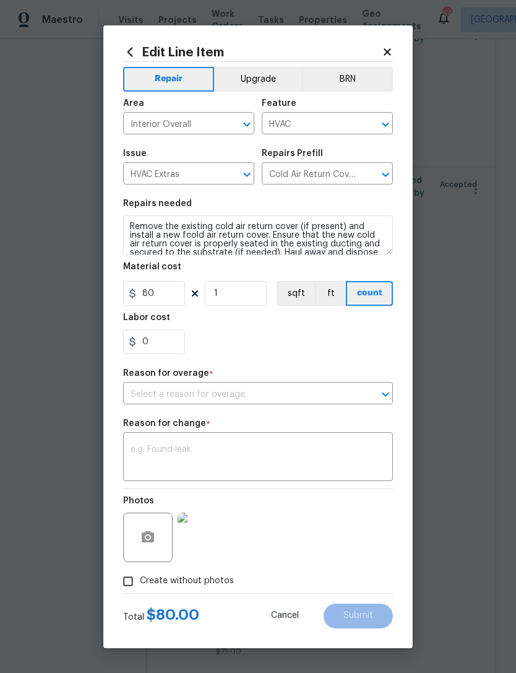
click at [229, 459] on textarea at bounding box center [258, 458] width 255 height 26
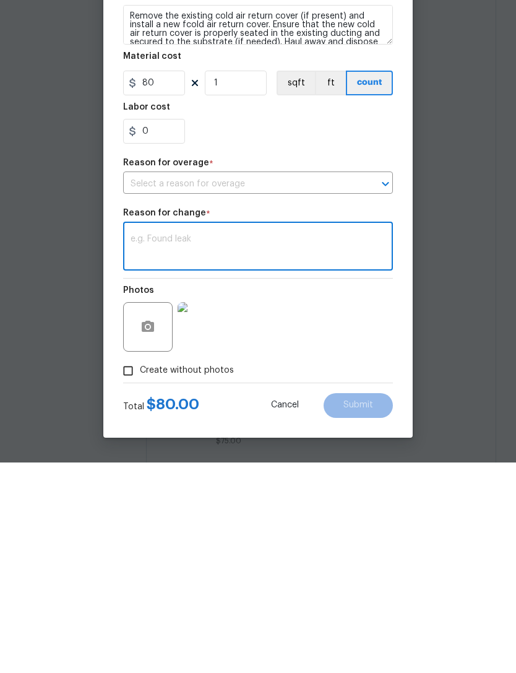
scroll to position [20, 0]
click at [328, 385] on input "text" at bounding box center [240, 394] width 235 height 19
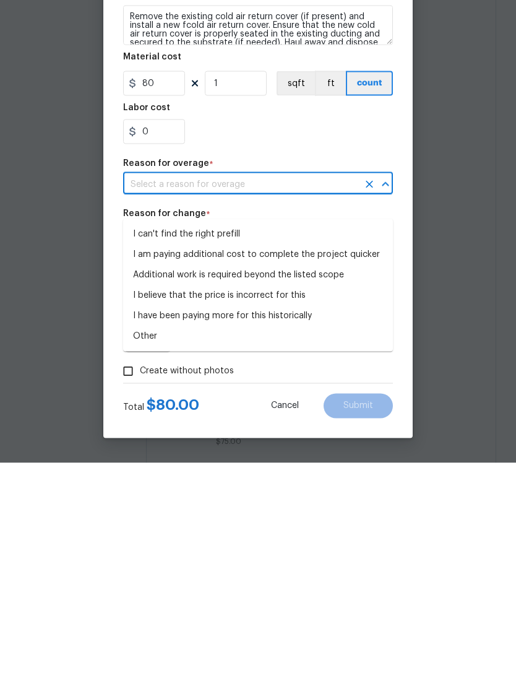
click at [266, 536] on li "Other" at bounding box center [258, 546] width 270 height 20
type input "Other"
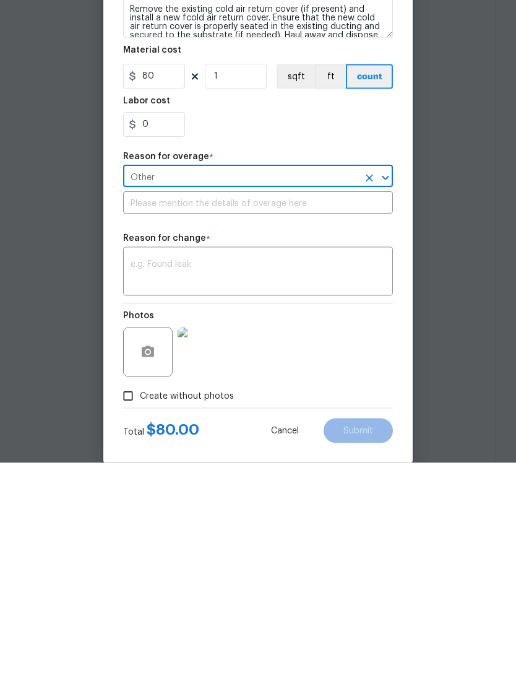
click at [301, 405] on input "text" at bounding box center [258, 414] width 270 height 19
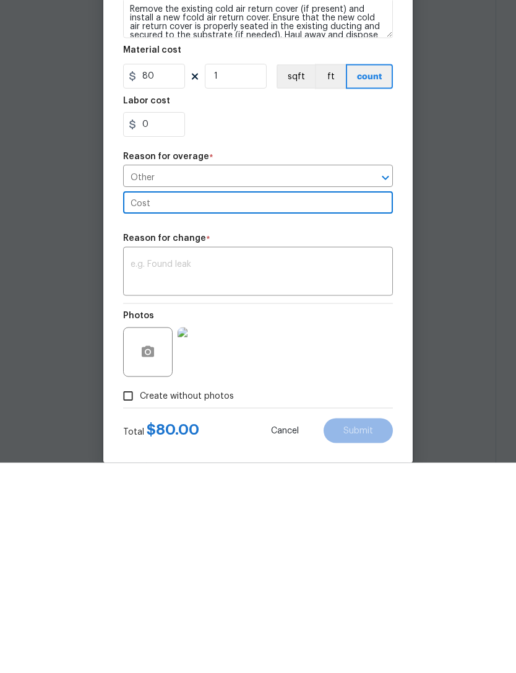
type input "Cost"
click at [289, 460] on div "x ​" at bounding box center [258, 483] width 270 height 46
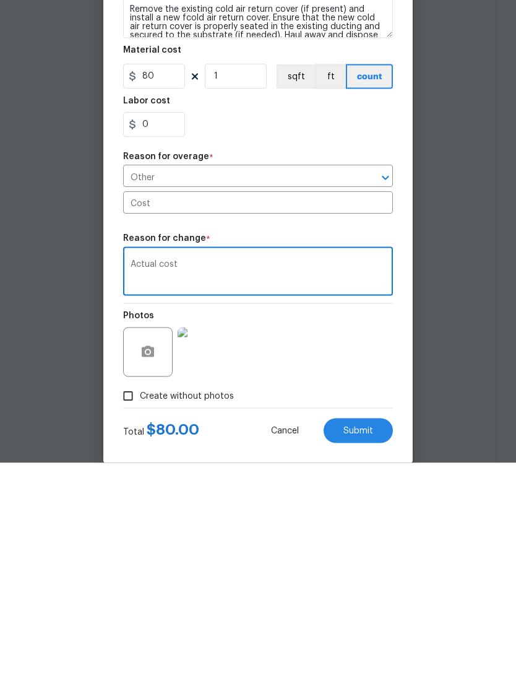
type textarea "Actual cost"
click at [365, 514] on div "Photos" at bounding box center [258, 554] width 270 height 80
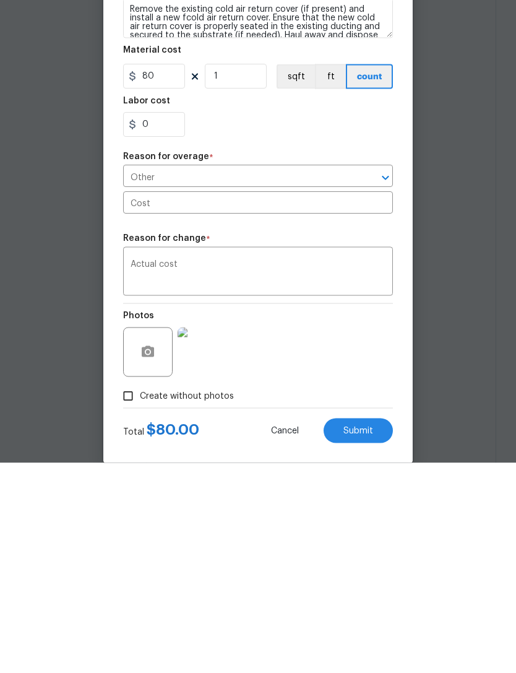
scroll to position [40, 0]
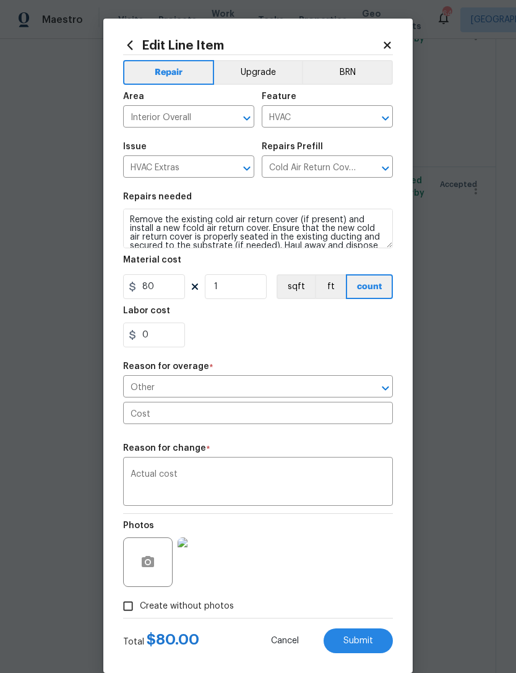
click at [374, 647] on button "Submit" at bounding box center [358, 640] width 69 height 25
type input "75"
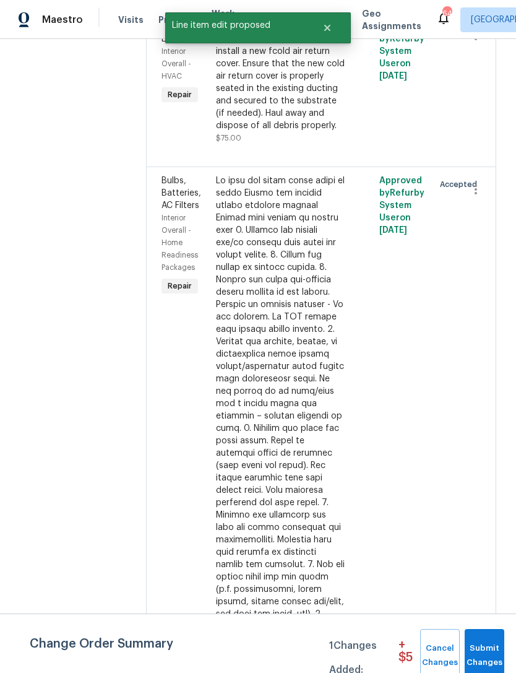
scroll to position [0, 0]
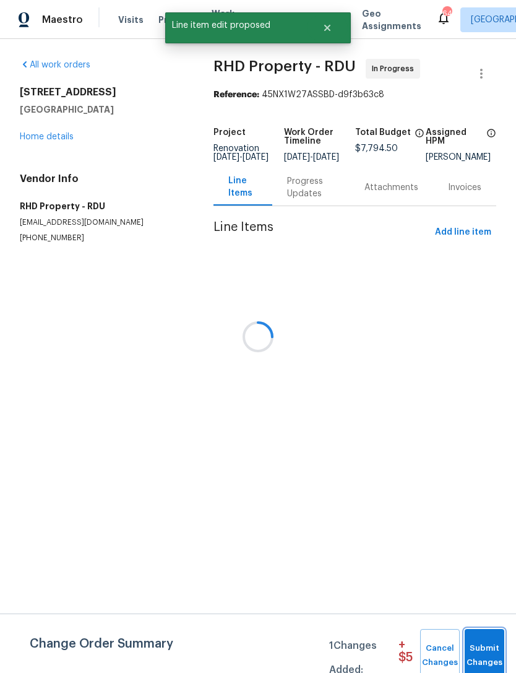
click at [489, 647] on span "Submit Changes" at bounding box center [484, 655] width 27 height 28
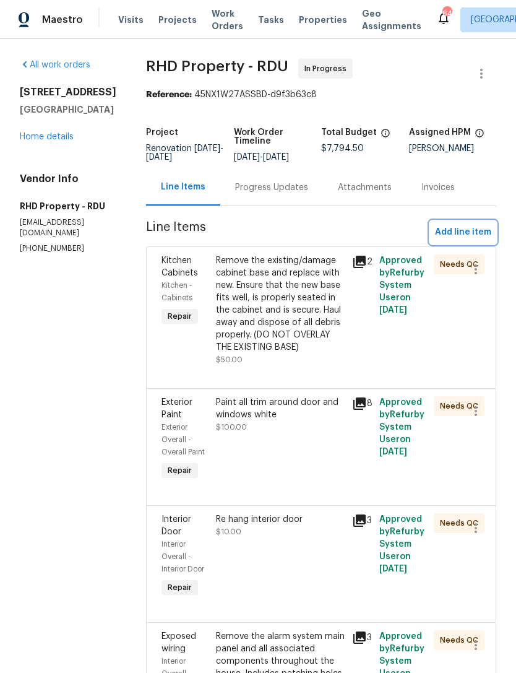
click at [478, 240] on span "Add line item" at bounding box center [463, 232] width 56 height 15
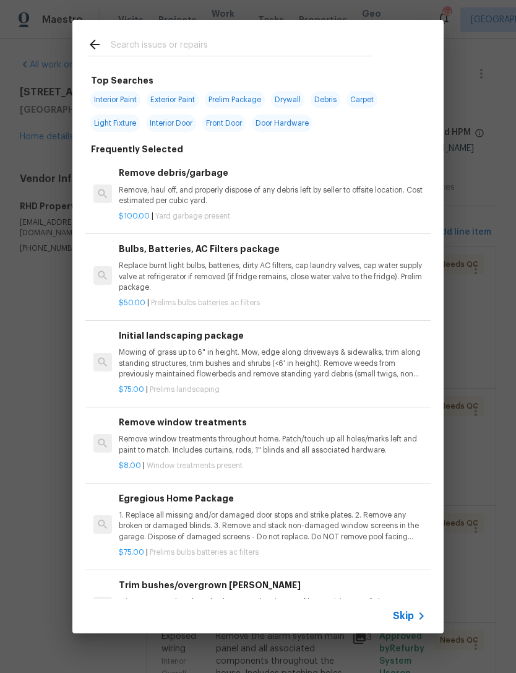
click at [246, 50] on input "text" at bounding box center [242, 46] width 262 height 19
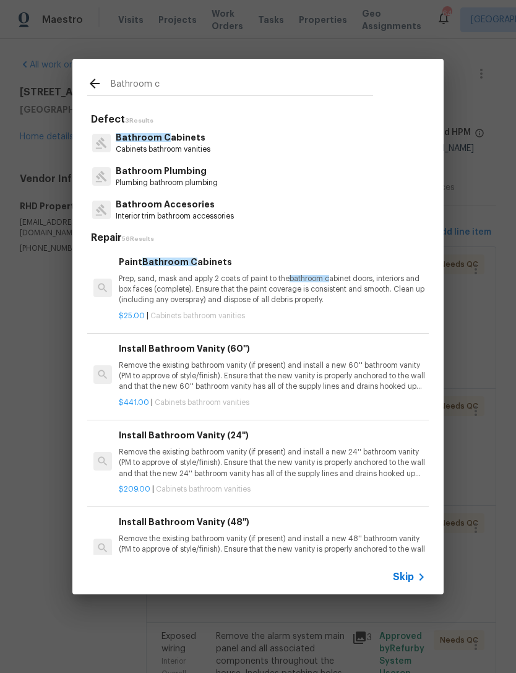
type input "Bathroom c"
click at [221, 145] on div "Bathroom C abinets Cabinets bathroom vanities" at bounding box center [258, 142] width 342 height 33
click at [262, 147] on div "Bathroom C abinets Cabinets bathroom vanities" at bounding box center [258, 142] width 342 height 33
click at [178, 148] on p "Cabinets bathroom vanities" at bounding box center [163, 149] width 95 height 11
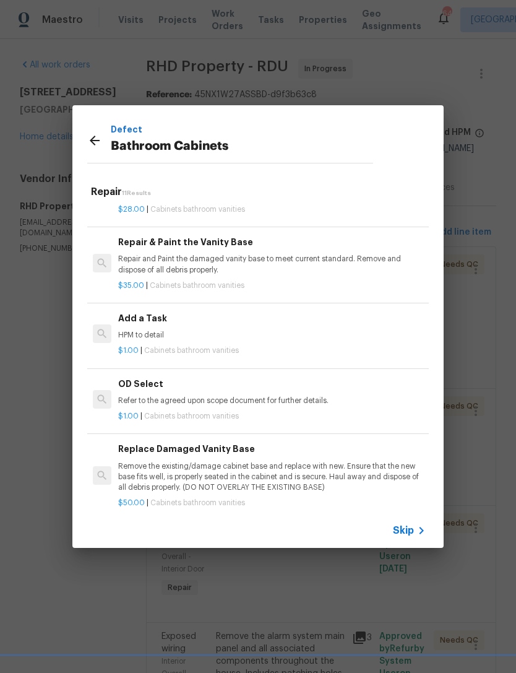
scroll to position [582, 1]
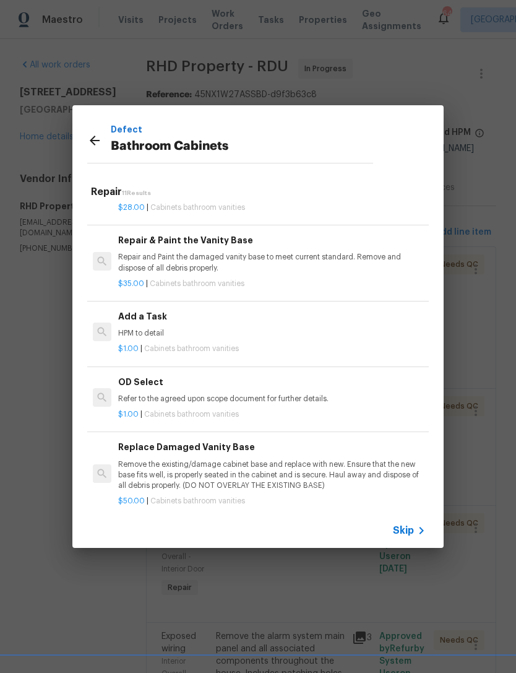
click at [230, 312] on h6 "Add a Task" at bounding box center [271, 316] width 307 height 14
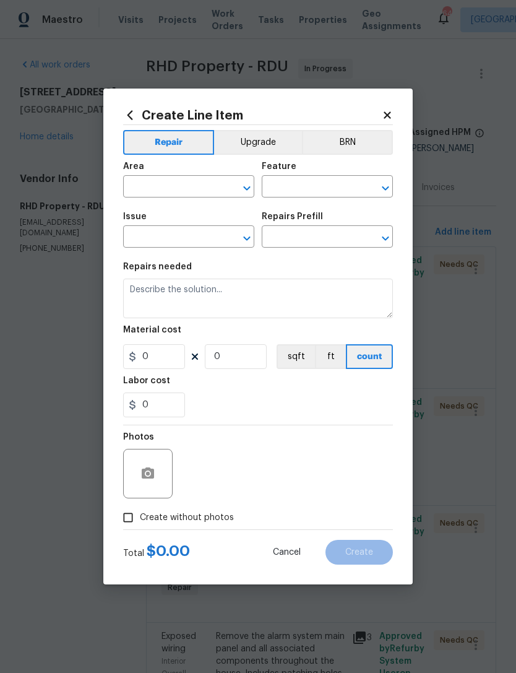
type input "Cabinets"
type input "Bathroom Cabinets"
type input "Add a Task $1.00"
type textarea "HPM to detail"
type input "1"
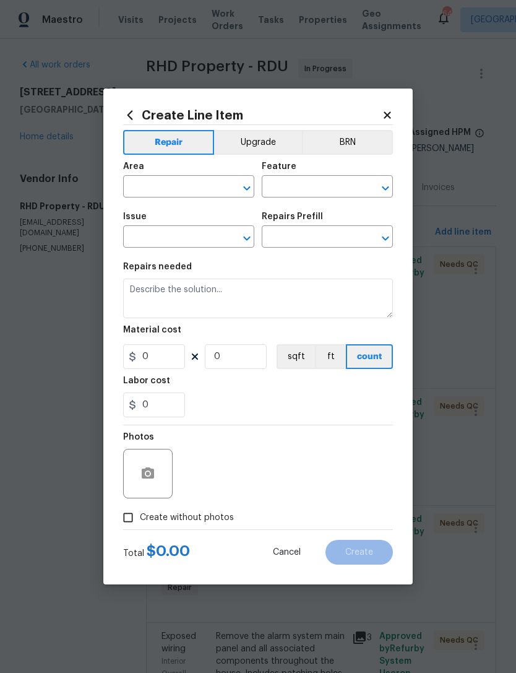
type input "1"
click at [181, 182] on input "text" at bounding box center [171, 187] width 97 height 19
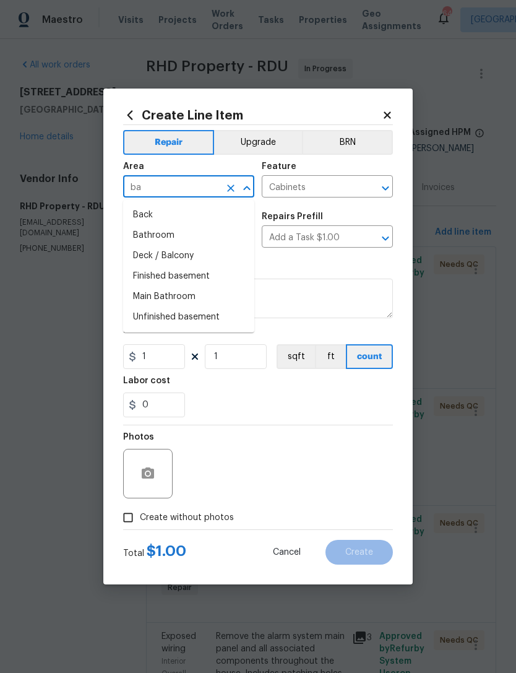
click at [186, 235] on li "Bathroom" at bounding box center [188, 235] width 131 height 20
type input "Bathroom"
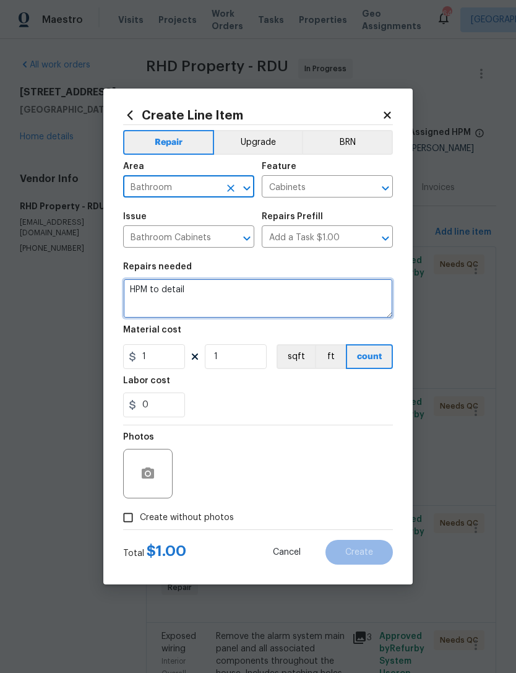
click at [167, 293] on textarea "HPM to detail" at bounding box center [258, 299] width 270 height 40
click at [166, 293] on textarea "HPM to detail" at bounding box center [258, 299] width 270 height 40
click at [162, 285] on textarea "HPM to detail" at bounding box center [258, 299] width 270 height 40
click at [168, 290] on textarea "HPM to detail" at bounding box center [258, 299] width 270 height 40
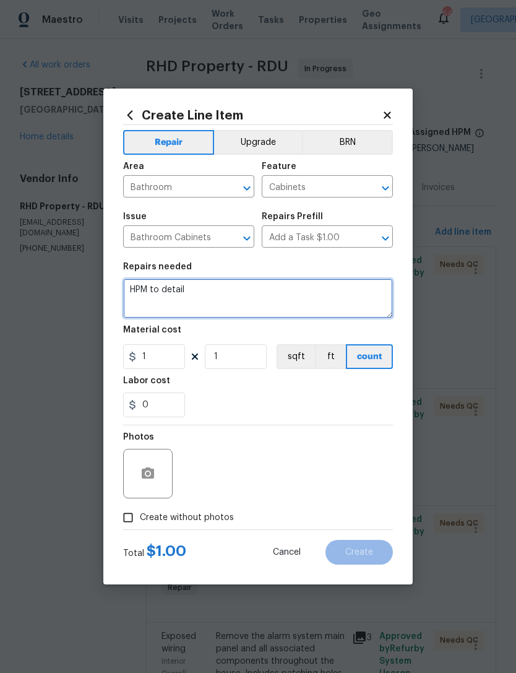
click at [156, 291] on textarea "HPM to detail" at bounding box center [258, 299] width 270 height 40
click at [155, 290] on textarea "HPM to detail" at bounding box center [258, 299] width 270 height 40
click at [141, 292] on textarea "HPM to detail" at bounding box center [258, 299] width 270 height 40
type textarea "Replace missing cabinet door face."
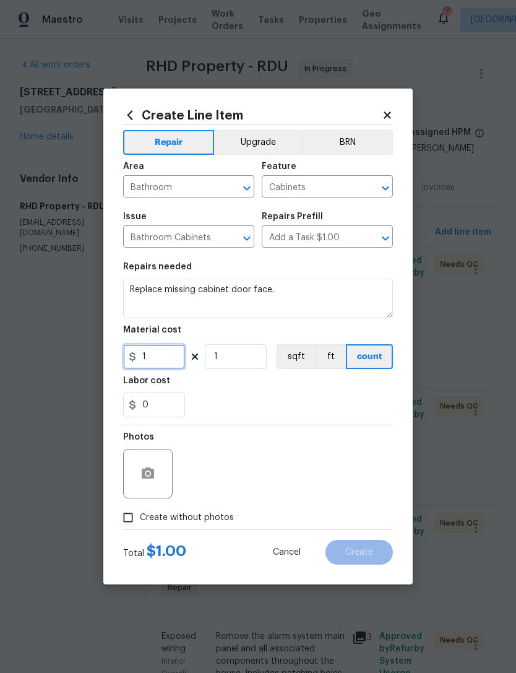
click at [183, 359] on input "1" at bounding box center [154, 356] width 62 height 25
type input "75"
click at [235, 399] on div "0" at bounding box center [258, 404] width 270 height 25
click at [152, 477] on icon "button" at bounding box center [148, 472] width 12 height 11
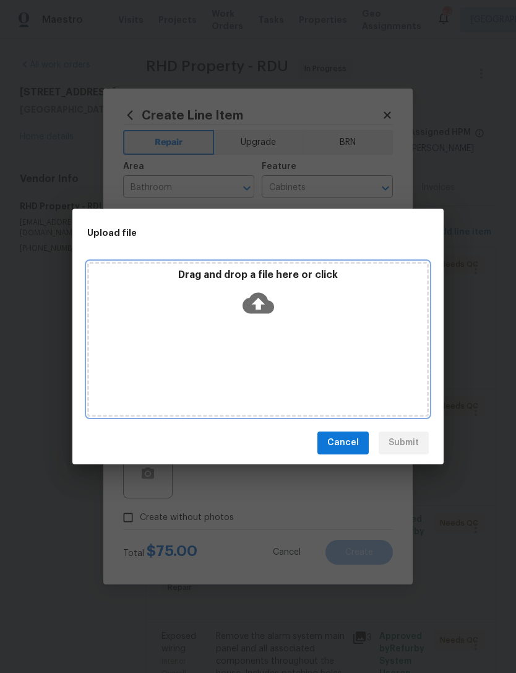
click at [360, 326] on div "Drag and drop a file here or click" at bounding box center [258, 339] width 342 height 155
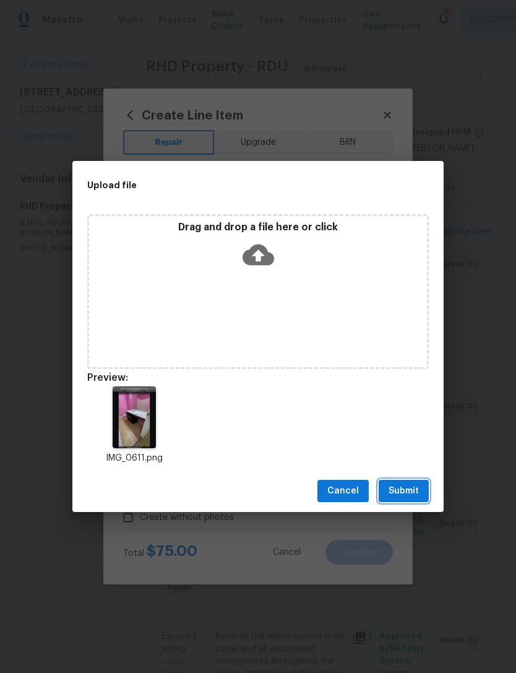
click at [413, 491] on span "Submit" at bounding box center [404, 490] width 30 height 15
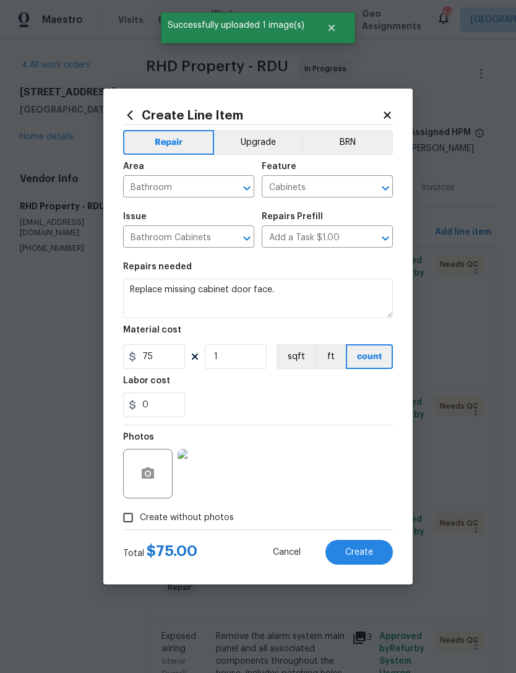
click at [374, 549] on button "Create" at bounding box center [359, 552] width 67 height 25
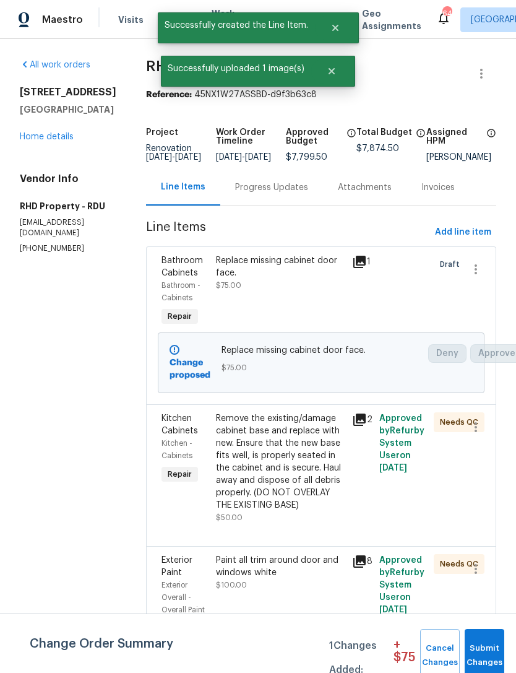
click at [487, 648] on span "Submit Changes" at bounding box center [484, 655] width 27 height 28
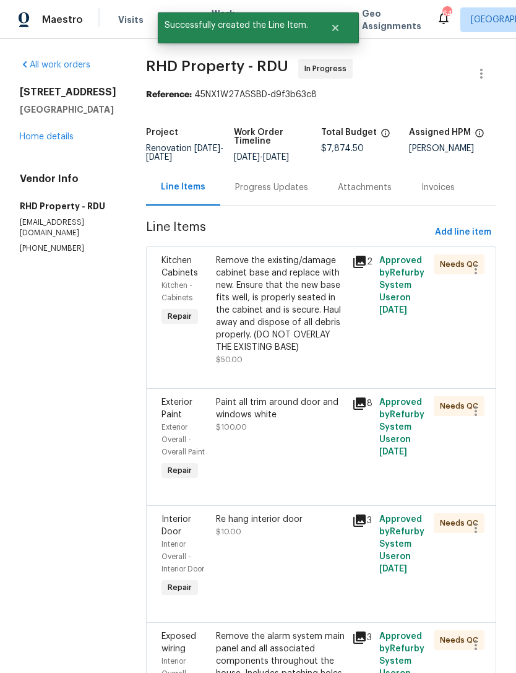
click at [336, 421] on div "Paint all trim around door and windows white" at bounding box center [280, 408] width 129 height 25
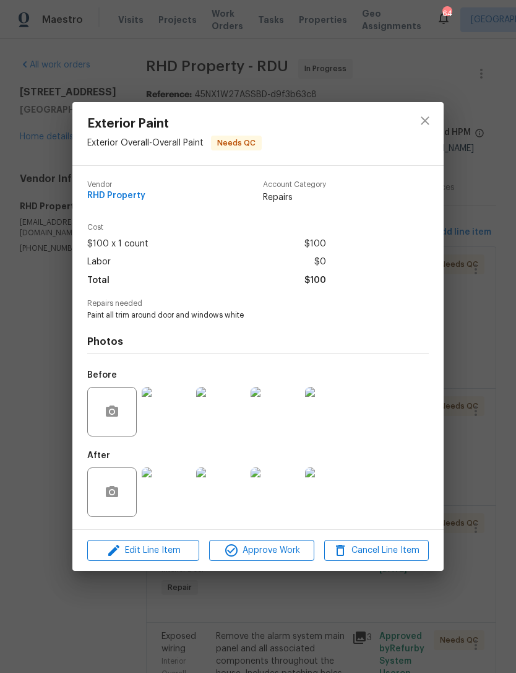
click at [171, 491] on img at bounding box center [167, 492] width 50 height 50
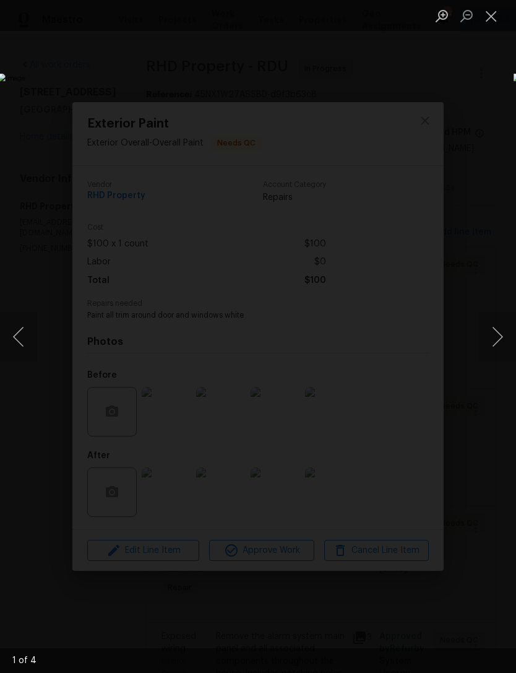
click at [496, 337] on button "Next image" at bounding box center [497, 337] width 37 height 50
click at [497, 332] on button "Next image" at bounding box center [497, 337] width 37 height 50
click at [498, 339] on button "Next image" at bounding box center [497, 337] width 37 height 50
click at [497, 331] on button "Next image" at bounding box center [497, 337] width 37 height 50
click at [498, 338] on button "Next image" at bounding box center [497, 337] width 37 height 50
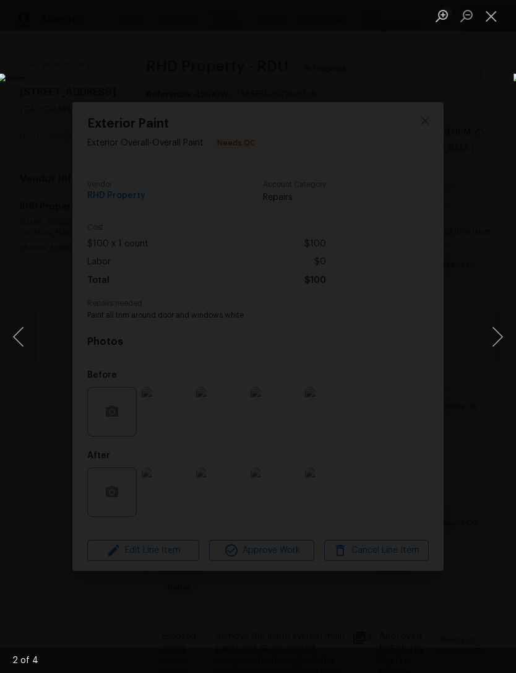
click at [498, 335] on button "Next image" at bounding box center [497, 337] width 37 height 50
click at [490, 340] on button "Next image" at bounding box center [497, 337] width 37 height 50
click at [497, 337] on button "Next image" at bounding box center [497, 337] width 37 height 50
click at [489, 23] on button "Close lightbox" at bounding box center [491, 16] width 25 height 22
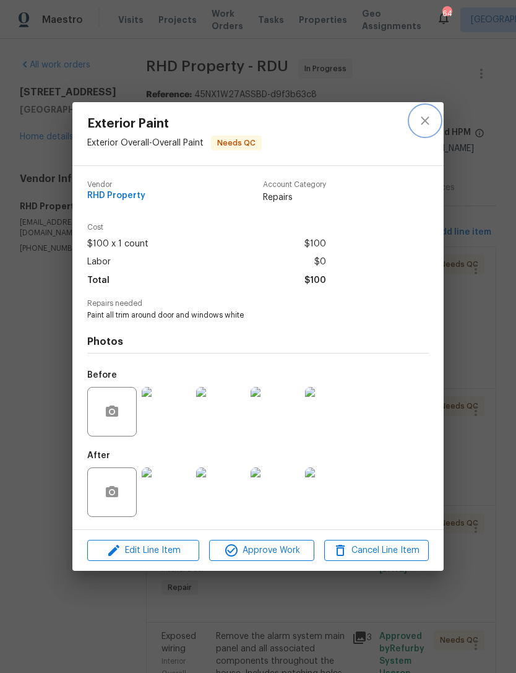
click at [421, 121] on icon "close" at bounding box center [425, 120] width 15 height 15
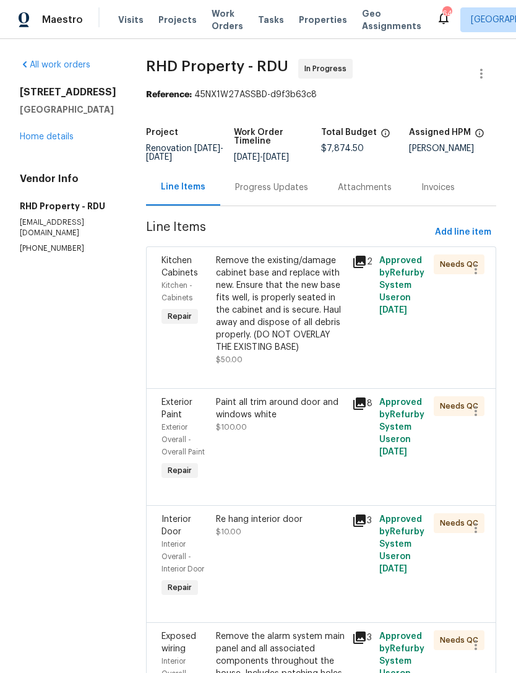
click at [332, 350] on div "Remove the existing/damage cabinet base and replace with new. Ensure that the n…" at bounding box center [280, 303] width 129 height 99
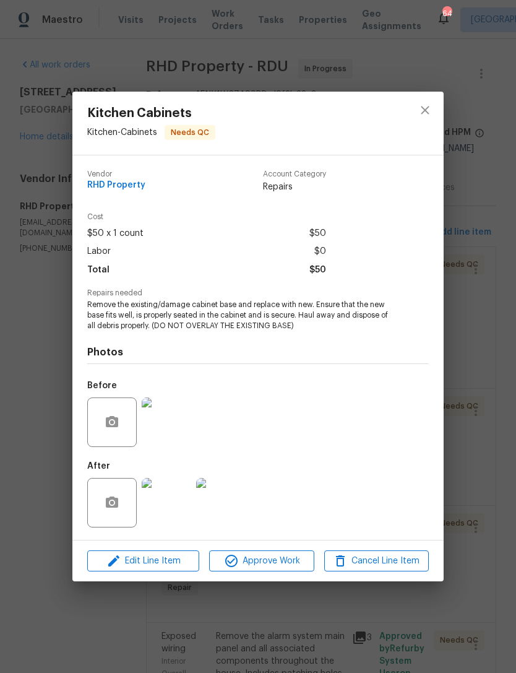
click at [184, 515] on img at bounding box center [167, 503] width 50 height 50
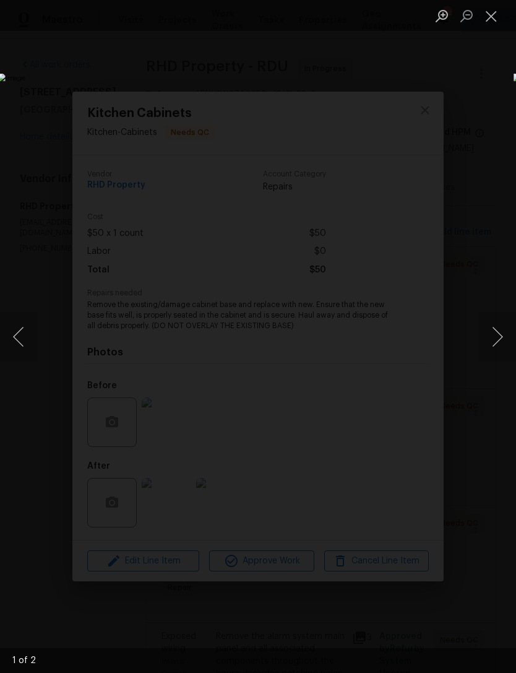
click at [495, 341] on button "Next image" at bounding box center [497, 337] width 37 height 50
click at [491, 19] on button "Close lightbox" at bounding box center [491, 16] width 25 height 22
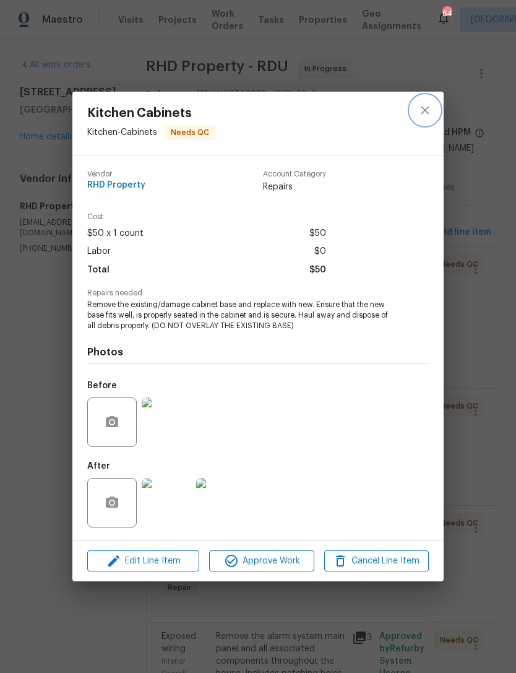
click at [433, 110] on button "close" at bounding box center [425, 110] width 30 height 30
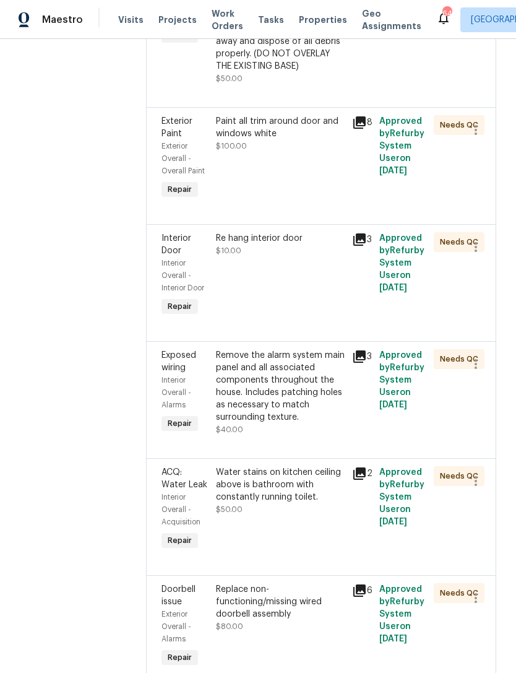
scroll to position [385, 0]
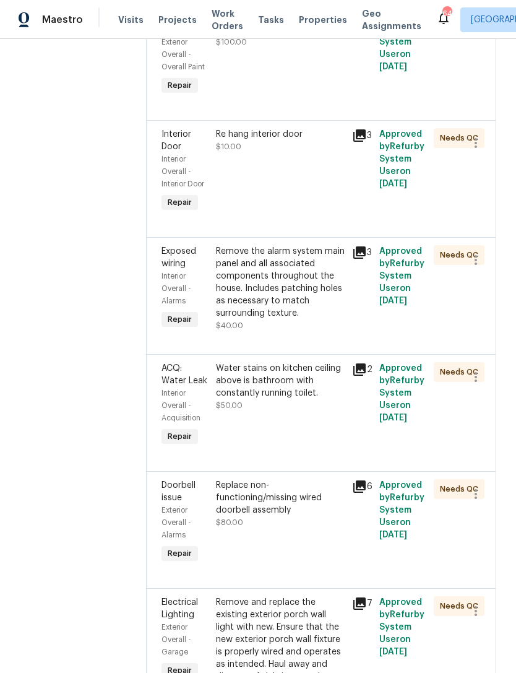
click at [322, 452] on div "Water stains on kitchen ceiling above is bathroom with constantly running toile…" at bounding box center [280, 405] width 136 height 94
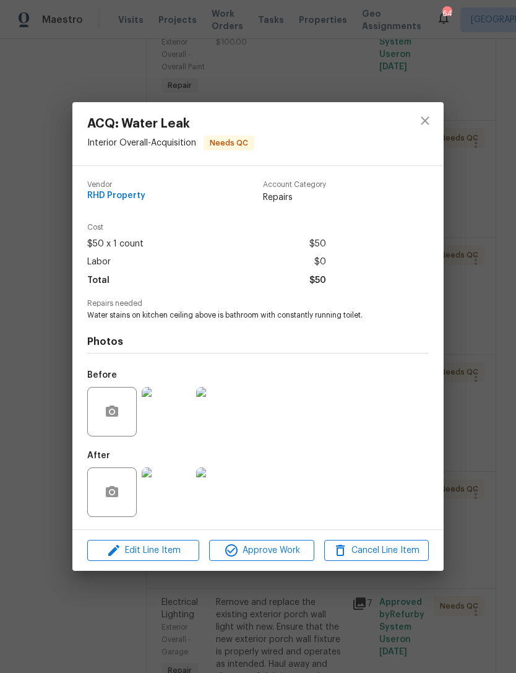
click at [178, 485] on img at bounding box center [167, 492] width 50 height 50
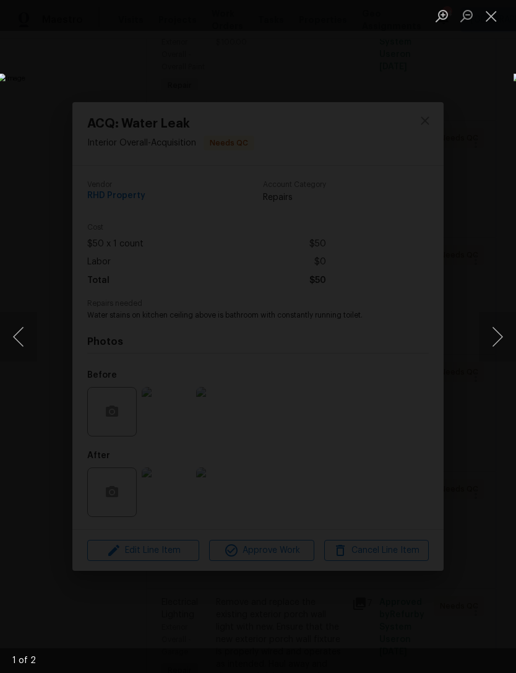
click at [498, 319] on button "Next image" at bounding box center [497, 337] width 37 height 50
click at [33, 340] on button "Previous image" at bounding box center [18, 337] width 37 height 50
click at [495, 19] on button "Close lightbox" at bounding box center [491, 16] width 25 height 22
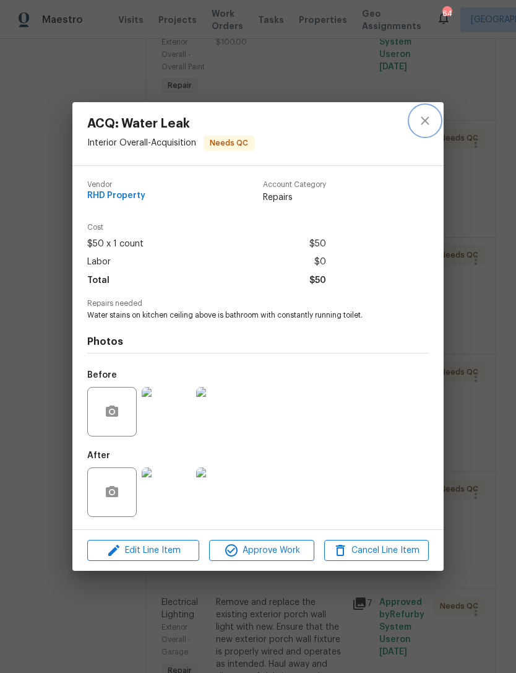
click at [424, 117] on icon "close" at bounding box center [425, 120] width 15 height 15
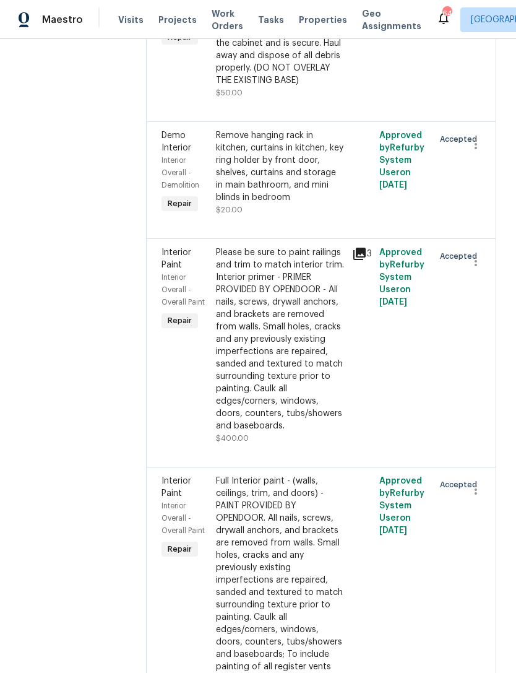
scroll to position [1805, 0]
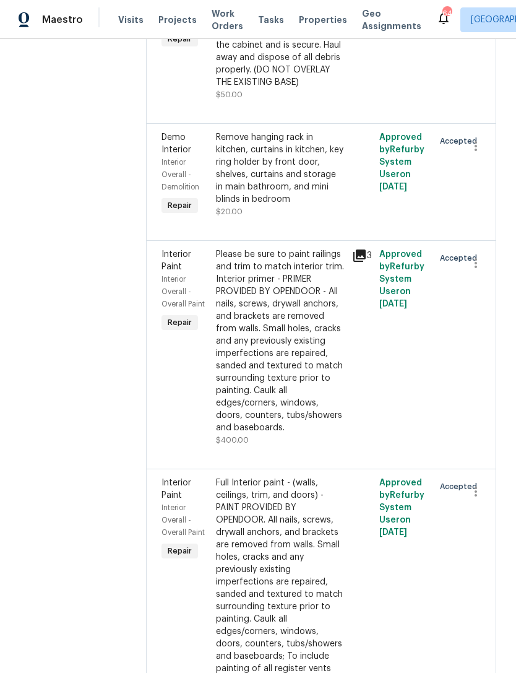
click at [231, 374] on div "Please be sure to paint railings and trim to match interior trim. Interior prim…" at bounding box center [280, 341] width 129 height 186
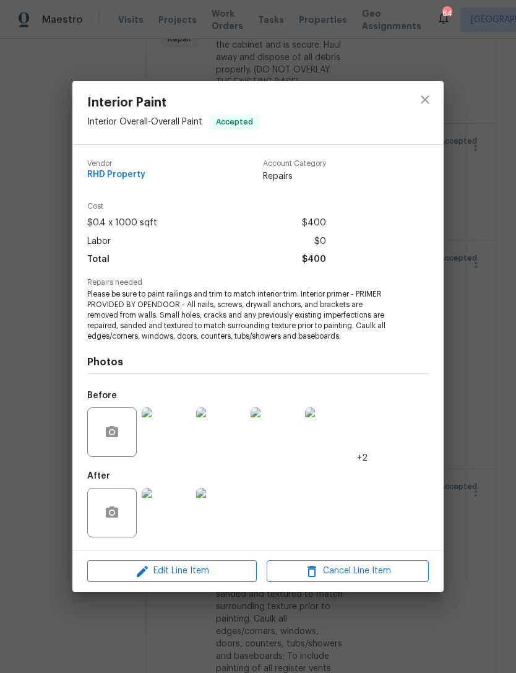
click at [166, 435] on img at bounding box center [167, 432] width 50 height 50
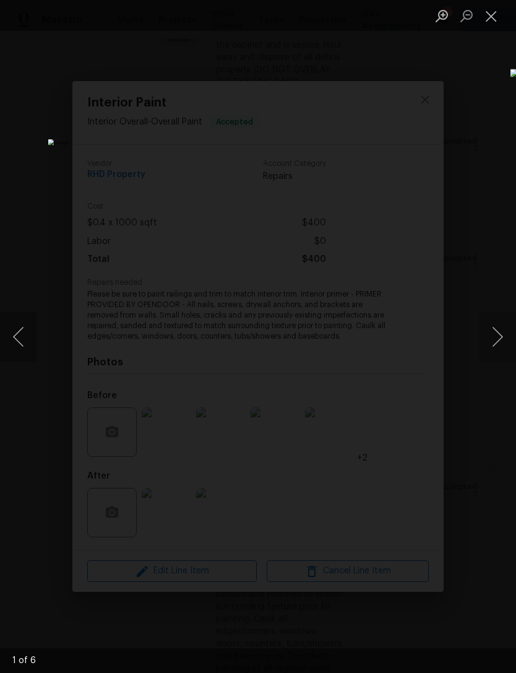
click at [496, 342] on button "Next image" at bounding box center [497, 337] width 37 height 50
click at [499, 342] on button "Next image" at bounding box center [497, 337] width 37 height 50
click at [497, 342] on button "Next image" at bounding box center [497, 337] width 37 height 50
click at [495, 343] on button "Next image" at bounding box center [497, 337] width 37 height 50
click at [496, 339] on button "Next image" at bounding box center [497, 337] width 37 height 50
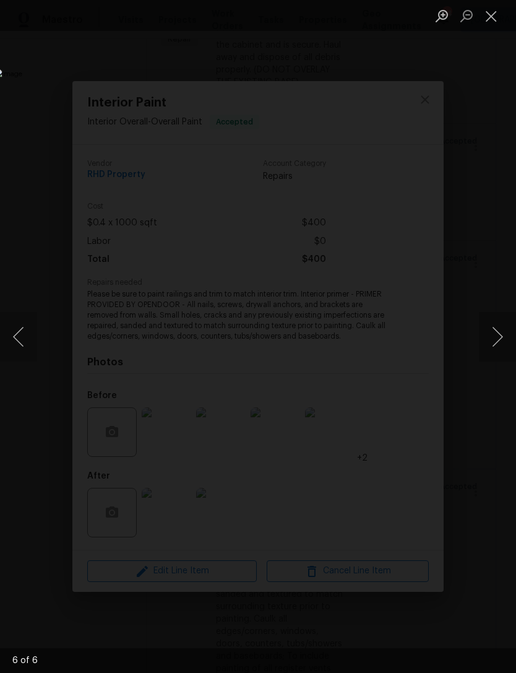
click at [493, 17] on button "Close lightbox" at bounding box center [491, 16] width 25 height 22
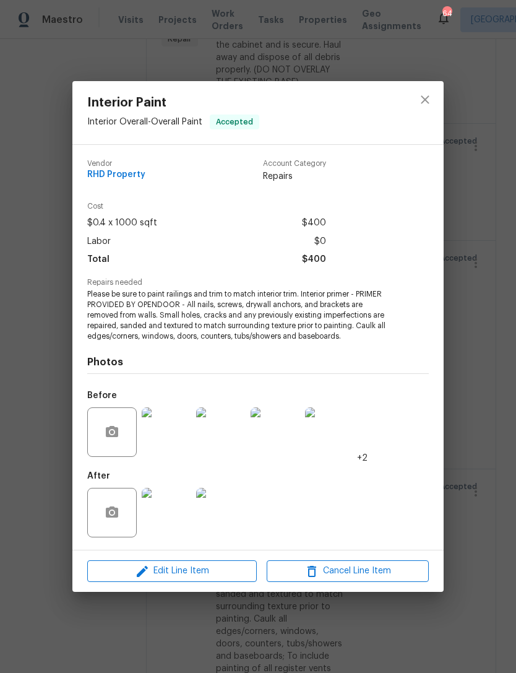
click at [169, 514] on img at bounding box center [167, 513] width 50 height 50
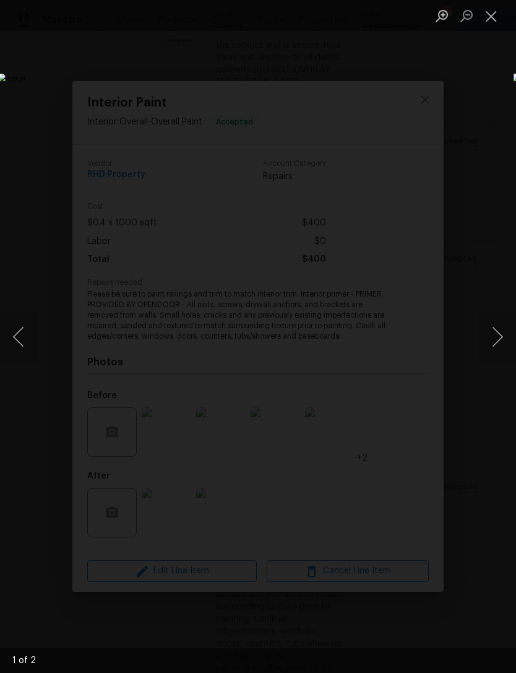
click at [491, 350] on button "Next image" at bounding box center [497, 337] width 37 height 50
click at [496, 17] on button "Close lightbox" at bounding box center [491, 16] width 25 height 22
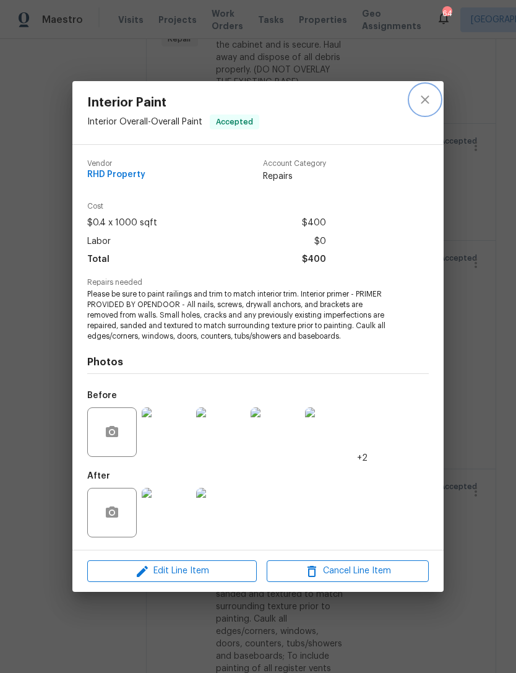
click at [418, 105] on icon "close" at bounding box center [425, 99] width 15 height 15
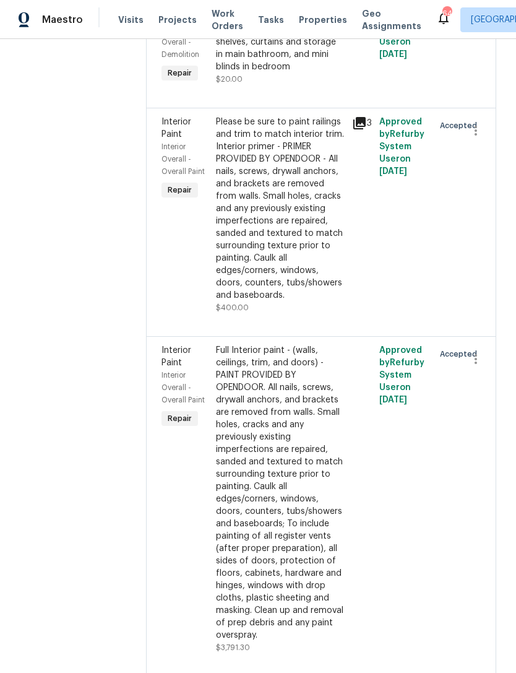
scroll to position [2068, 0]
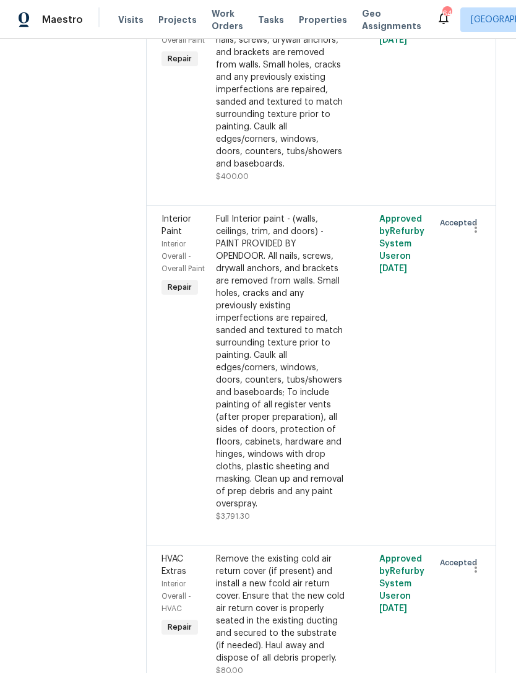
click at [212, 526] on div "Interior Paint Interior Overall - Overall Paint Repair" at bounding box center [185, 367] width 54 height 317
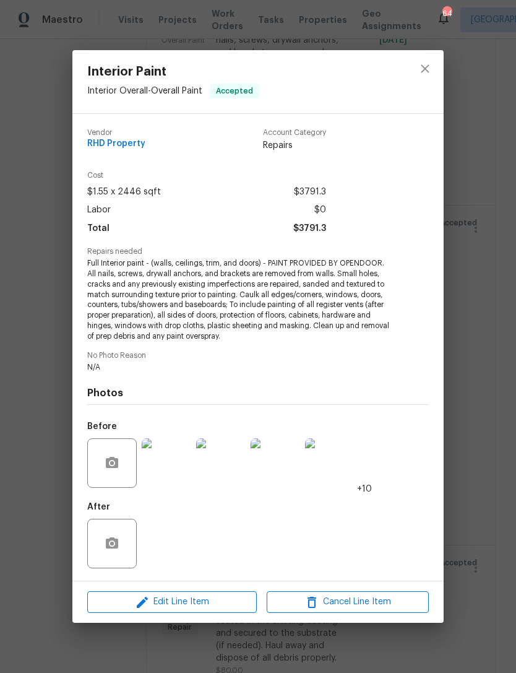
click at [171, 474] on img at bounding box center [167, 463] width 50 height 50
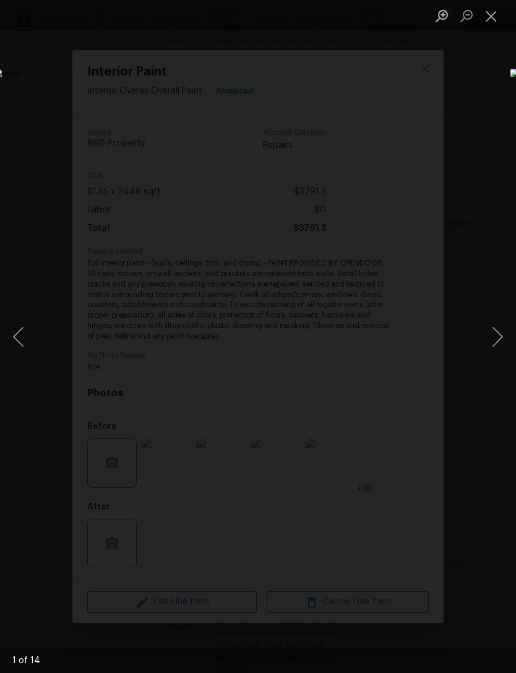
click at [486, 342] on button "Next image" at bounding box center [497, 337] width 37 height 50
click at [495, 348] on button "Next image" at bounding box center [497, 337] width 37 height 50
click at [496, 347] on button "Next image" at bounding box center [497, 337] width 37 height 50
click at [496, 342] on button "Next image" at bounding box center [497, 337] width 37 height 50
click at [496, 347] on button "Next image" at bounding box center [497, 337] width 37 height 50
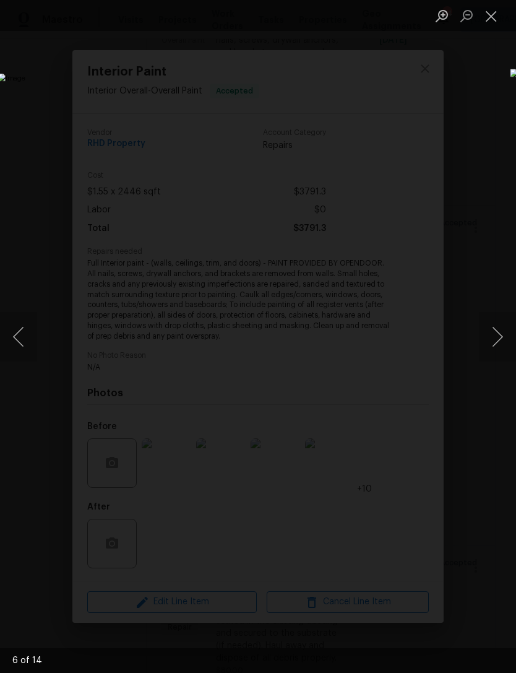
click at [488, 19] on button "Close lightbox" at bounding box center [491, 16] width 25 height 22
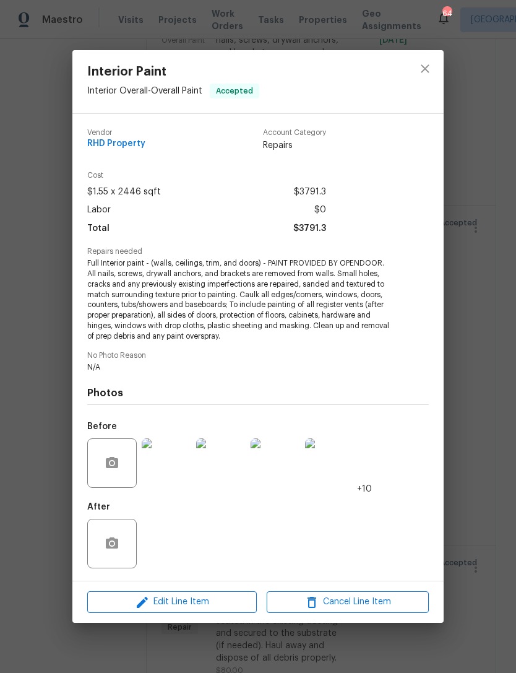
click at [169, 535] on div "After" at bounding box center [258, 535] width 342 height 80
click at [430, 72] on icon "close" at bounding box center [425, 68] width 15 height 15
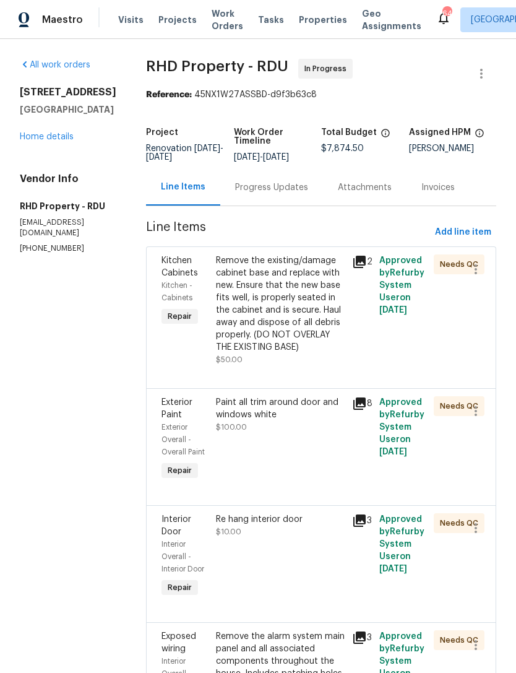
scroll to position [0, 0]
click at [275, 331] on div "Remove the existing/damage cabinet base and replace with new. Ensure that the n…" at bounding box center [280, 303] width 129 height 99
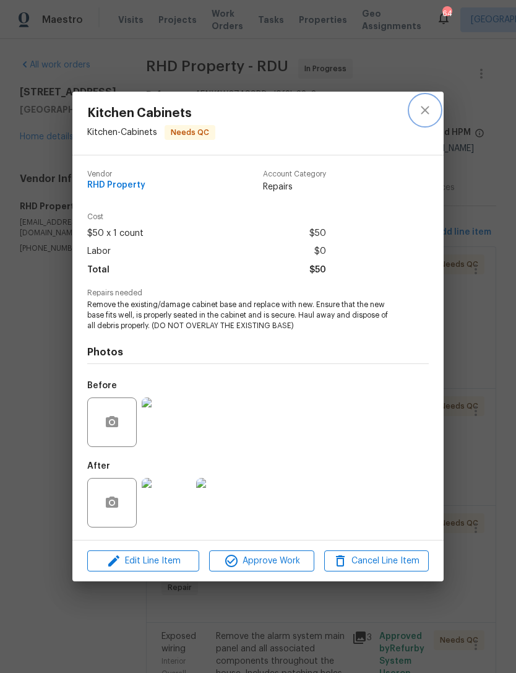
click at [430, 110] on icon "close" at bounding box center [425, 110] width 15 height 15
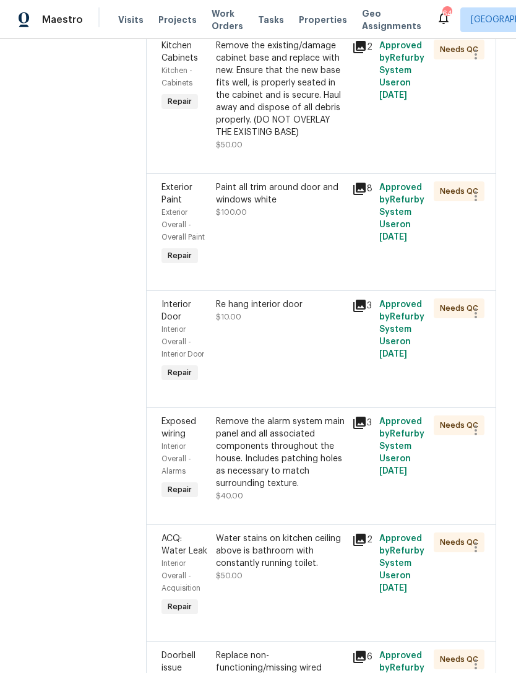
scroll to position [323, 0]
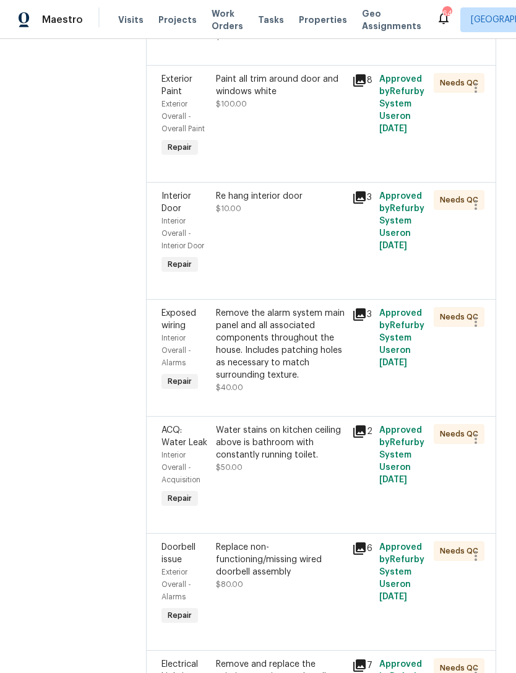
click at [272, 271] on div "Re hang interior door $10.00" at bounding box center [280, 233] width 136 height 94
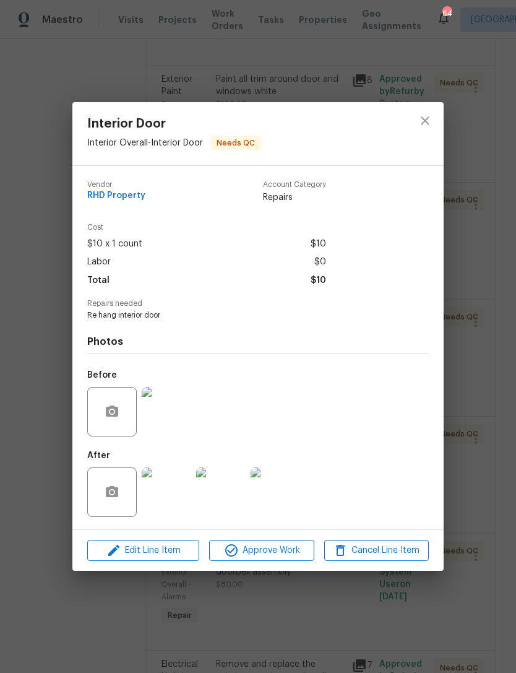
click at [160, 493] on img at bounding box center [167, 492] width 50 height 50
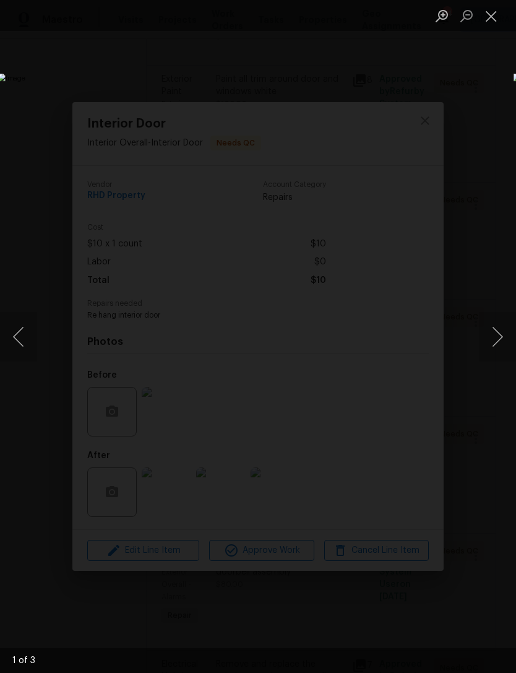
click at [483, 25] on button "Close lightbox" at bounding box center [491, 16] width 25 height 22
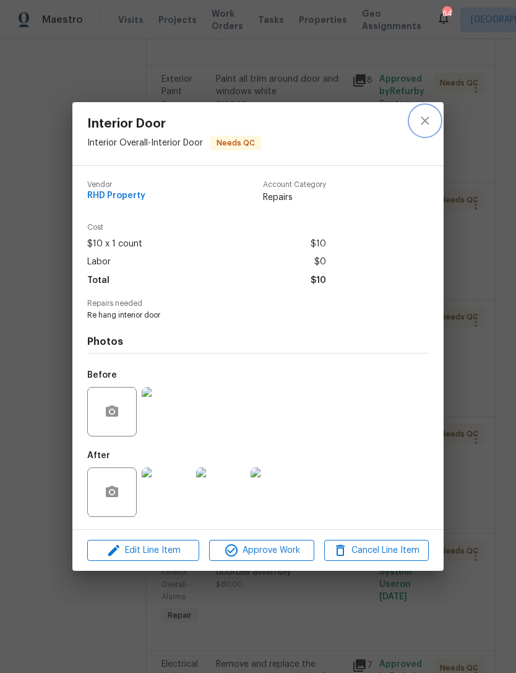
click at [421, 122] on icon "close" at bounding box center [425, 120] width 15 height 15
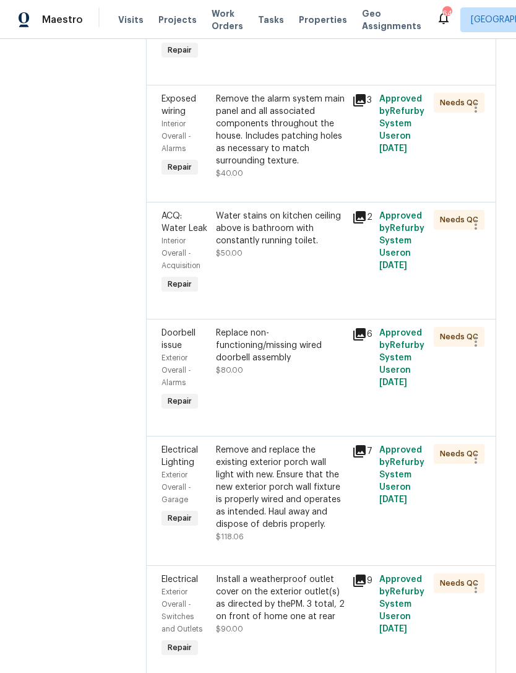
scroll to position [565, 0]
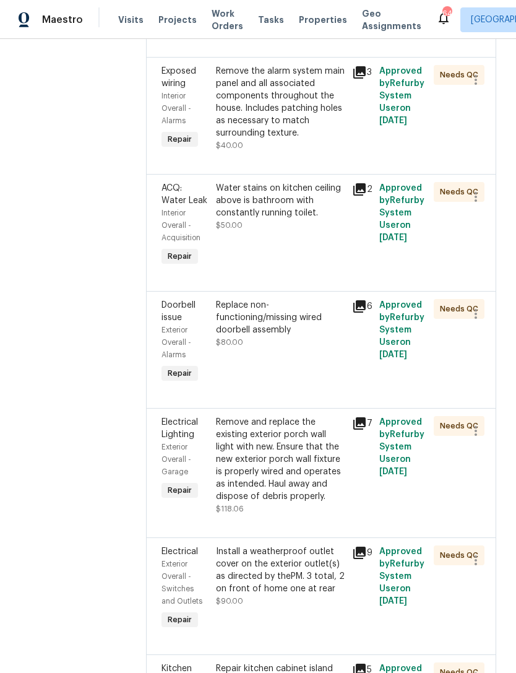
click at [316, 231] on div "Water stains on kitchen ceiling above is bathroom with constantly running toile…" at bounding box center [280, 207] width 129 height 50
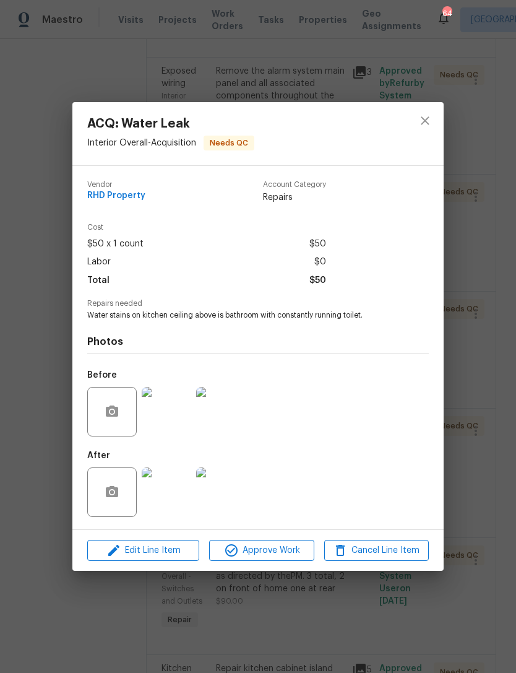
click at [227, 410] on img at bounding box center [221, 412] width 50 height 50
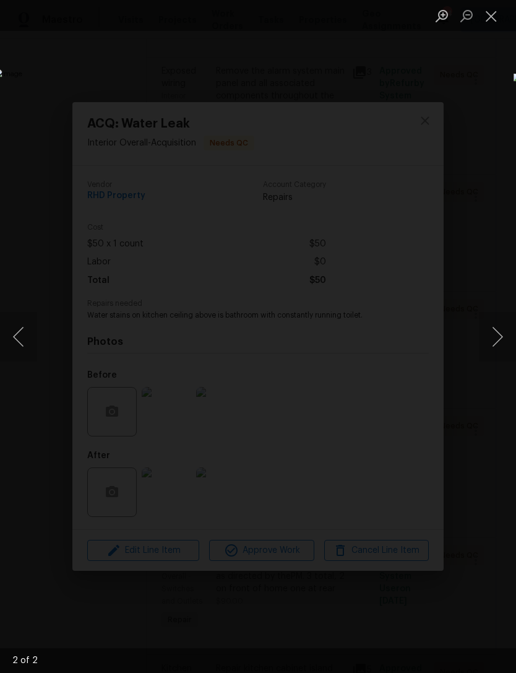
click at [494, 339] on button "Next image" at bounding box center [497, 337] width 37 height 50
click at [485, 25] on button "Close lightbox" at bounding box center [491, 16] width 25 height 22
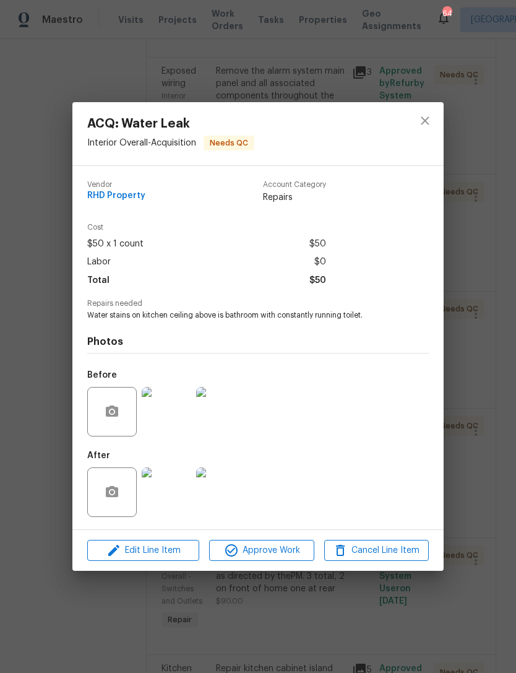
click at [160, 503] on img at bounding box center [167, 492] width 50 height 50
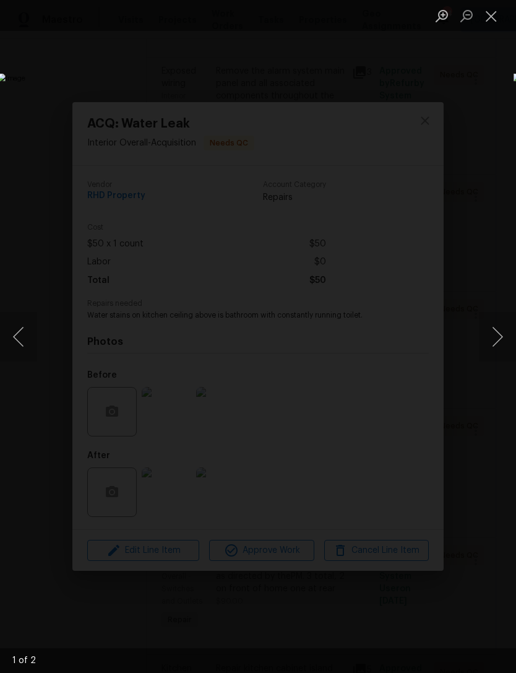
click at [497, 327] on button "Next image" at bounding box center [497, 337] width 37 height 50
click at [491, 9] on button "Close lightbox" at bounding box center [491, 16] width 25 height 22
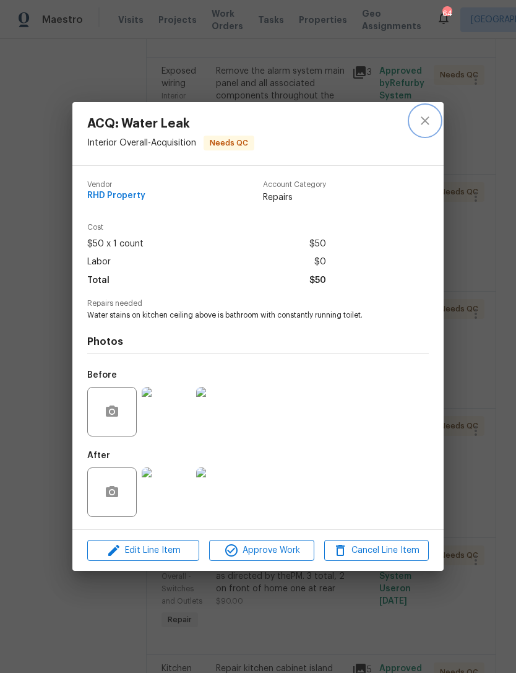
click at [428, 119] on icon "close" at bounding box center [425, 120] width 15 height 15
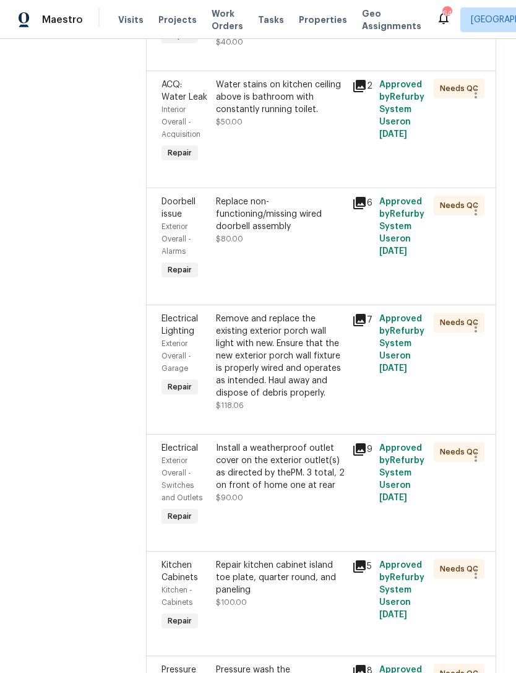
scroll to position [667, 0]
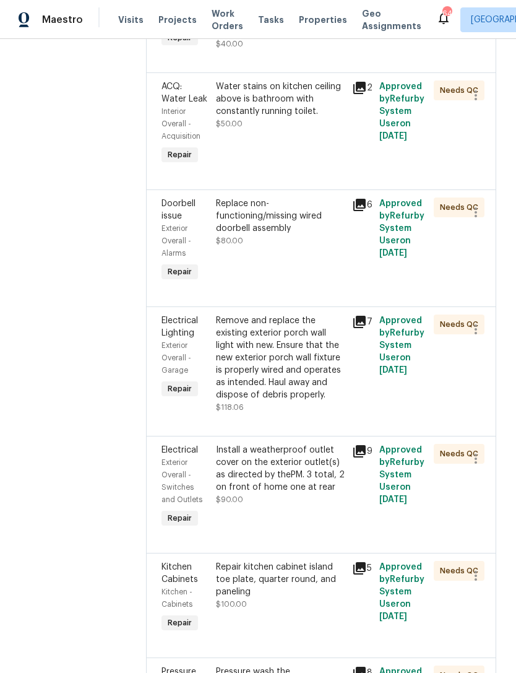
click at [303, 401] on div "Remove and replace the existing exterior porch wall light with new. Ensure that…" at bounding box center [280, 357] width 129 height 87
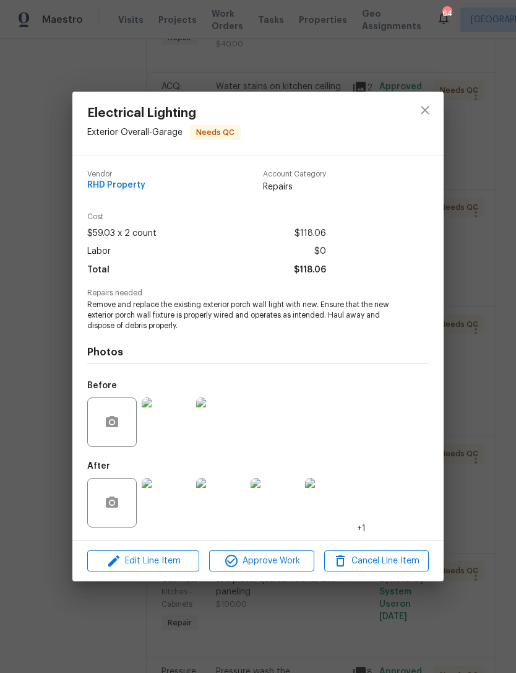
click at [171, 415] on img at bounding box center [167, 422] width 50 height 50
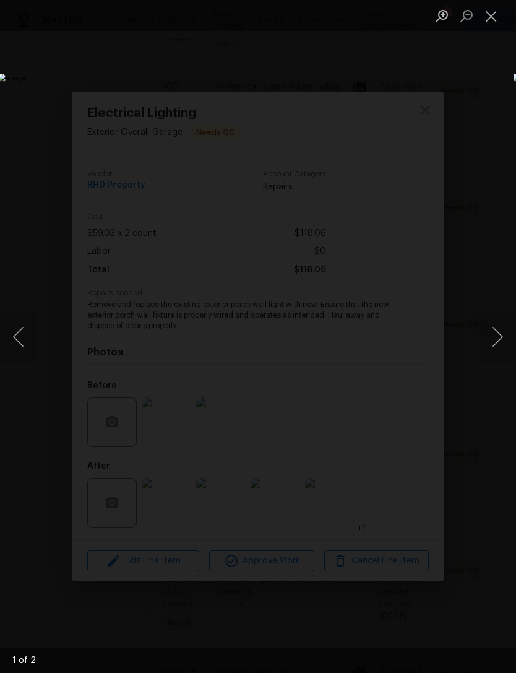
click at [501, 331] on button "Next image" at bounding box center [497, 337] width 37 height 50
click at [486, 15] on button "Close lightbox" at bounding box center [491, 16] width 25 height 22
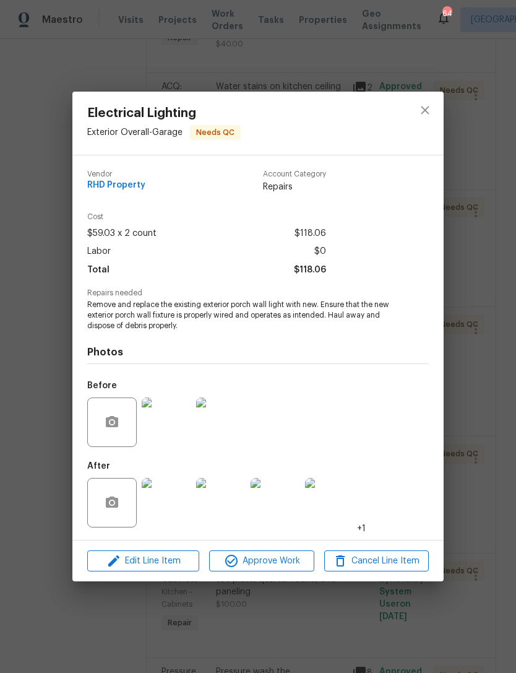
click at [241, 490] on img at bounding box center [221, 503] width 50 height 50
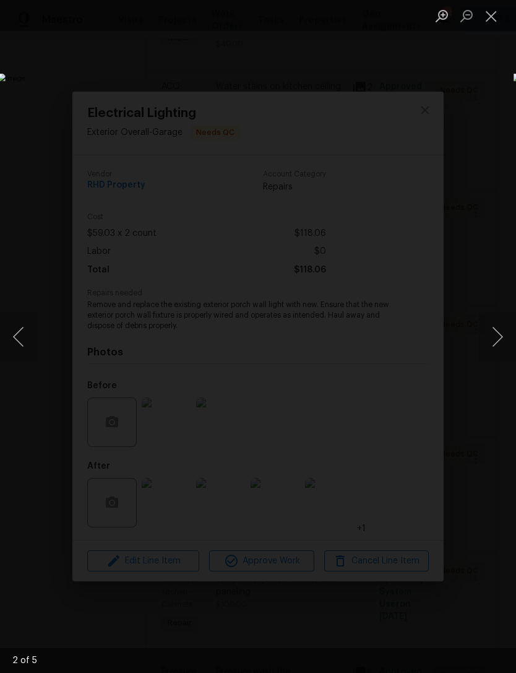
click at [498, 327] on button "Next image" at bounding box center [497, 337] width 37 height 50
click at [493, 331] on button "Next image" at bounding box center [497, 337] width 37 height 50
click at [503, 319] on button "Next image" at bounding box center [497, 337] width 37 height 50
click at [487, 22] on button "Close lightbox" at bounding box center [491, 16] width 25 height 22
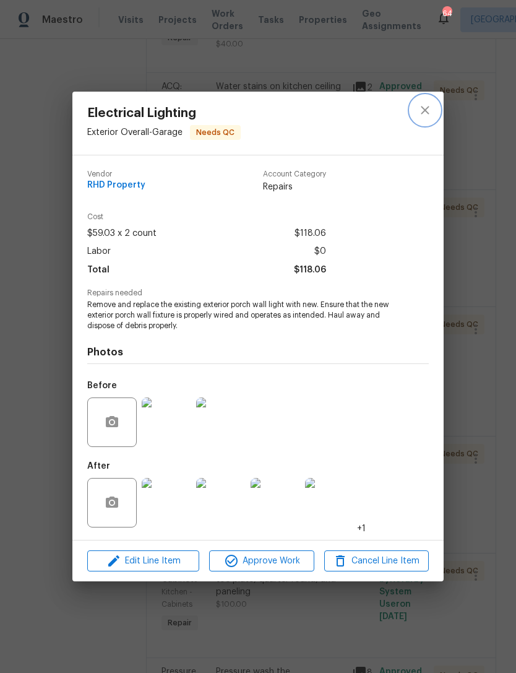
click at [423, 113] on icon "close" at bounding box center [425, 110] width 15 height 15
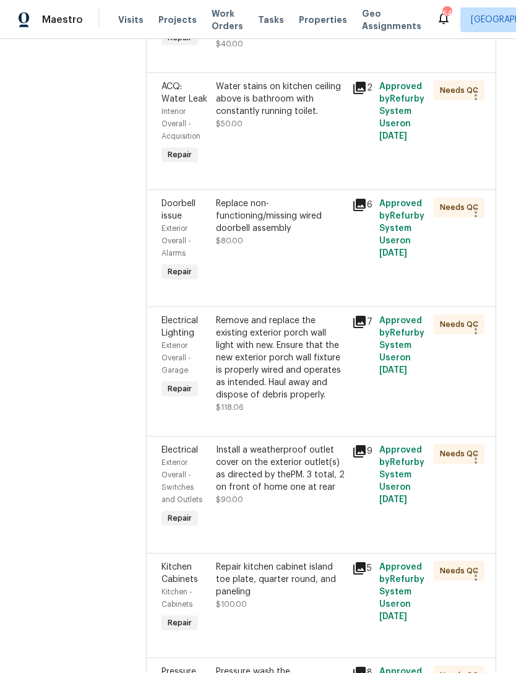
click at [204, 506] on div "Exterior Overall - Switches and Outlets" at bounding box center [185, 481] width 47 height 50
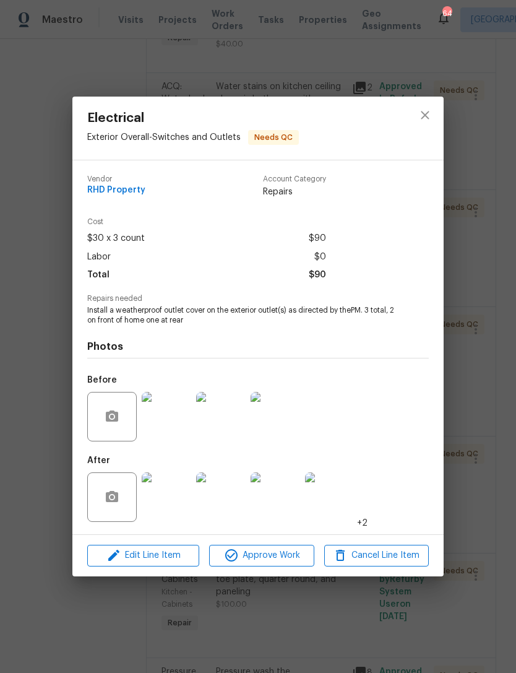
click at [172, 421] on img at bounding box center [167, 417] width 50 height 50
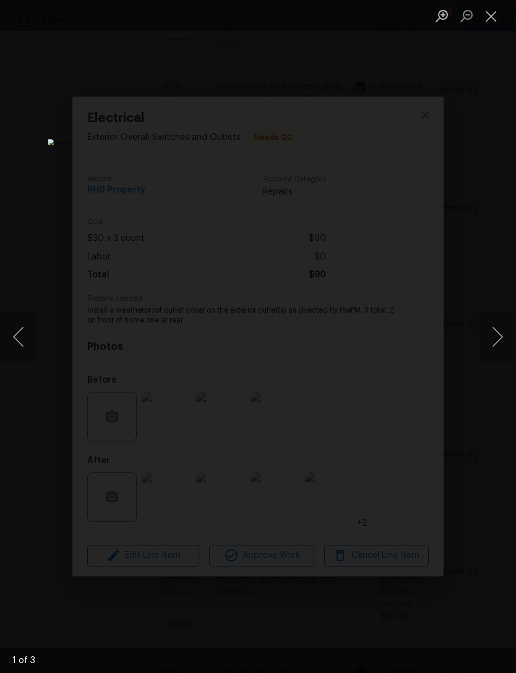
click at [490, 345] on button "Next image" at bounding box center [497, 337] width 37 height 50
click at [495, 337] on button "Next image" at bounding box center [497, 337] width 37 height 50
click at [482, 16] on button "Close lightbox" at bounding box center [491, 16] width 25 height 22
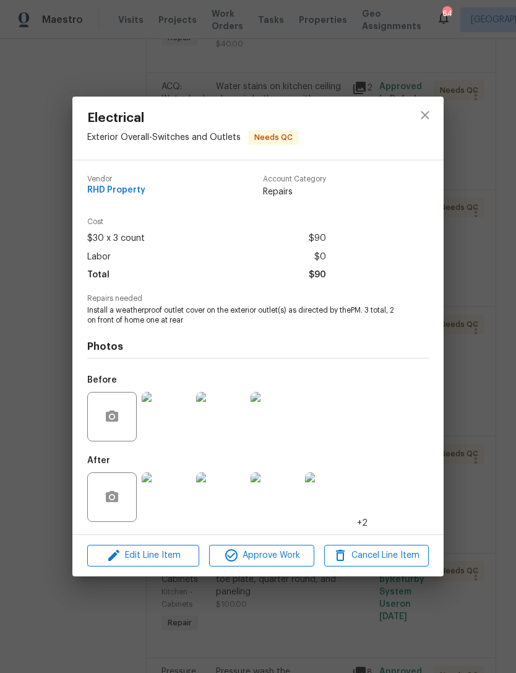
click at [185, 482] on img at bounding box center [167, 497] width 50 height 50
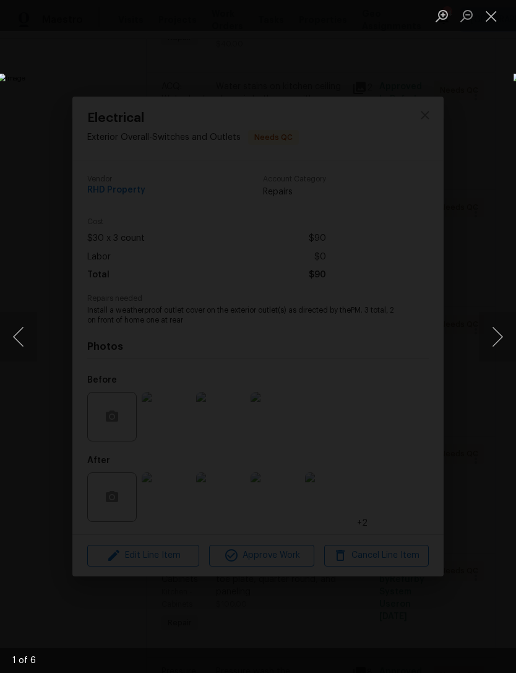
click at [495, 343] on button "Next image" at bounding box center [497, 337] width 37 height 50
click at [497, 336] on button "Next image" at bounding box center [497, 337] width 37 height 50
click at [496, 330] on button "Next image" at bounding box center [497, 337] width 37 height 50
click at [495, 331] on button "Next image" at bounding box center [497, 337] width 37 height 50
click at [495, 21] on button "Close lightbox" at bounding box center [491, 16] width 25 height 22
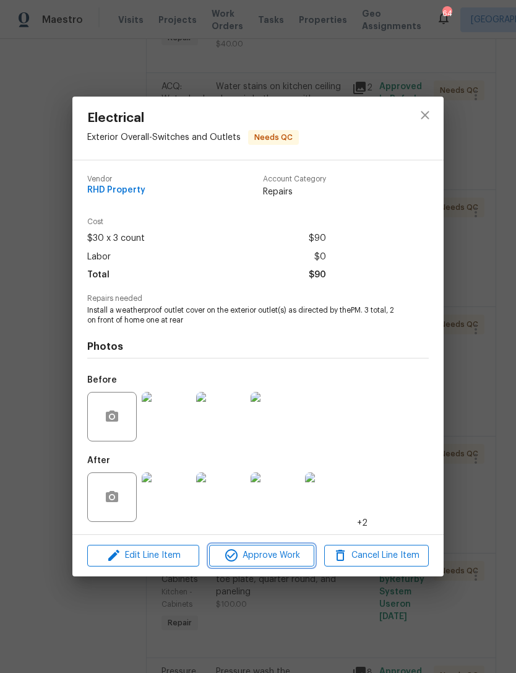
click at [277, 563] on span "Approve Work" at bounding box center [261, 555] width 97 height 15
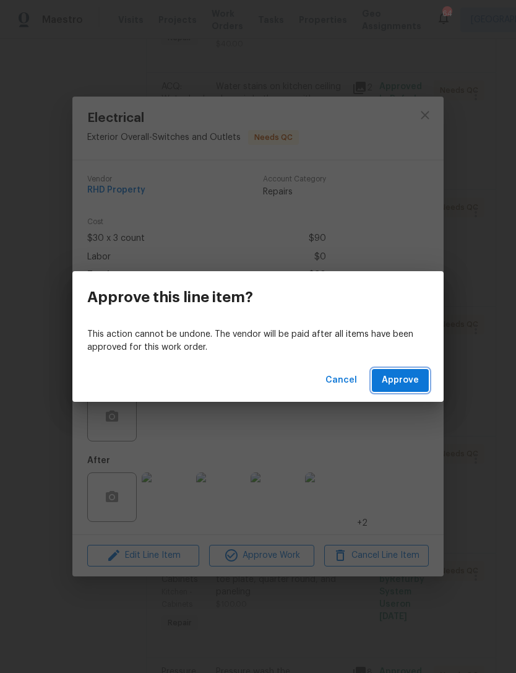
click at [406, 377] on span "Approve" at bounding box center [400, 380] width 37 height 15
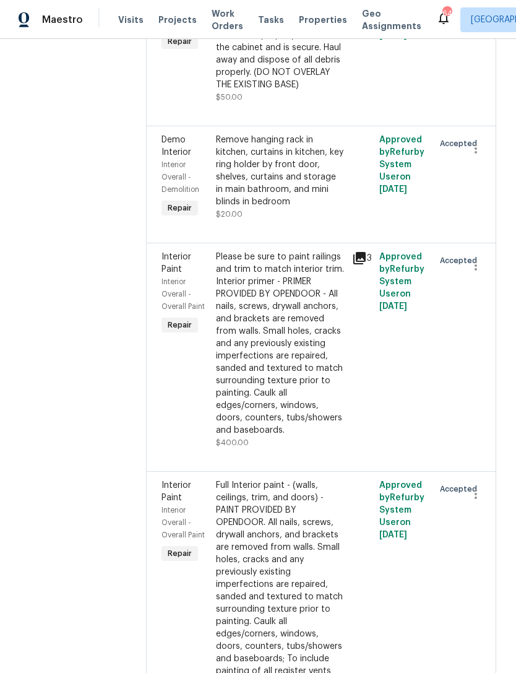
scroll to position [1705, 0]
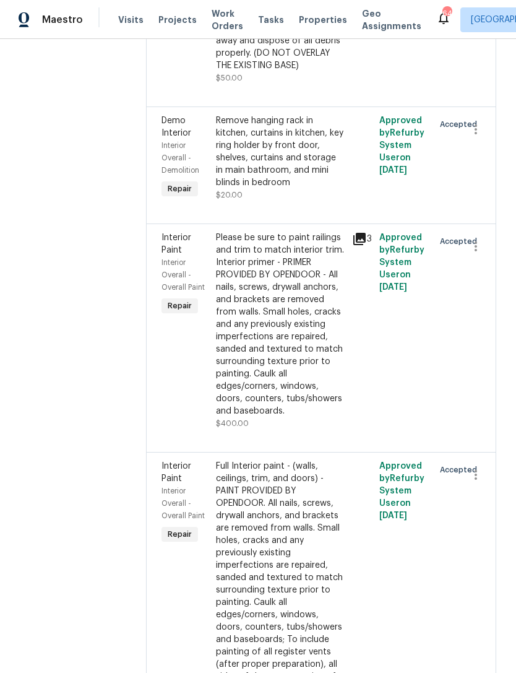
click at [322, 189] on div "Remove hanging rack in kitchen, curtains in kitchen, key ring holder by front d…" at bounding box center [280, 152] width 129 height 74
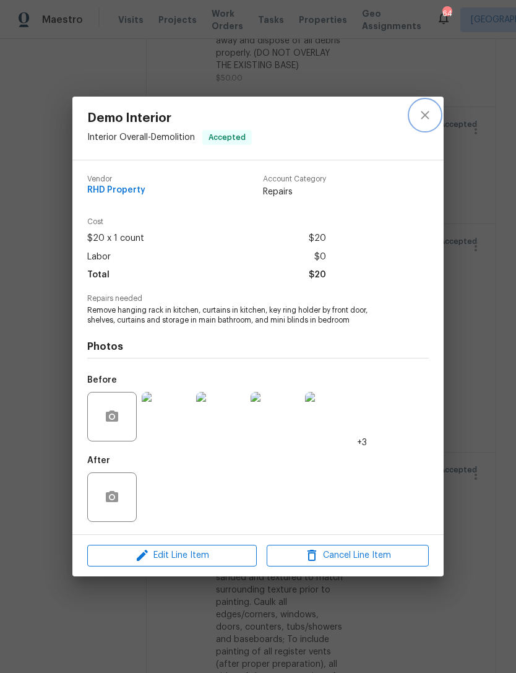
click at [427, 118] on icon "close" at bounding box center [425, 115] width 15 height 15
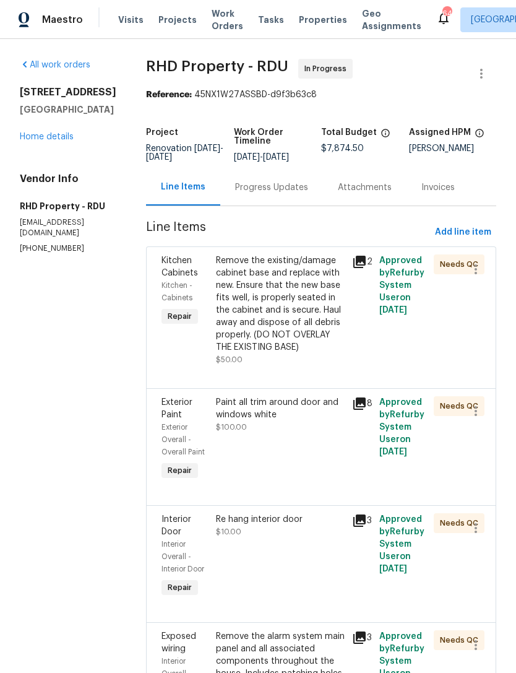
scroll to position [0, 0]
click at [68, 137] on link "Home details" at bounding box center [47, 136] width 54 height 9
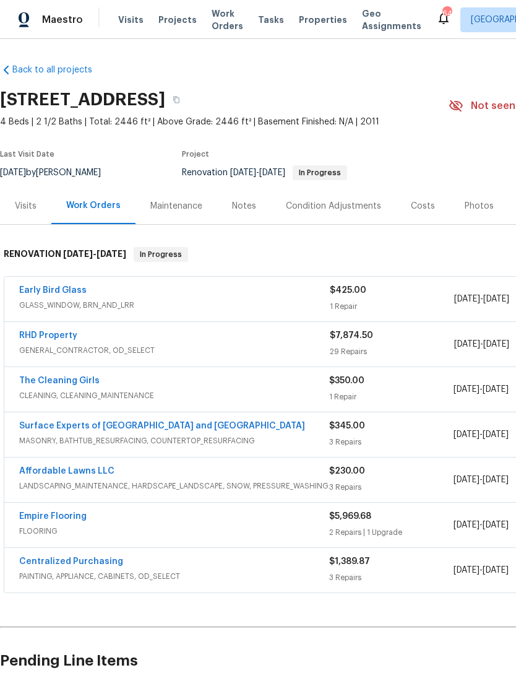
click at [46, 281] on div "Early Bird Glass GLASS_WINDOW, BRN_AND_LRR $425.00 1 Repair [DATE] - [DATE] Nee…" at bounding box center [349, 299] width 691 height 45
click at [46, 294] on link "Early Bird Glass" at bounding box center [52, 290] width 67 height 9
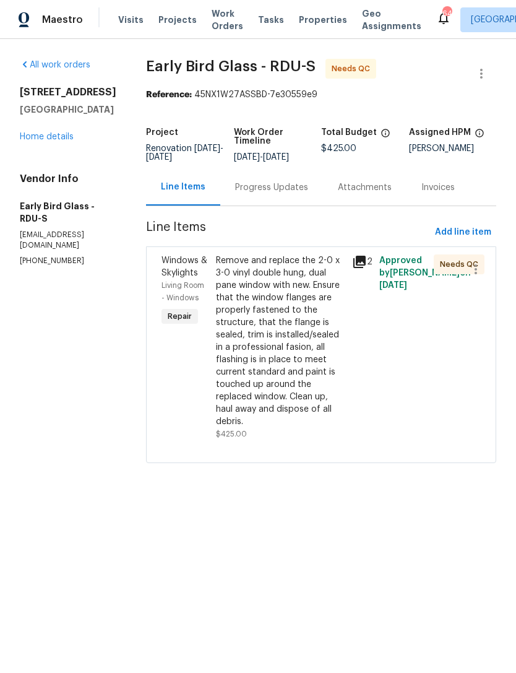
click at [273, 299] on div "Remove and replace the 2-0 x 3-0 vinyl double hung, dual pane window with new. …" at bounding box center [280, 340] width 129 height 173
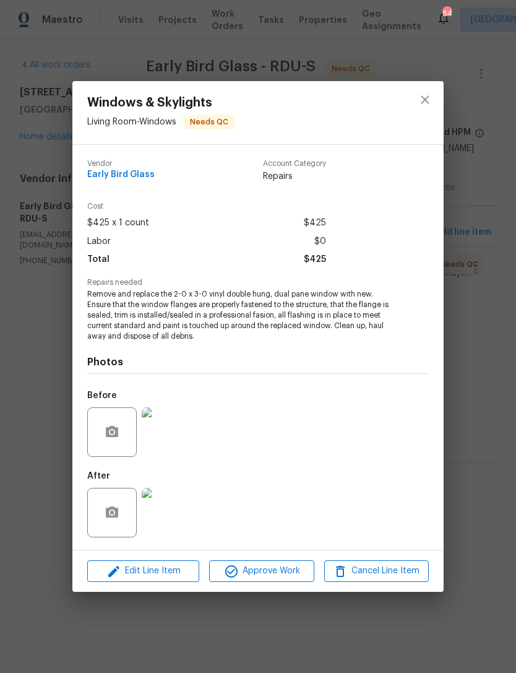
click at [169, 413] on img at bounding box center [167, 432] width 50 height 50
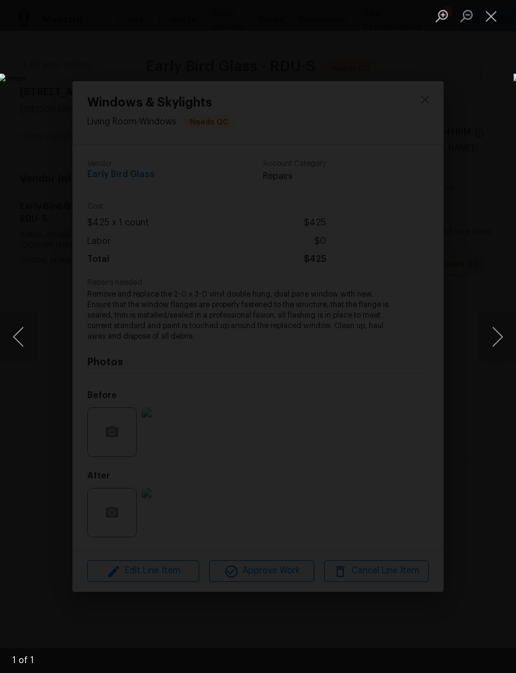
click at [491, 19] on button "Close lightbox" at bounding box center [491, 16] width 25 height 22
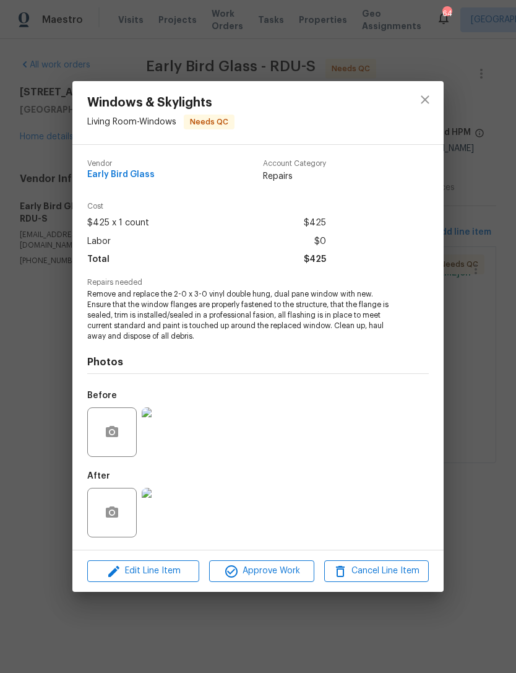
click at [170, 502] on img at bounding box center [167, 513] width 50 height 50
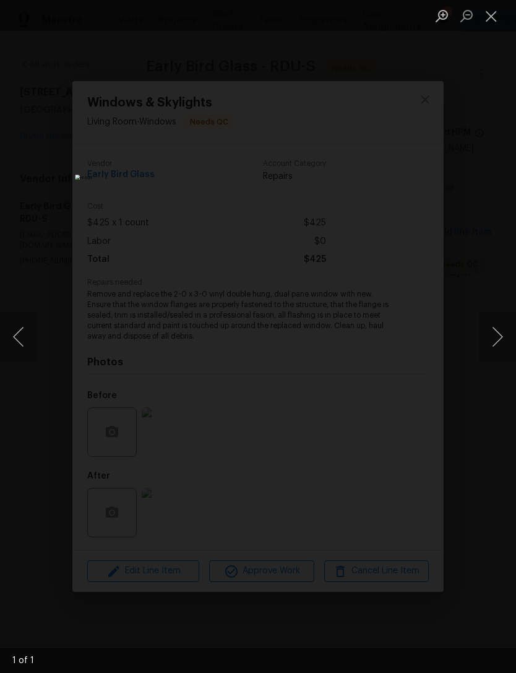
click at [490, 15] on button "Close lightbox" at bounding box center [491, 16] width 25 height 22
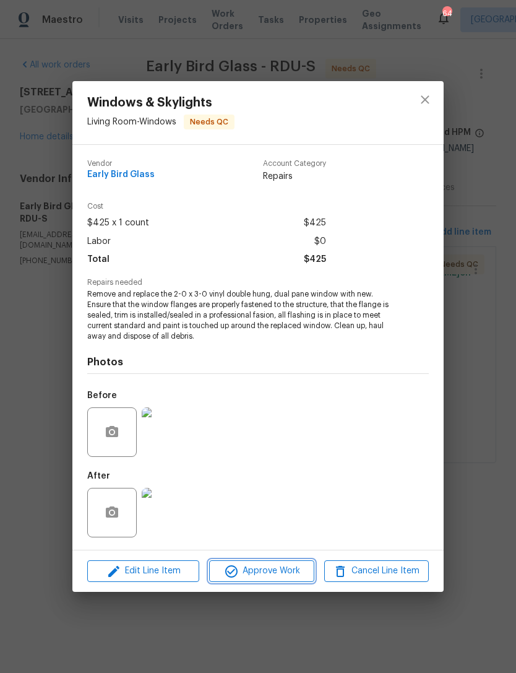
click at [285, 573] on span "Approve Work" at bounding box center [261, 570] width 97 height 15
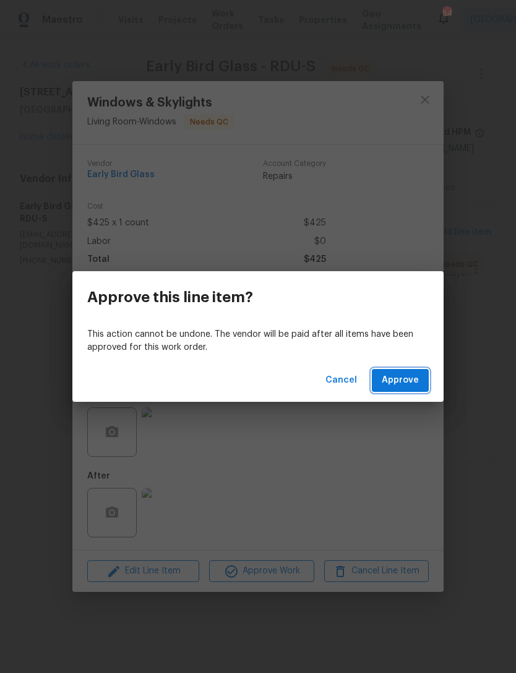
click at [413, 380] on span "Approve" at bounding box center [400, 380] width 37 height 15
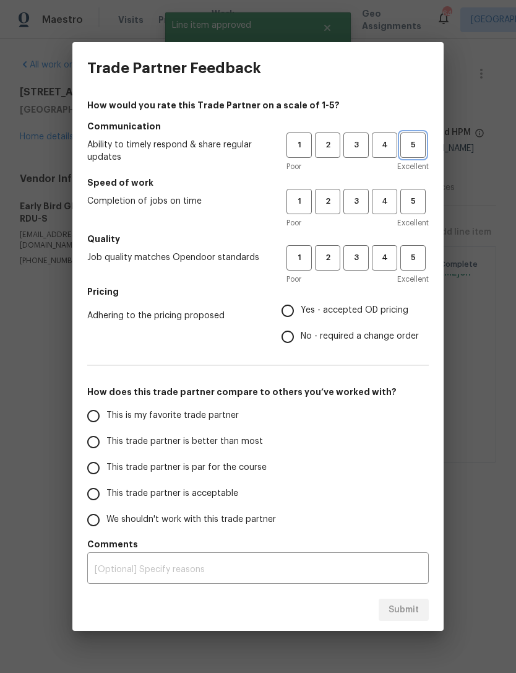
click at [419, 147] on span "5" at bounding box center [413, 145] width 23 height 14
click at [417, 199] on span "5" at bounding box center [413, 201] width 23 height 14
click at [412, 253] on span "5" at bounding box center [413, 258] width 23 height 14
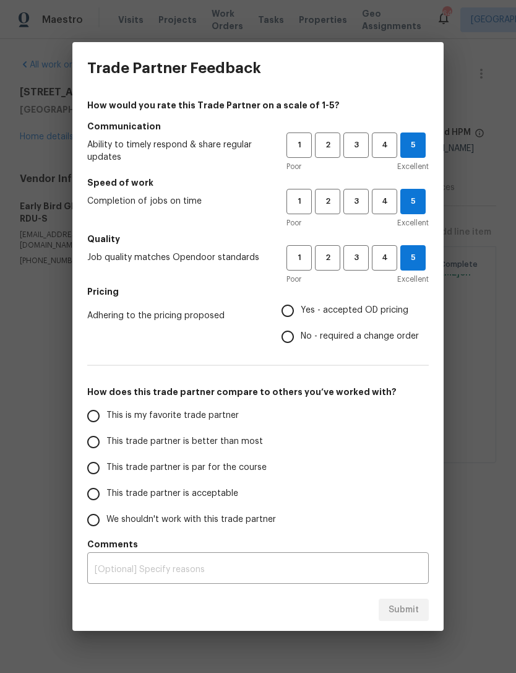
click at [385, 313] on span "Yes - accepted OD pricing" at bounding box center [355, 310] width 108 height 13
click at [301, 313] on input "Yes - accepted OD pricing" at bounding box center [288, 311] width 26 height 26
radio input "true"
click at [209, 415] on span "This is my favorite trade partner" at bounding box center [172, 415] width 132 height 13
click at [106, 415] on input "This is my favorite trade partner" at bounding box center [93, 416] width 26 height 26
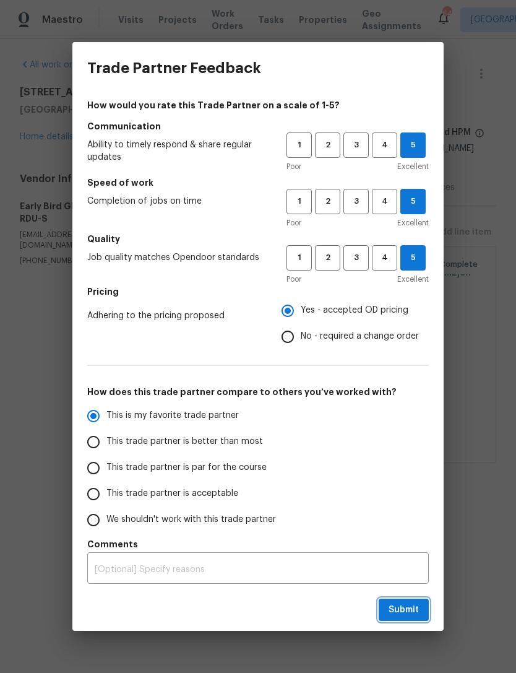
click at [414, 612] on span "Submit" at bounding box center [404, 609] width 30 height 15
radio input "true"
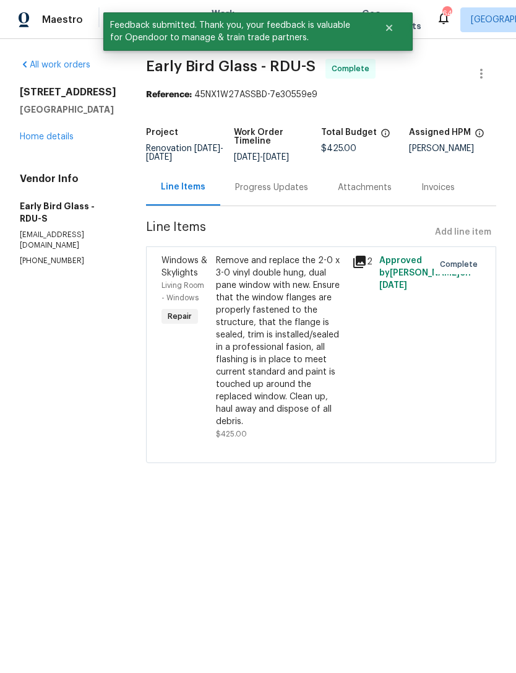
click at [62, 141] on link "Home details" at bounding box center [47, 136] width 54 height 9
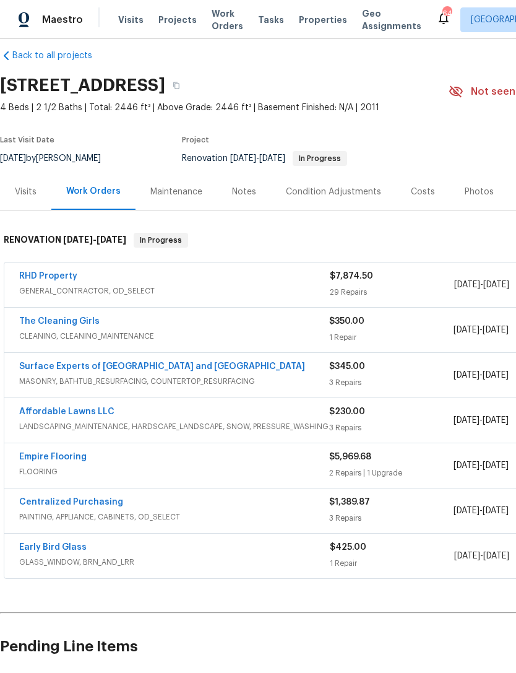
scroll to position [14, 0]
click at [35, 326] on link "The Cleaning Girls" at bounding box center [59, 322] width 80 height 9
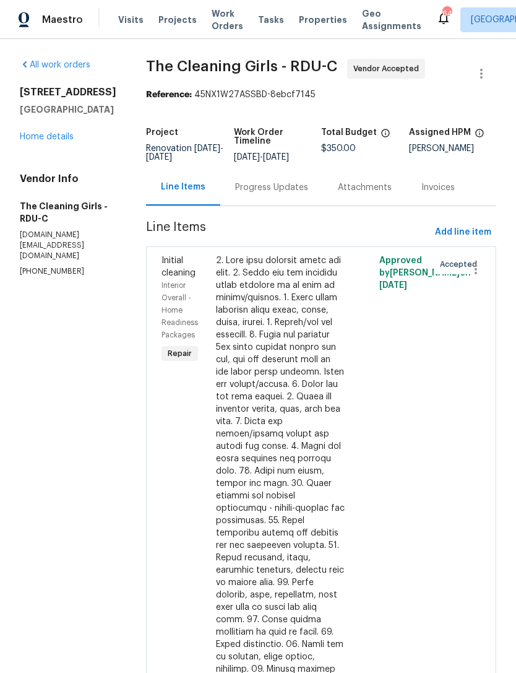
click at [279, 205] on div "Progress Updates" at bounding box center [271, 187] width 103 height 37
